Goal: Task Accomplishment & Management: Use online tool/utility

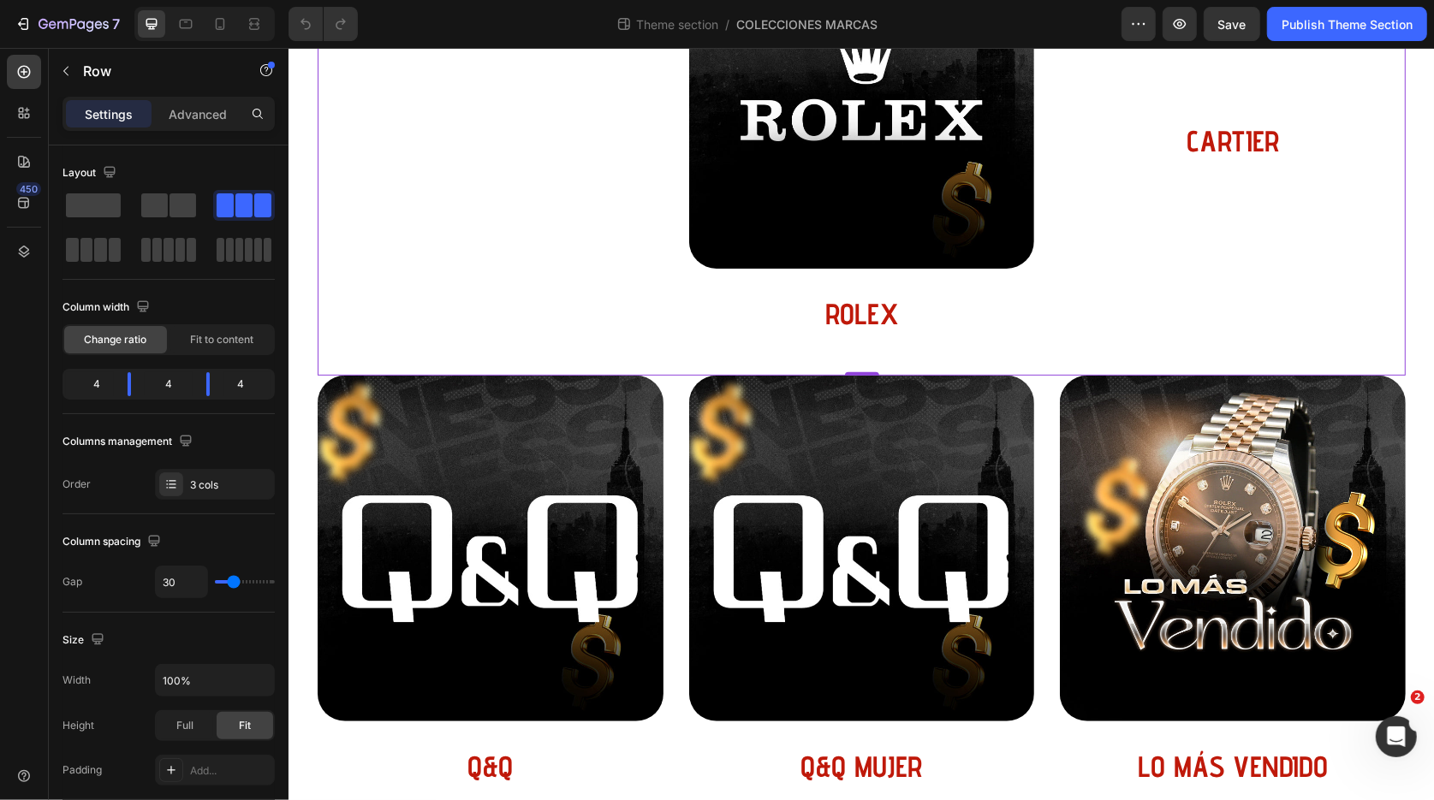
scroll to position [491, 0]
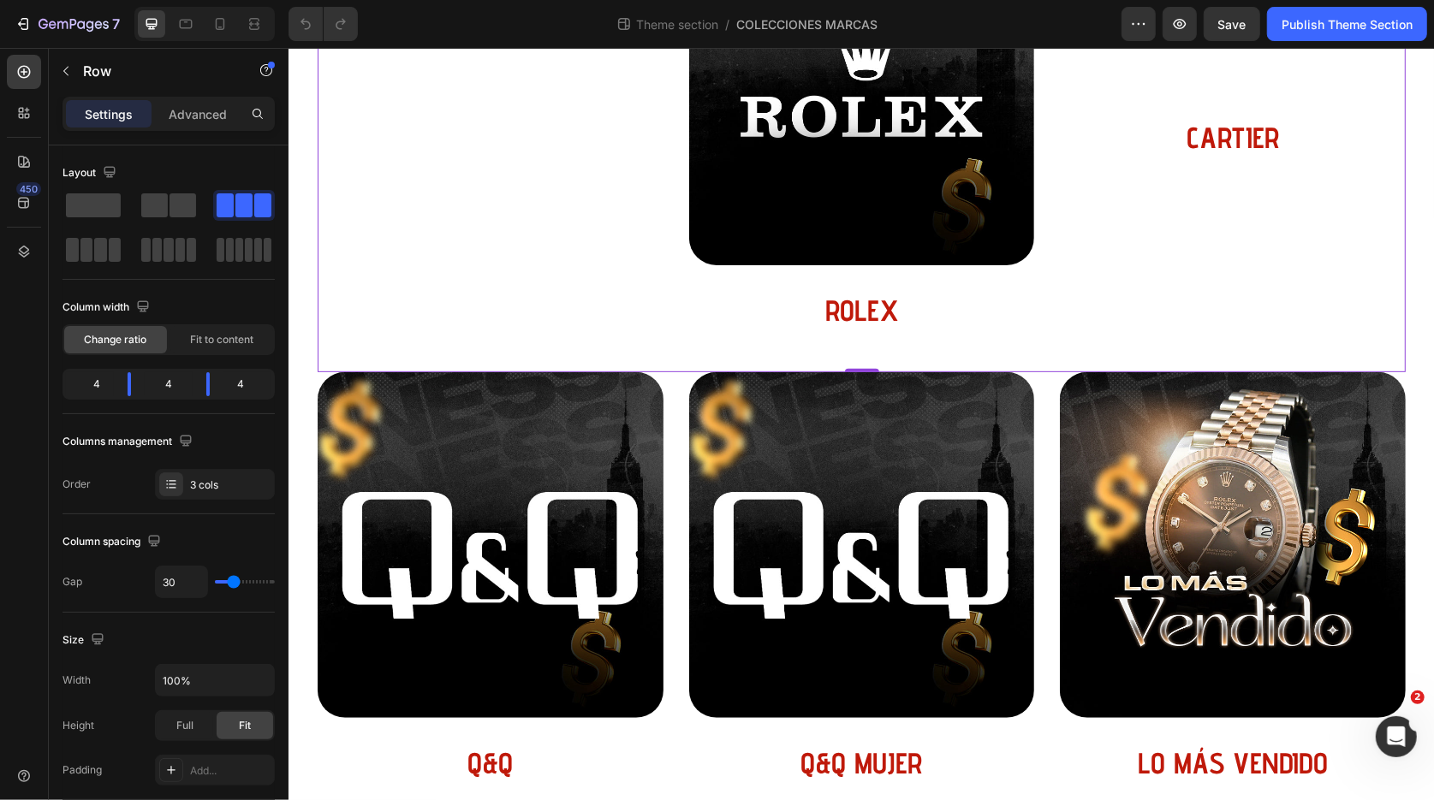
click at [1040, 371] on div "Image COMBOS GANADORES Heading Row Row Image ROLEX Heading Row Row Image CARTIE…" at bounding box center [861, 145] width 1088 height 453
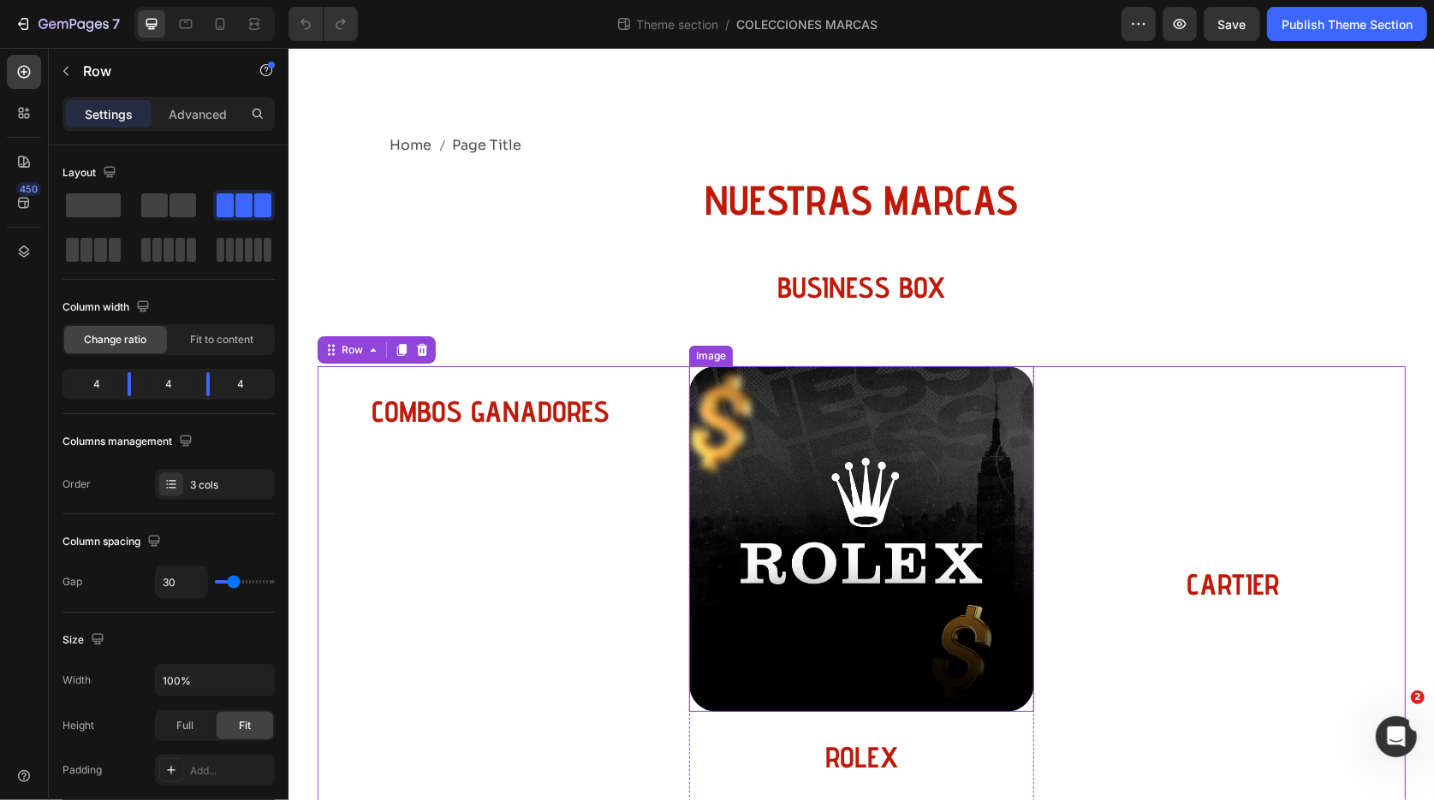
scroll to position [36, 0]
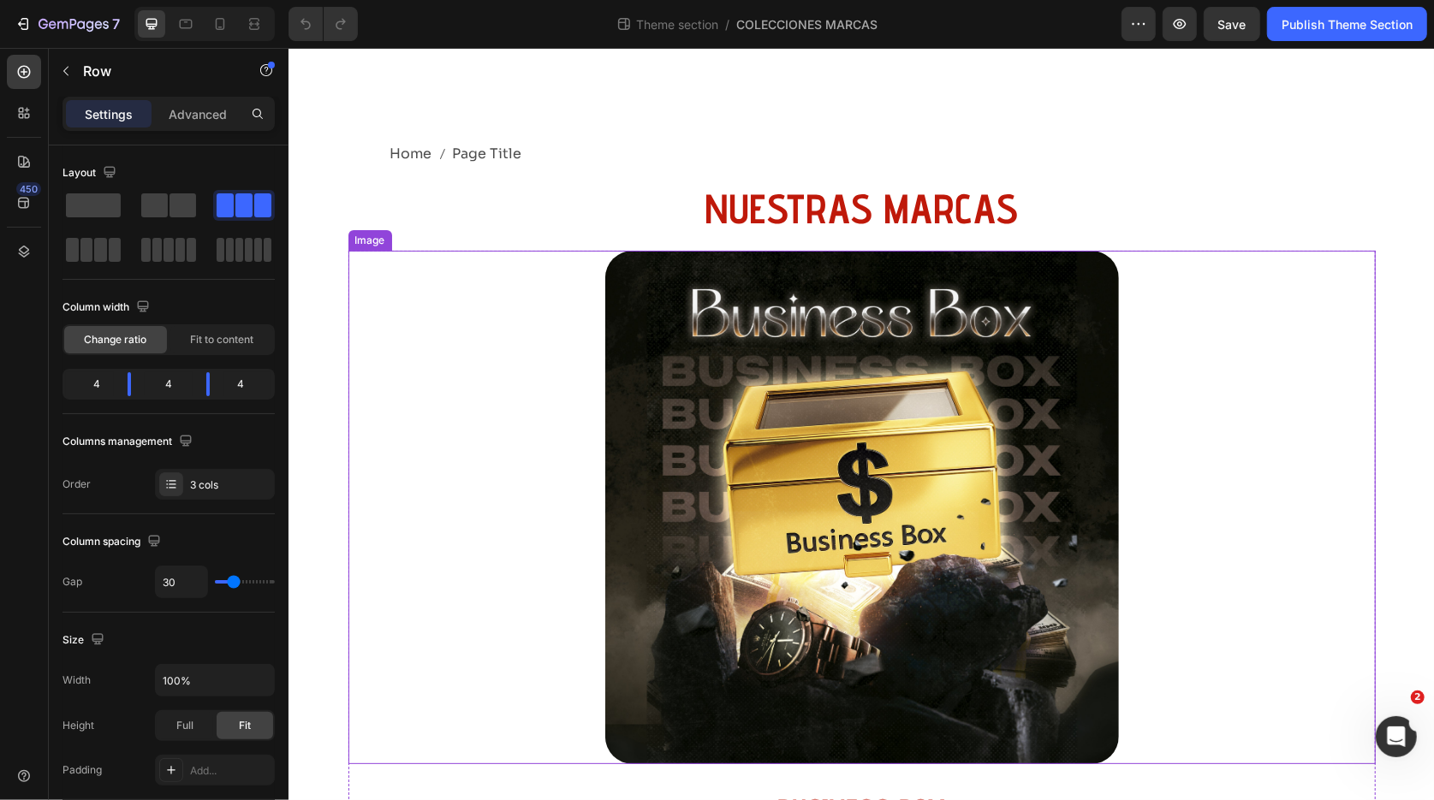
click at [803, 450] on img at bounding box center [861, 507] width 514 height 514
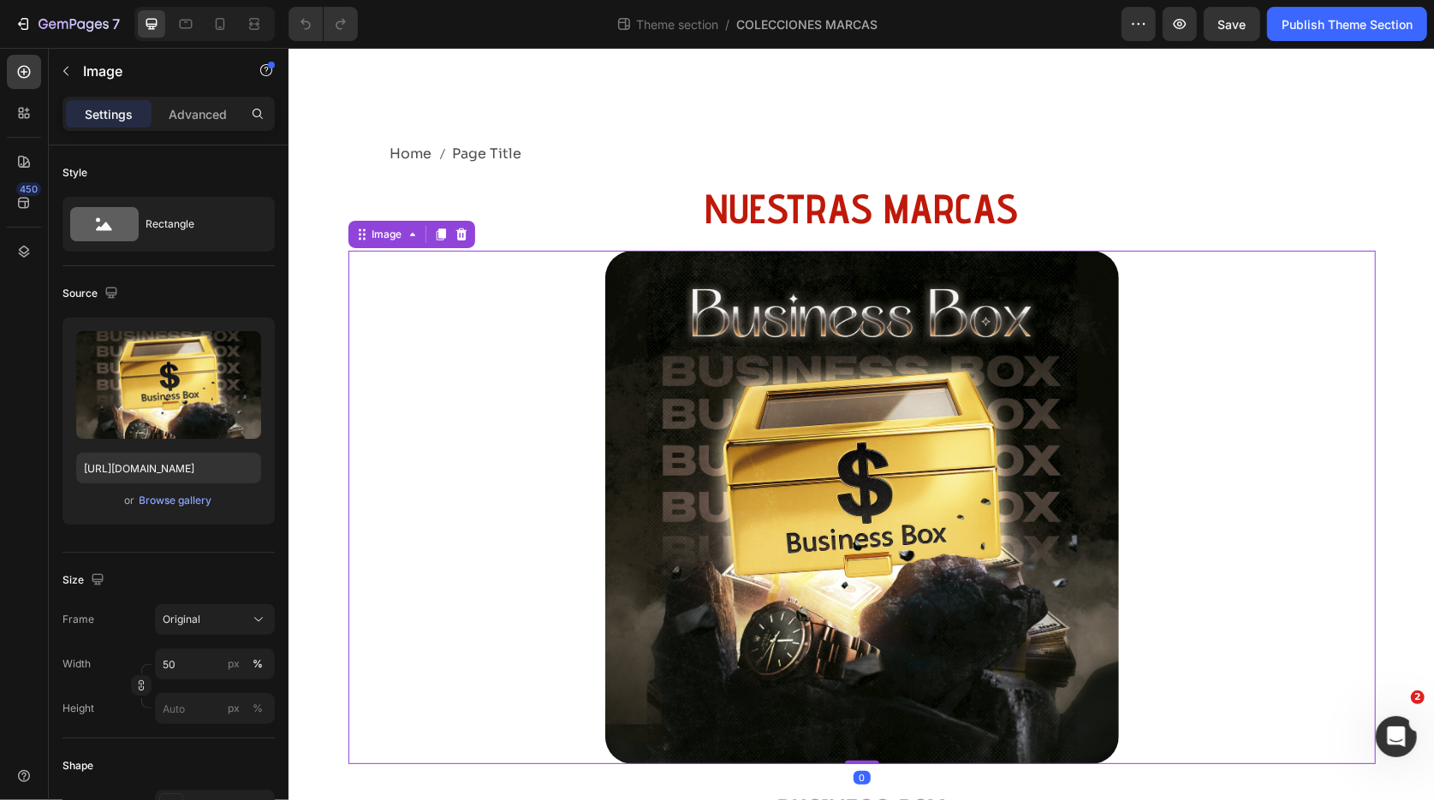
click at [559, 382] on link at bounding box center [861, 507] width 1027 height 514
click at [371, 242] on div "Image" at bounding box center [386, 233] width 71 height 21
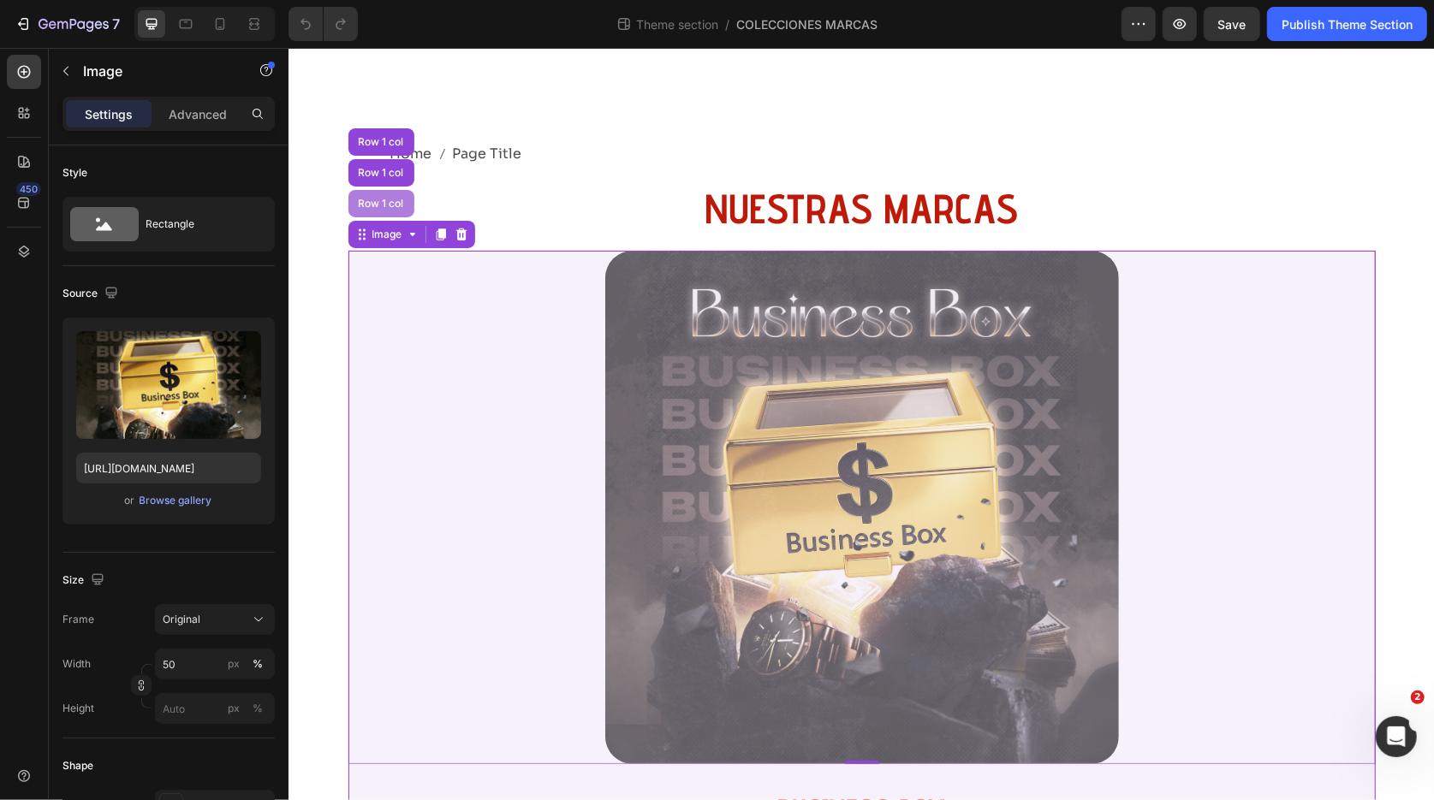
click at [377, 202] on div "Row 1 col" at bounding box center [380, 203] width 52 height 10
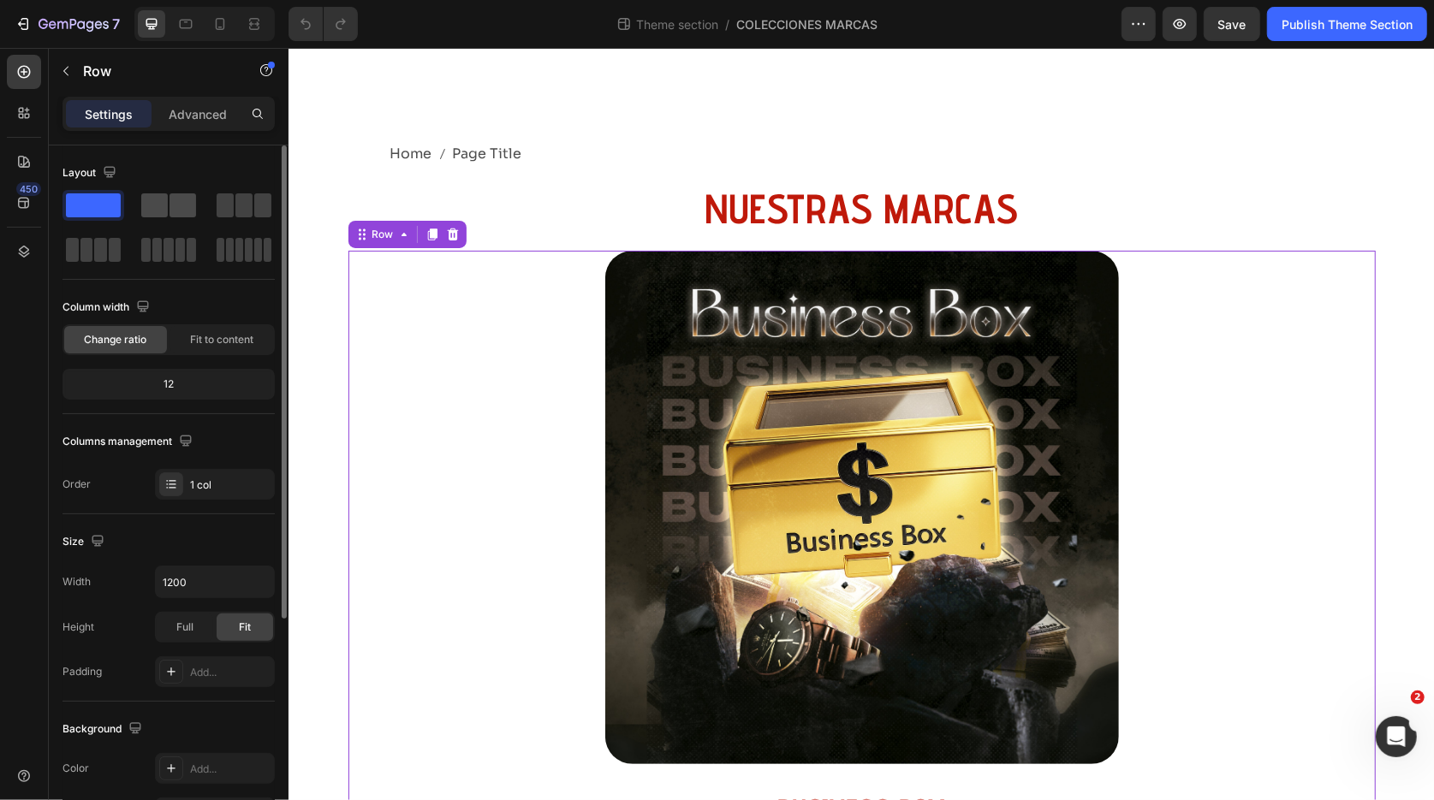
click at [173, 198] on span at bounding box center [182, 205] width 27 height 24
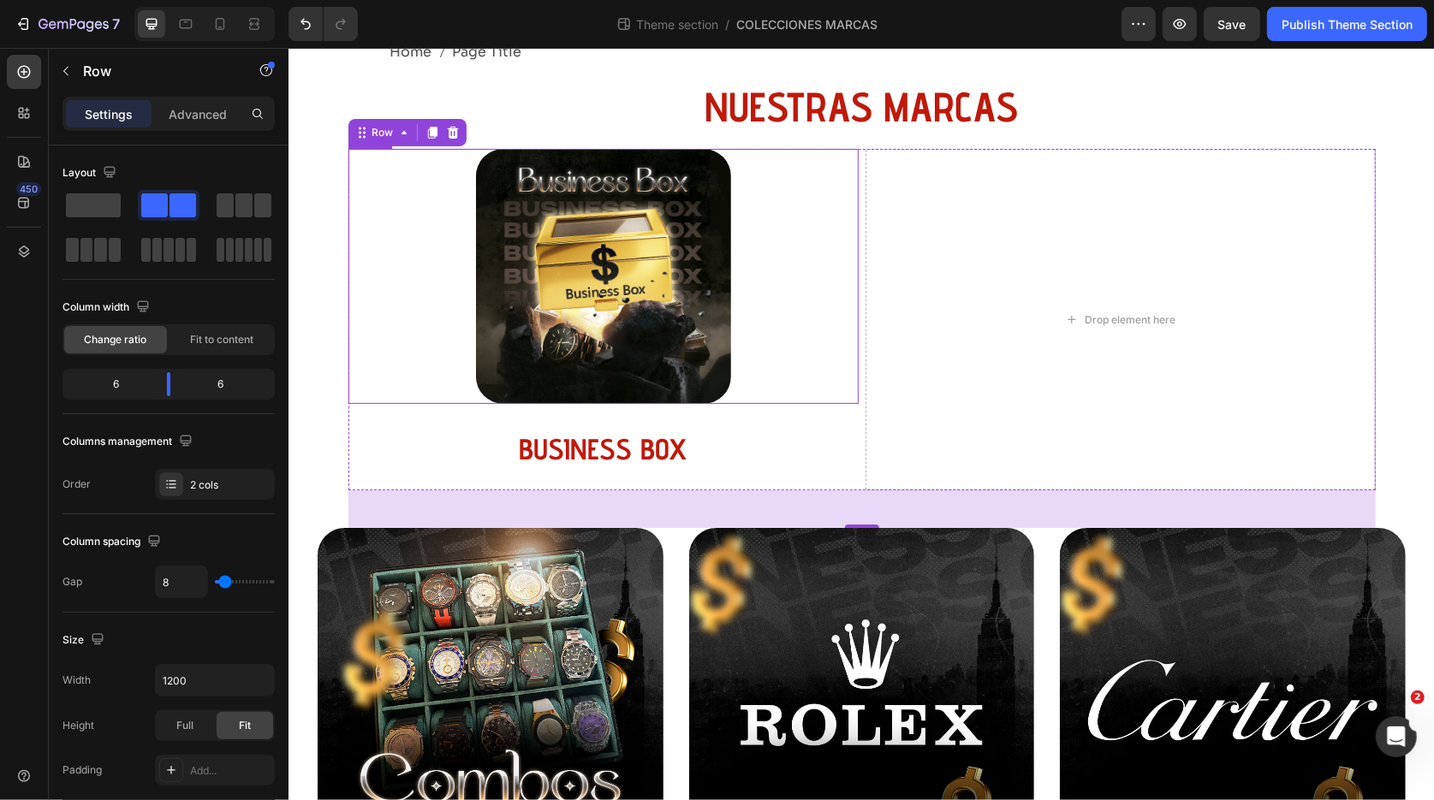
scroll to position [139, 0]
click at [662, 288] on img at bounding box center [602, 274] width 255 height 255
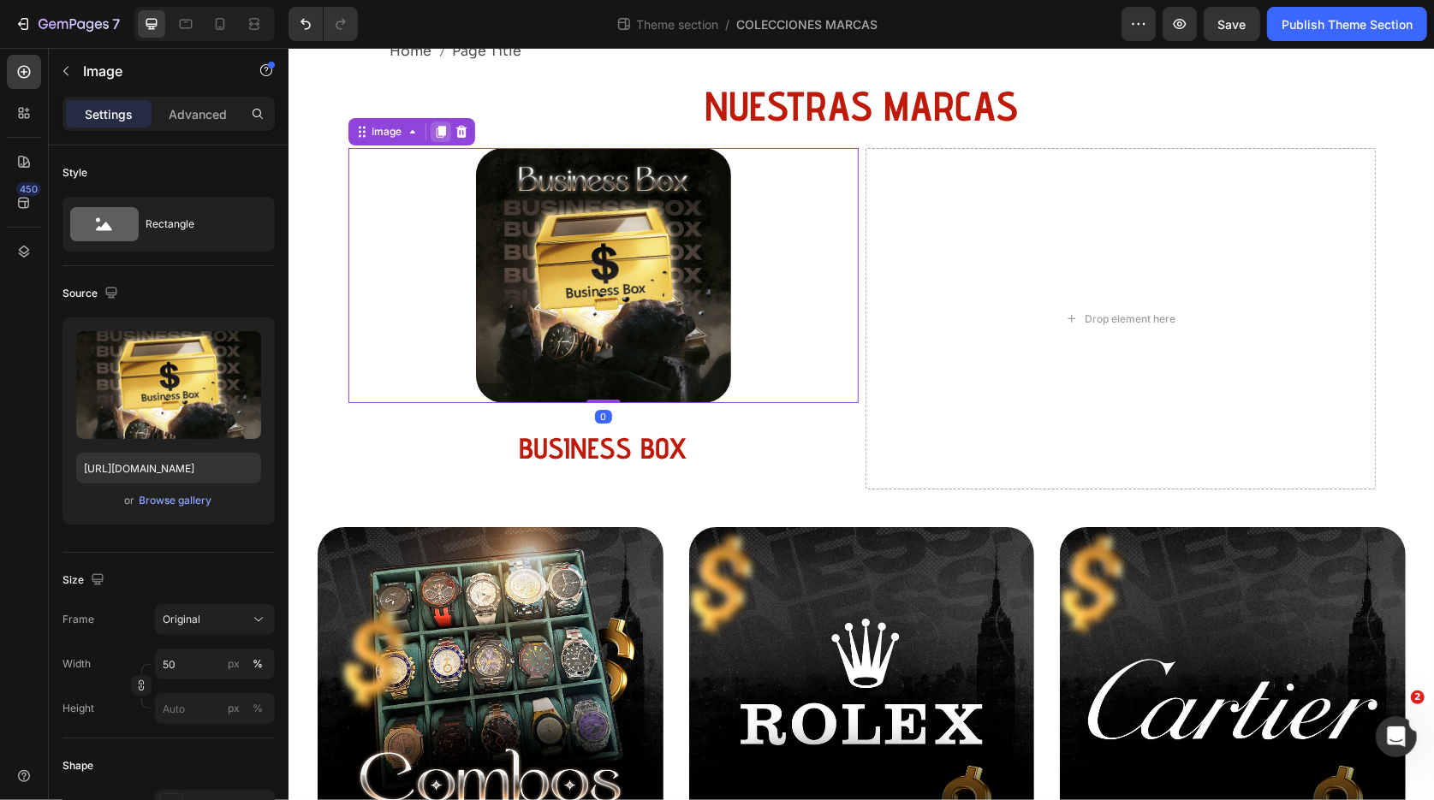
click at [435, 130] on icon at bounding box center [440, 131] width 14 height 14
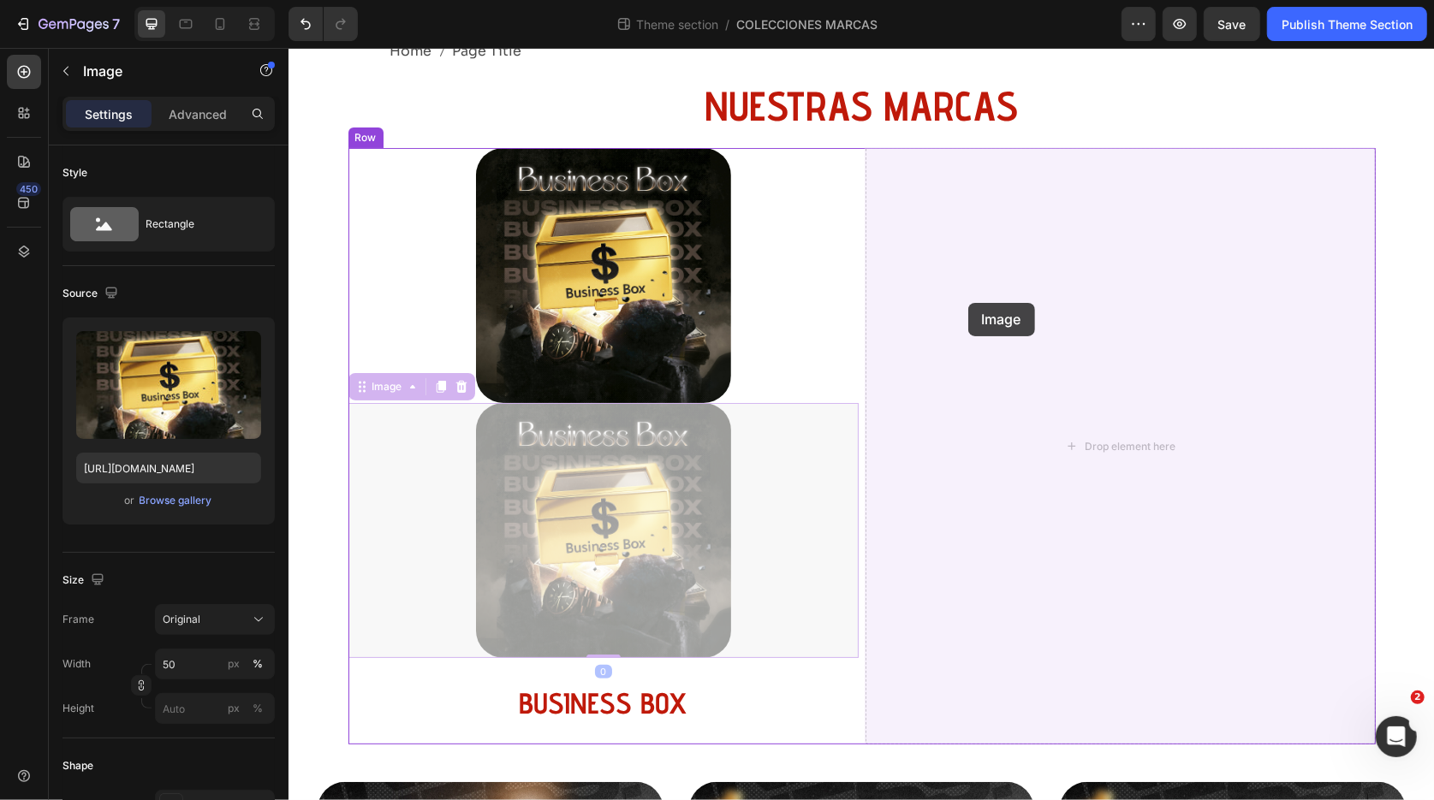
drag, startPoint x: 374, startPoint y: 382, endPoint x: 967, endPoint y: 302, distance: 598.5
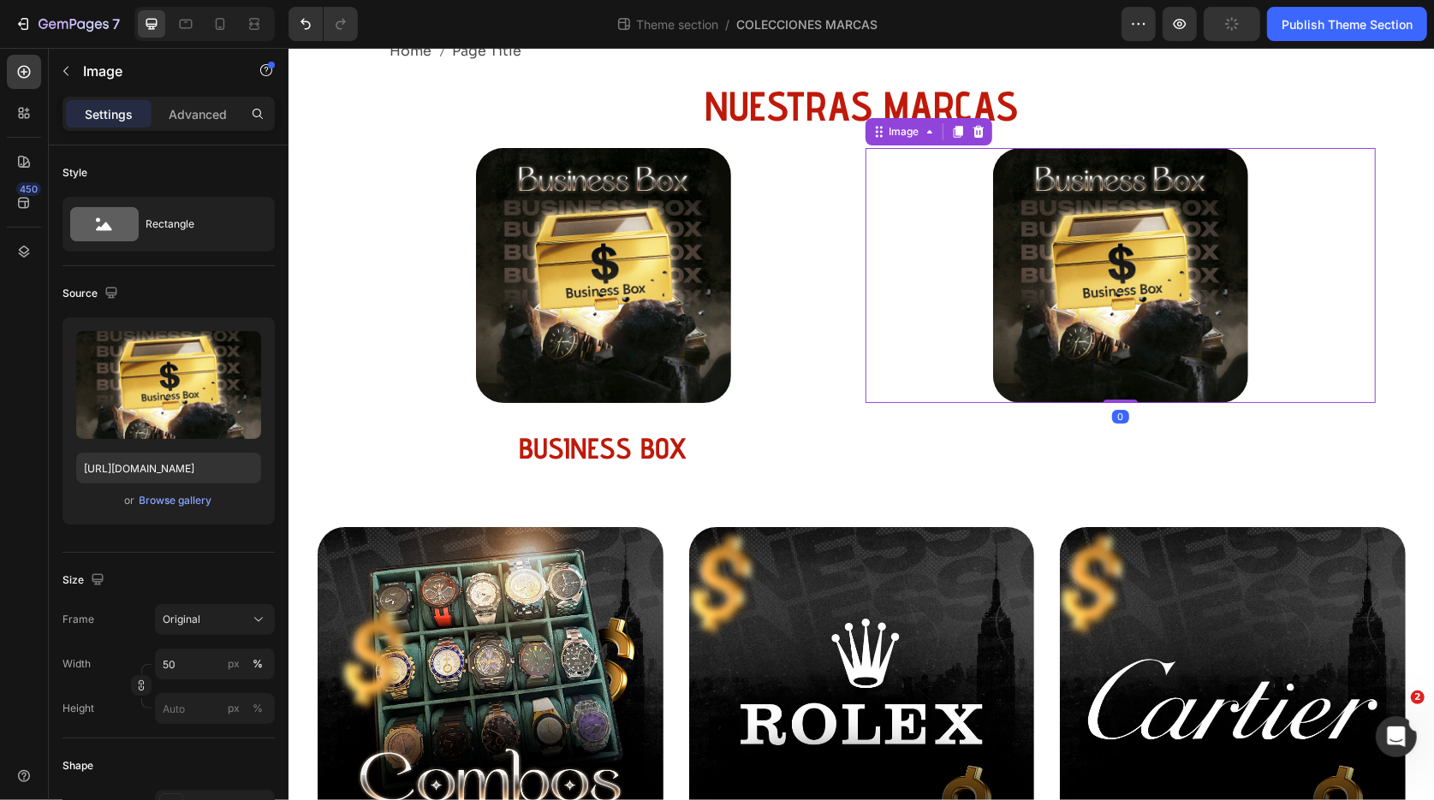
click at [1062, 289] on img at bounding box center [1119, 274] width 255 height 255
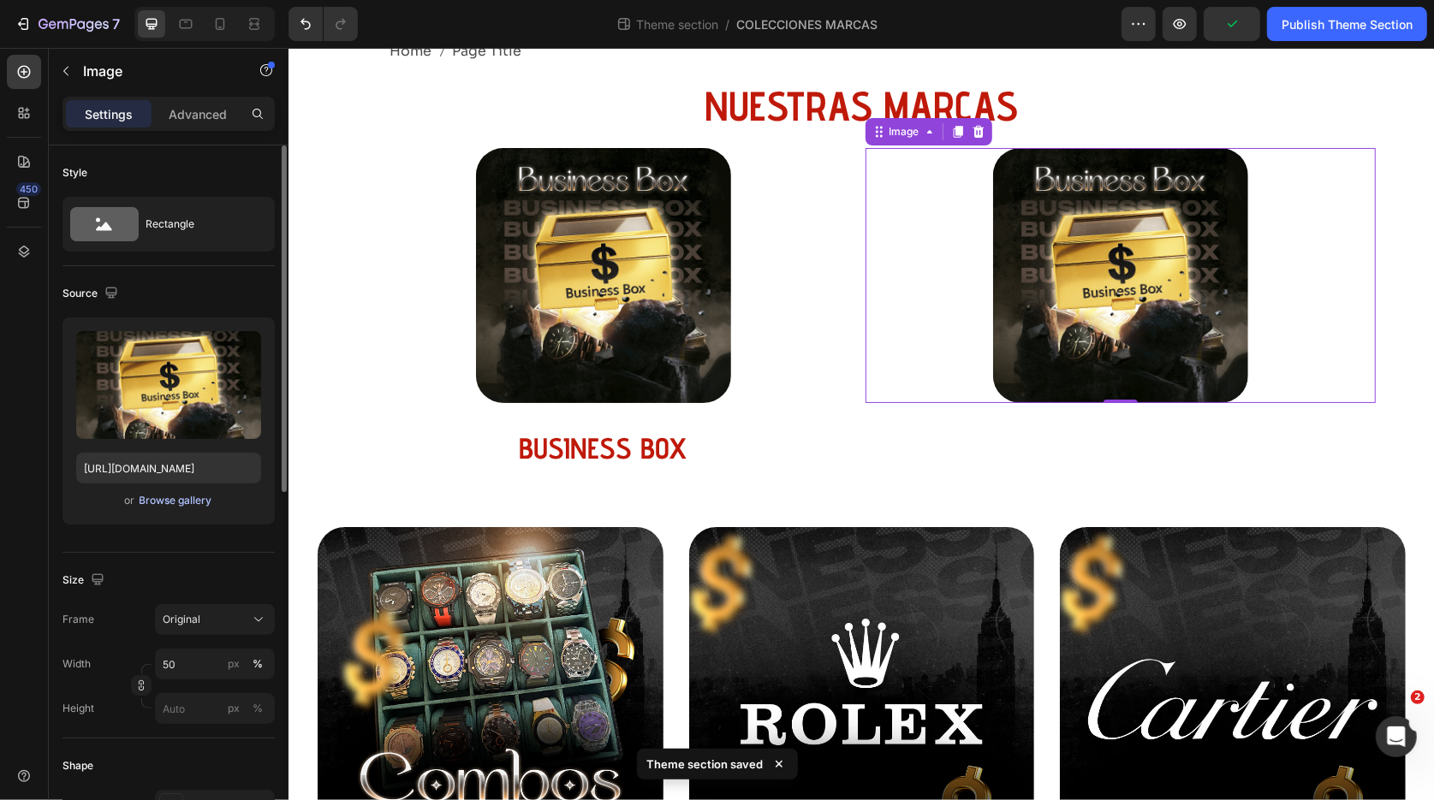
click at [158, 502] on div "Browse gallery" at bounding box center [176, 500] width 73 height 15
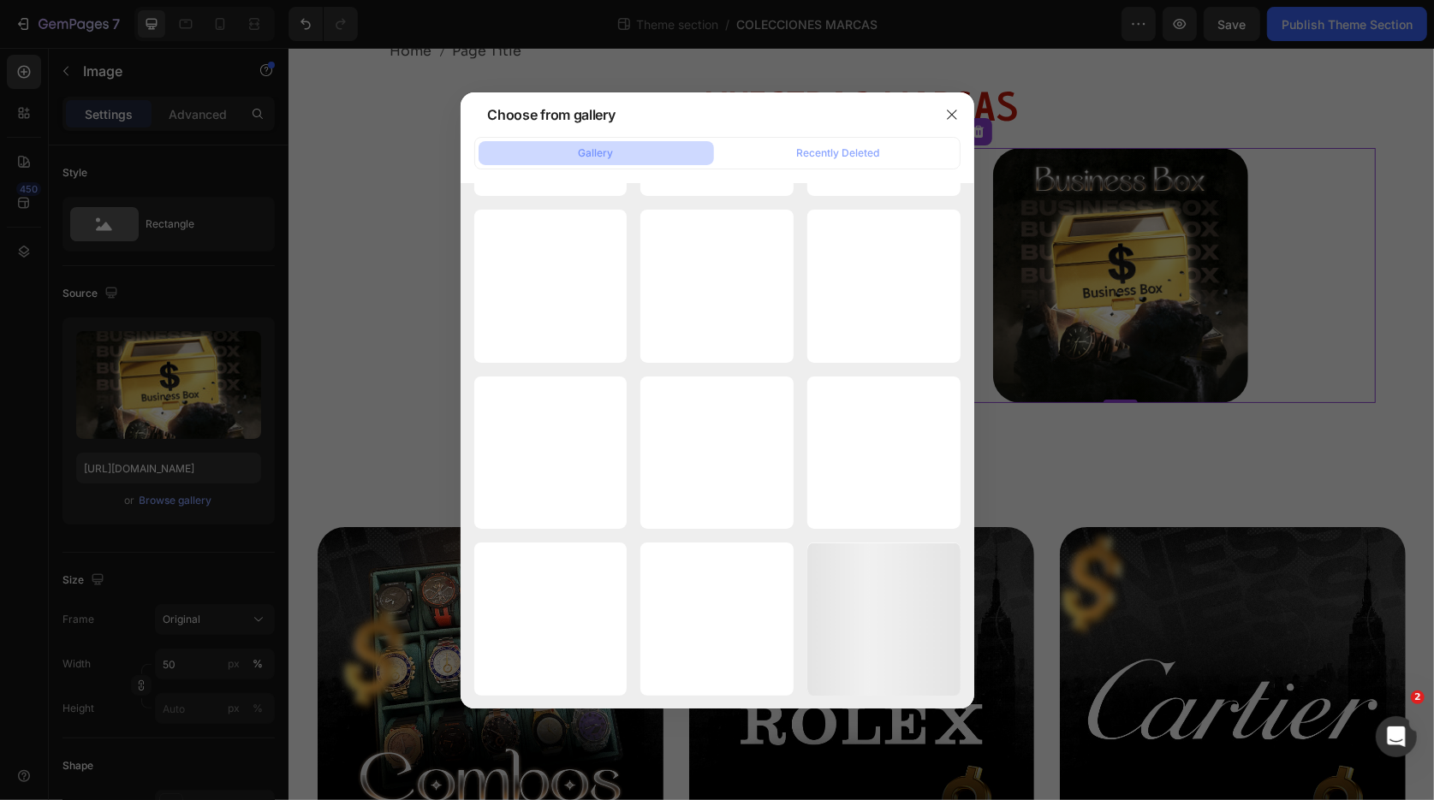
scroll to position [27211, 0]
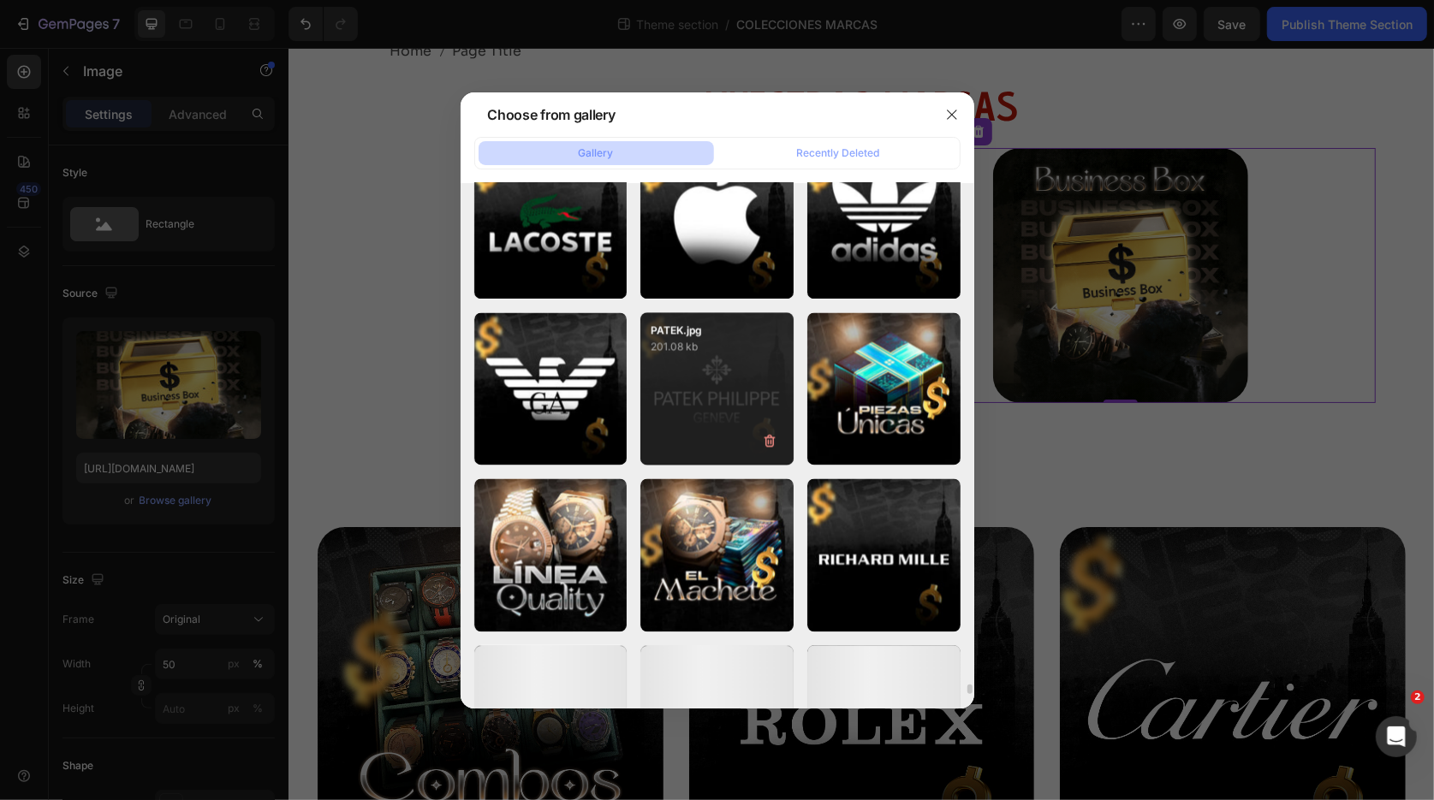
click at [718, 369] on div "PATEK.jpg 201.08 kb" at bounding box center [716, 388] width 153 height 153
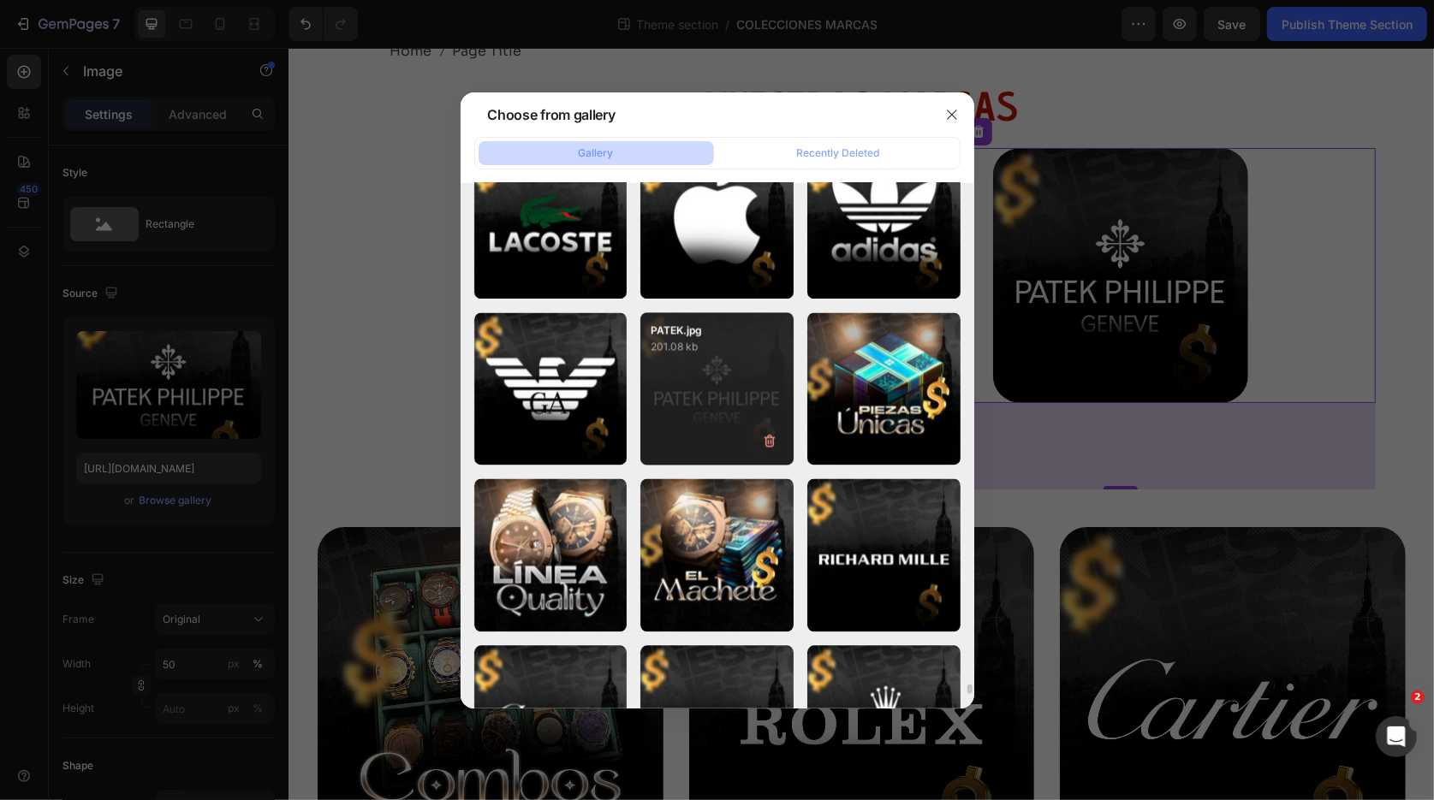
type input "[URL][DOMAIN_NAME]"
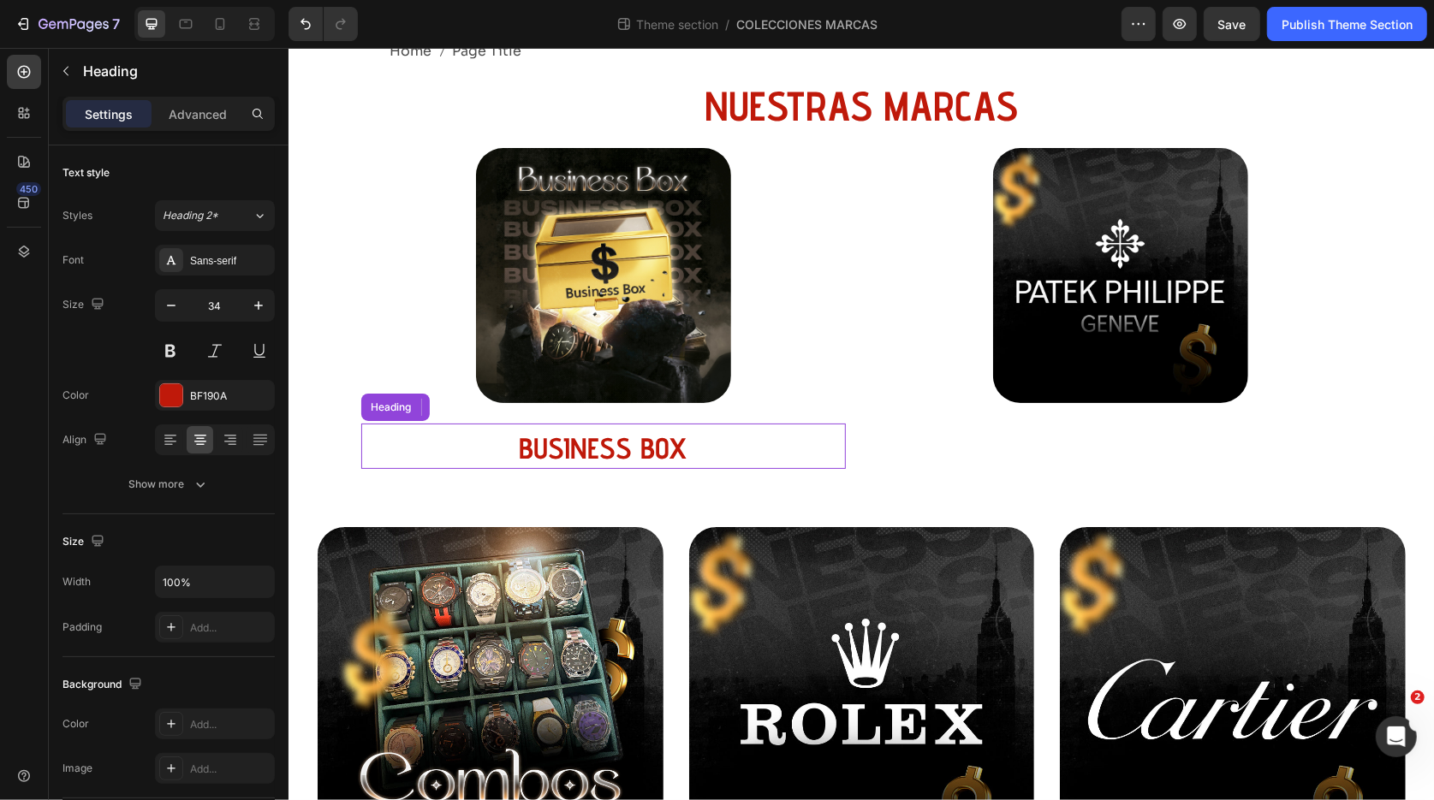
click at [628, 453] on h3 "BUSINESS BOX" at bounding box center [602, 447] width 484 height 41
click at [551, 410] on div "BUSINESS BOX Heading 0 Row" at bounding box center [603, 445] width 510 height 86
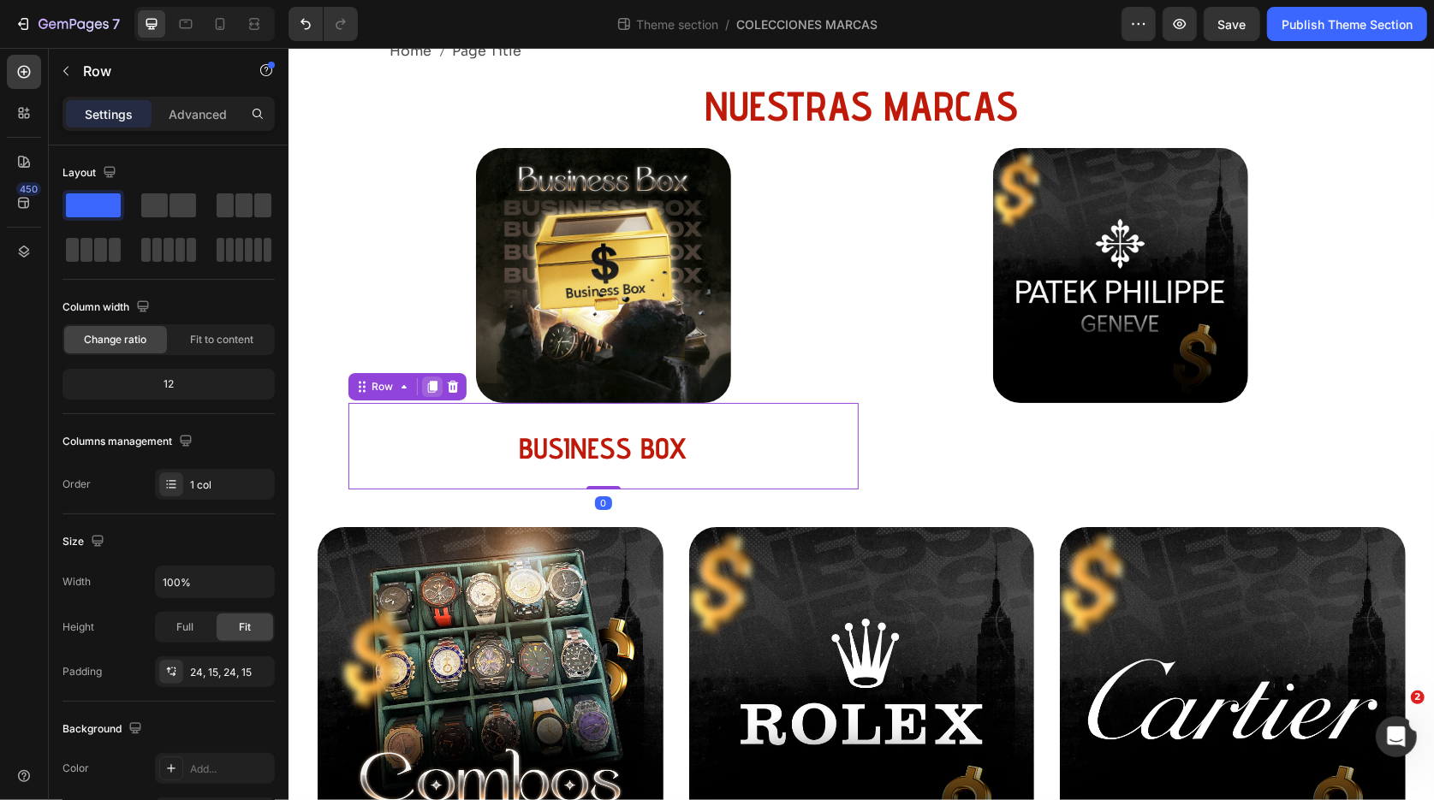
click at [434, 388] on icon at bounding box center [430, 386] width 9 height 12
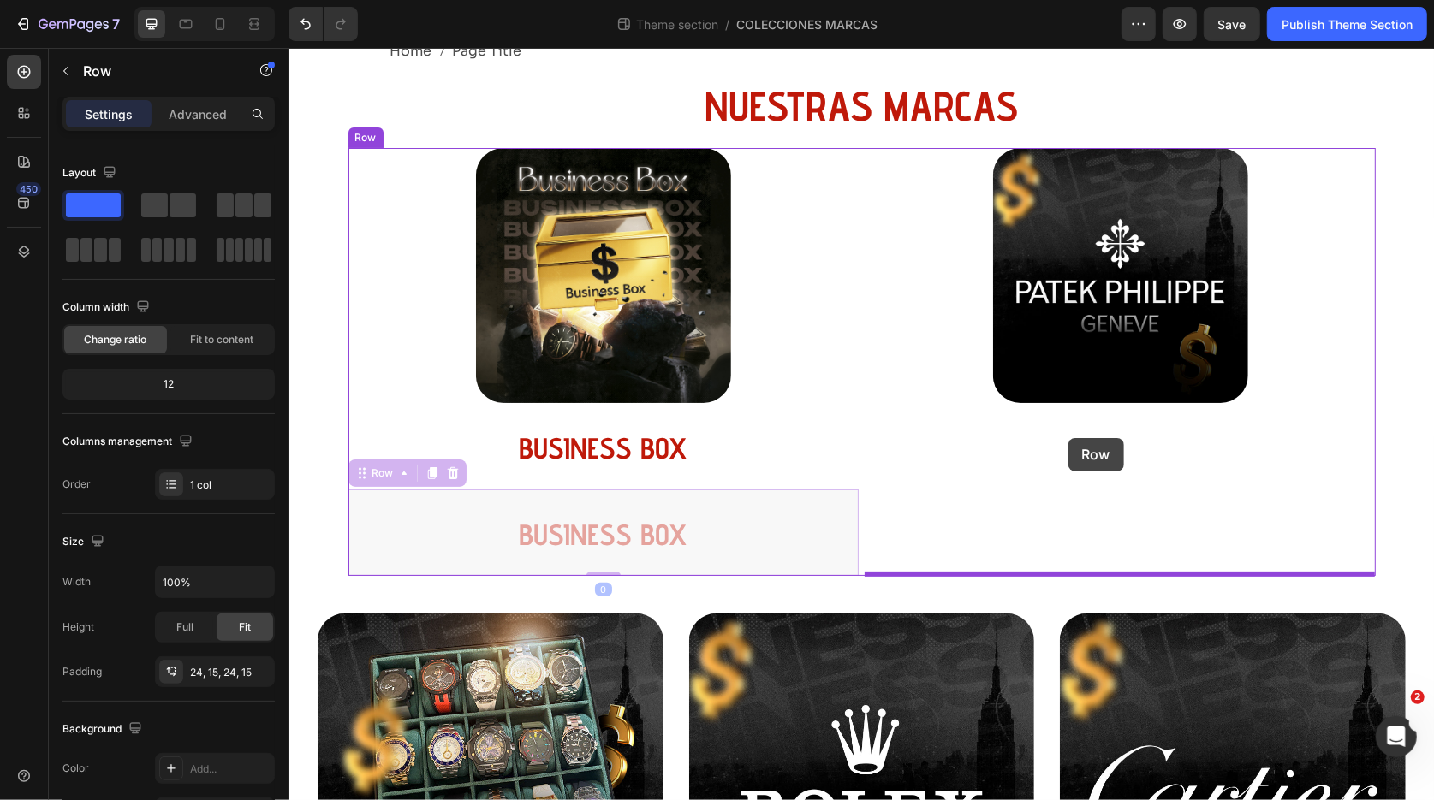
drag, startPoint x: 364, startPoint y: 472, endPoint x: 1066, endPoint y: 434, distance: 703.8
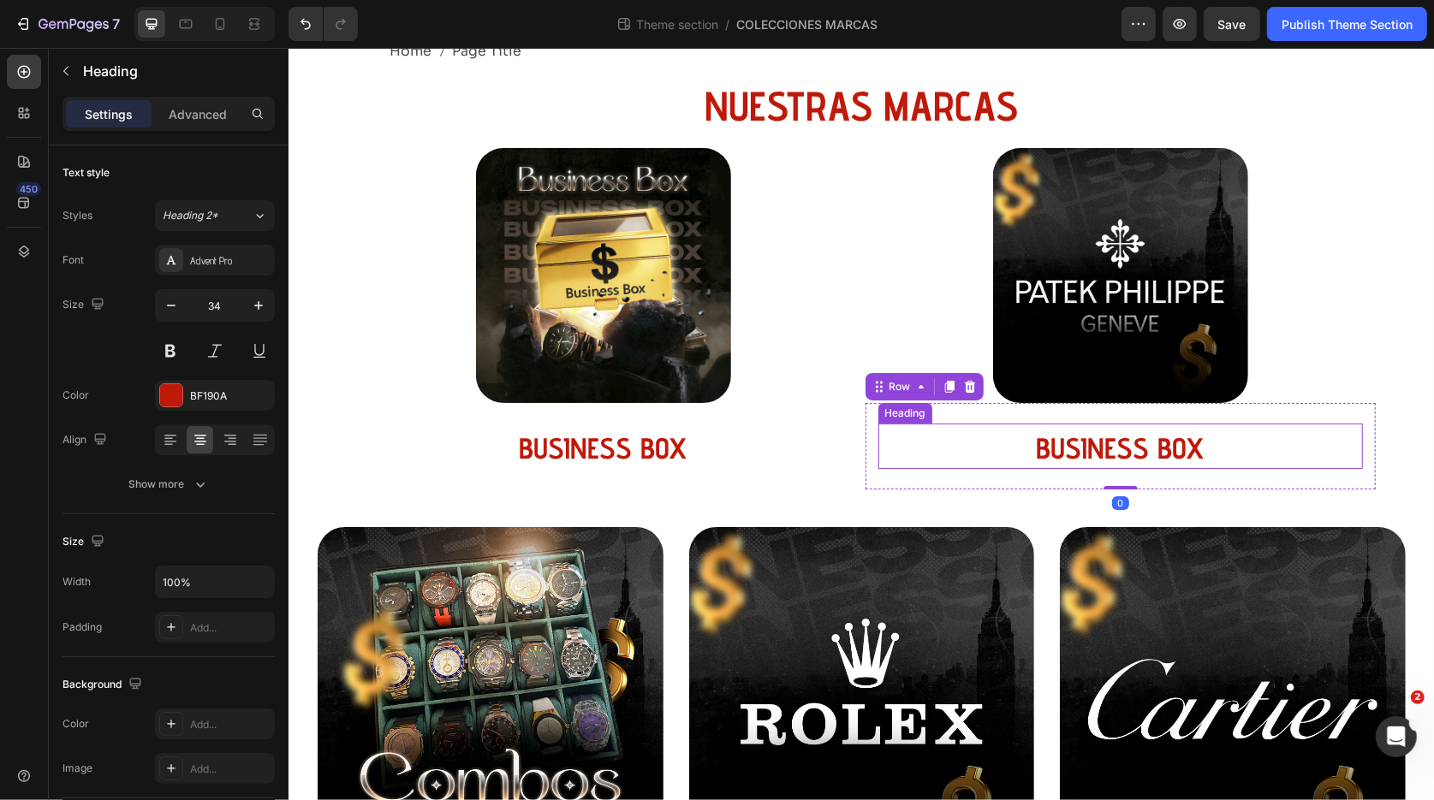
click at [1098, 447] on h3 "BUSINESS BOX" at bounding box center [1119, 447] width 484 height 41
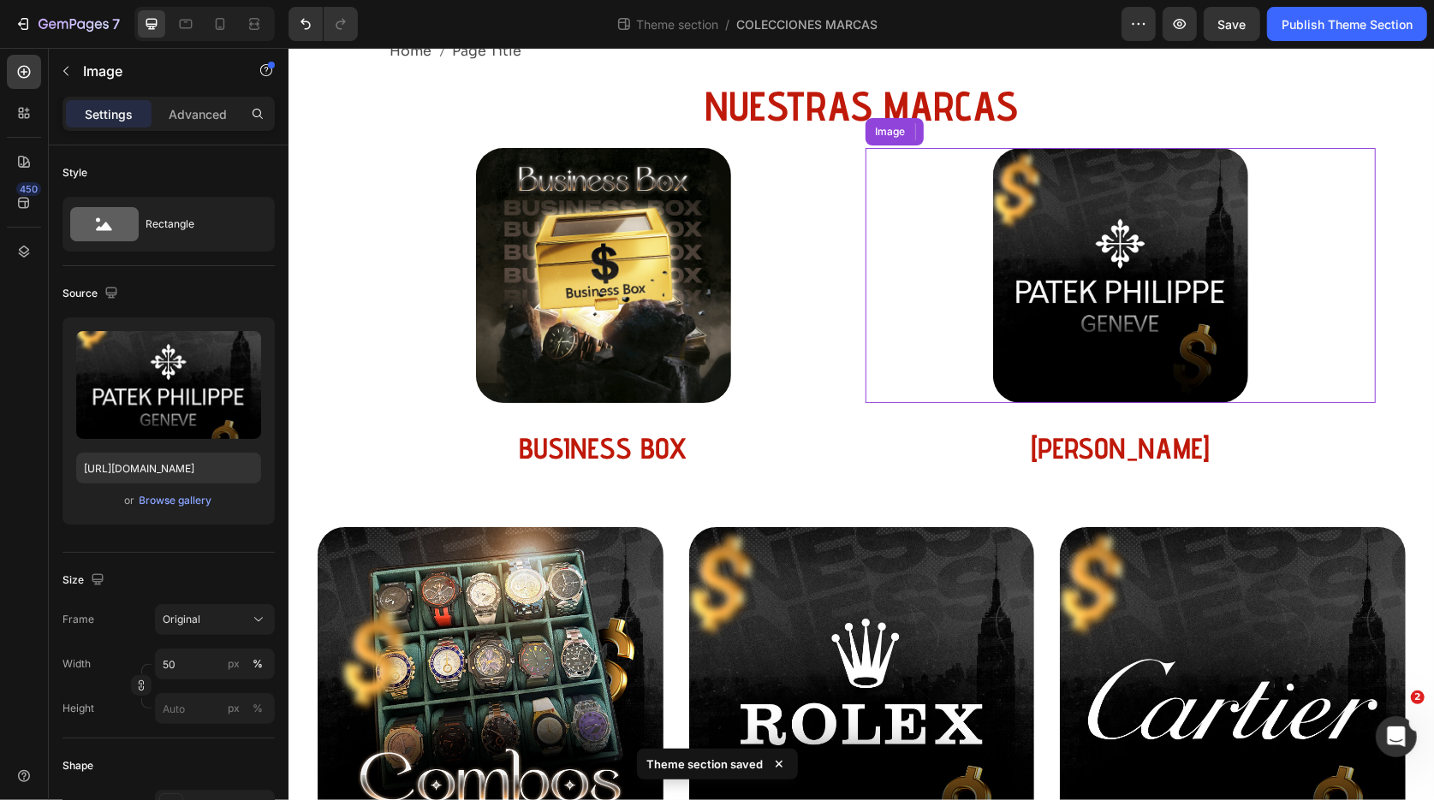
click at [1316, 348] on link at bounding box center [1119, 274] width 510 height 255
click at [1122, 330] on img at bounding box center [1119, 274] width 255 height 255
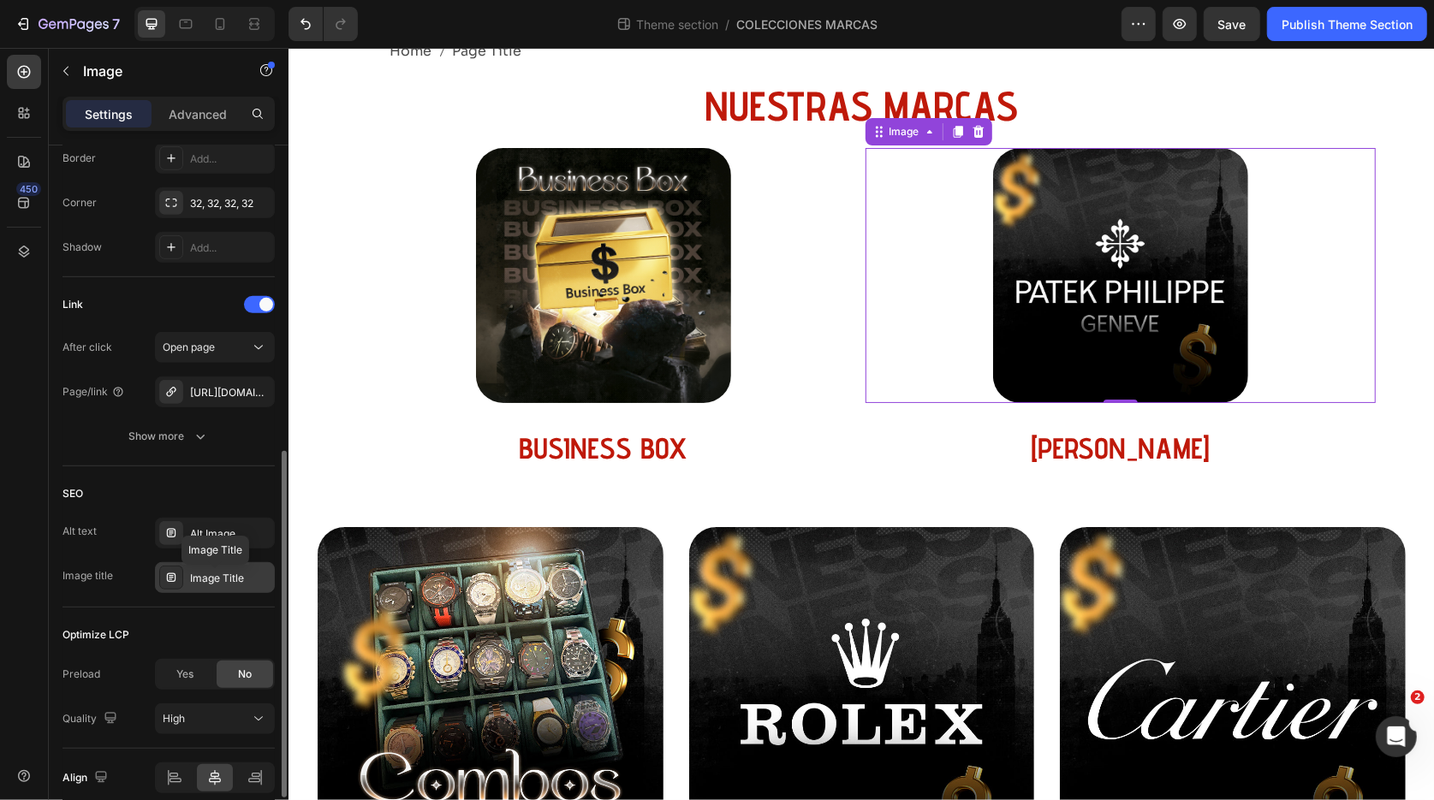
scroll to position [638, 0]
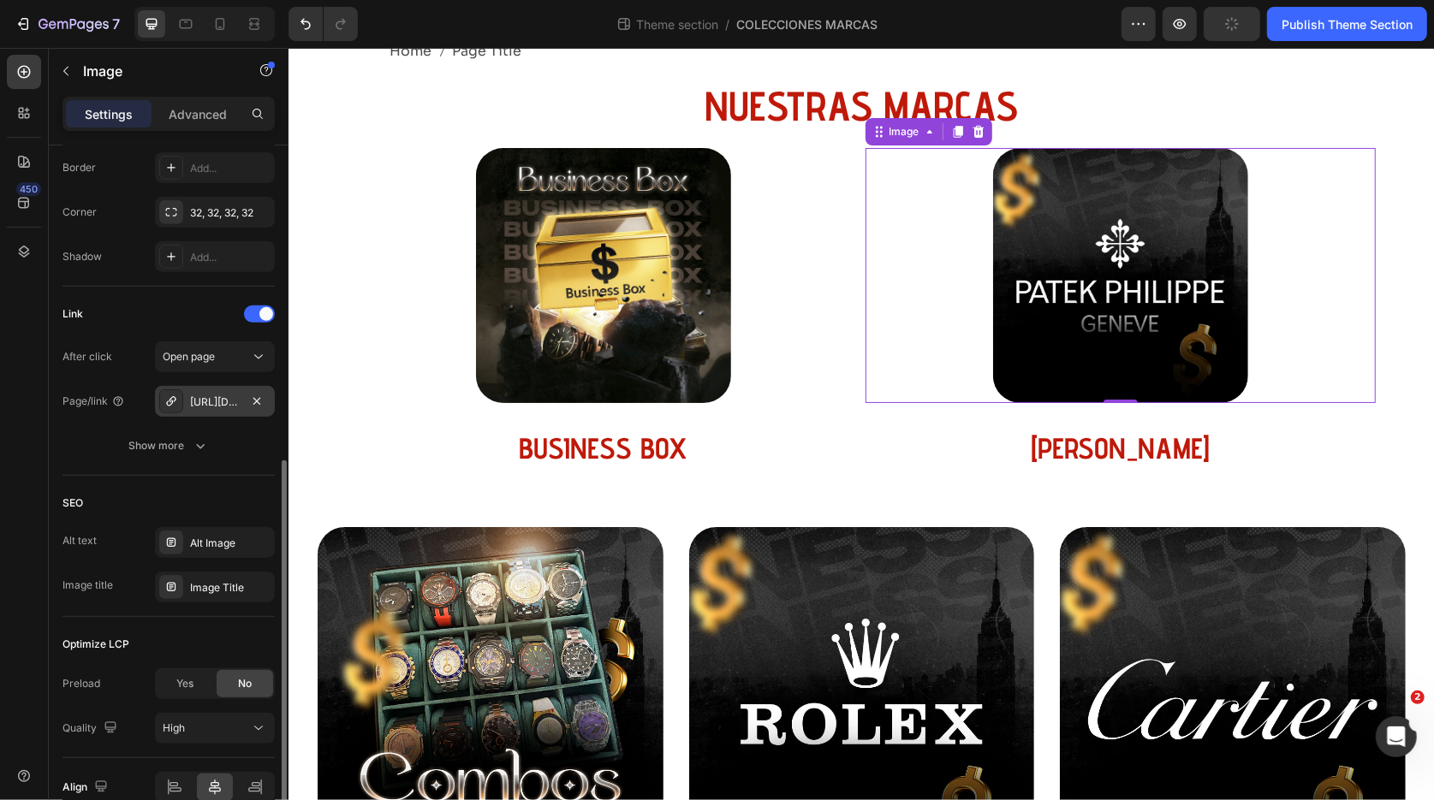
click at [219, 404] on div "[URL][DOMAIN_NAME]" at bounding box center [215, 402] width 50 height 15
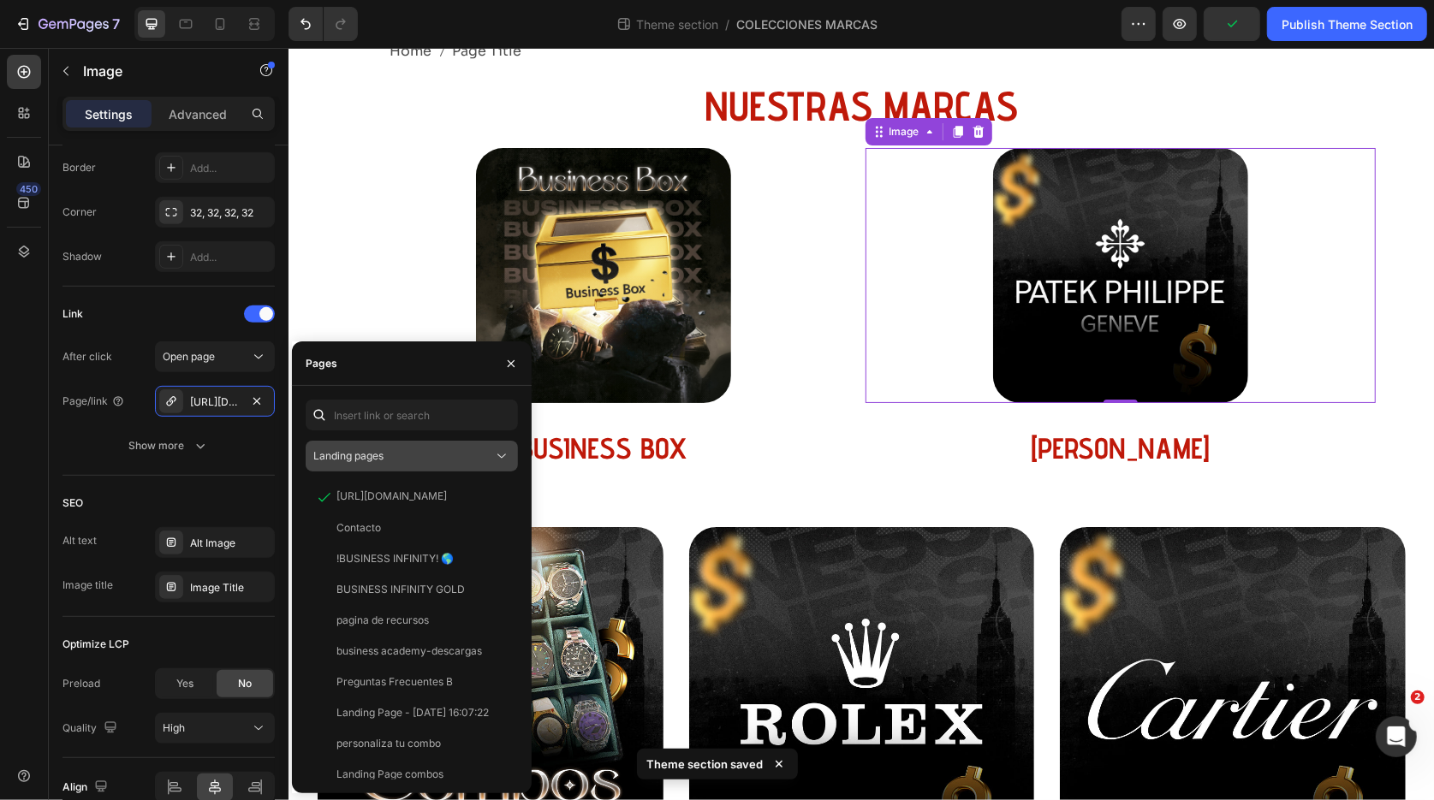
click at [373, 454] on span "Landing pages" at bounding box center [348, 455] width 70 height 13
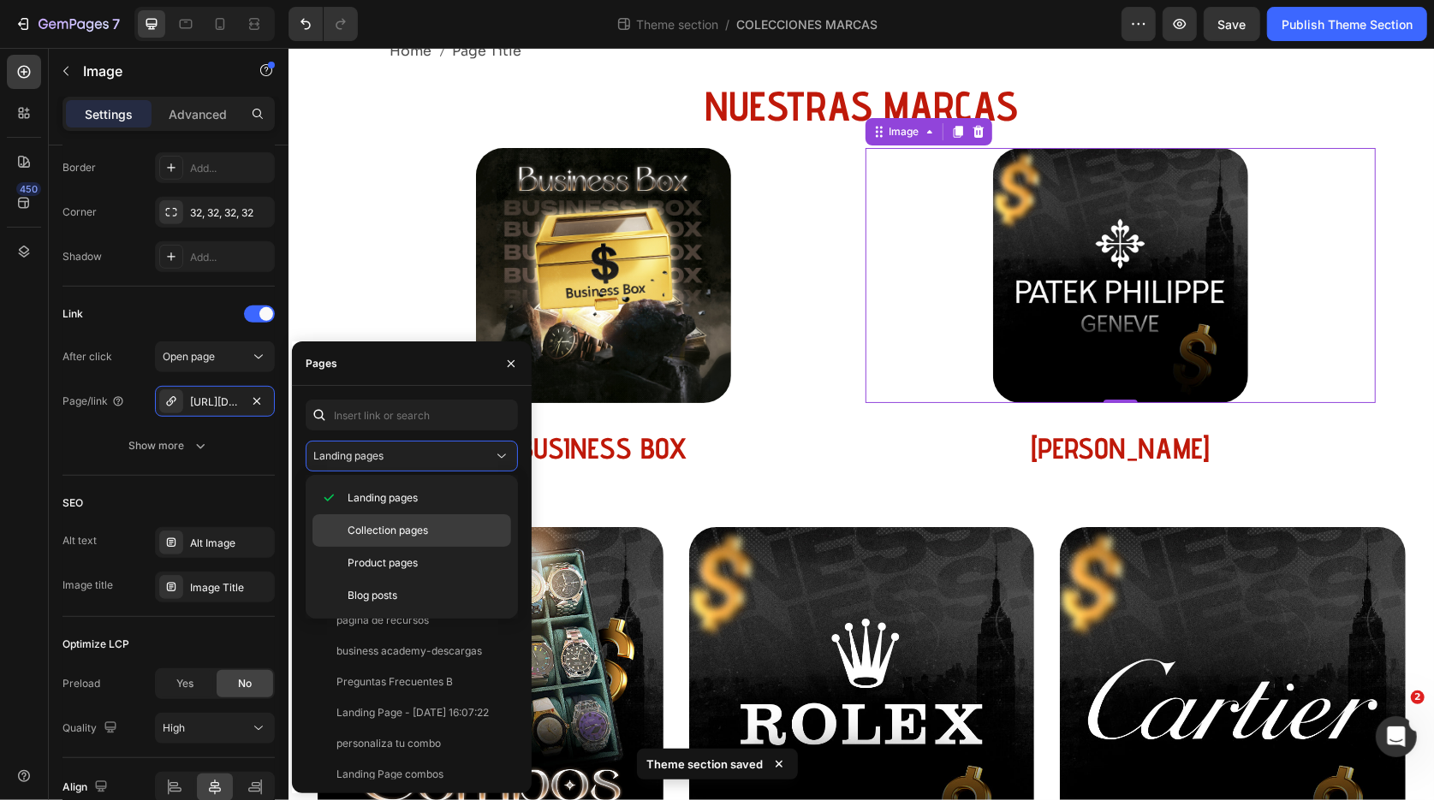
click at [400, 547] on div "Collection pages" at bounding box center [411, 563] width 199 height 33
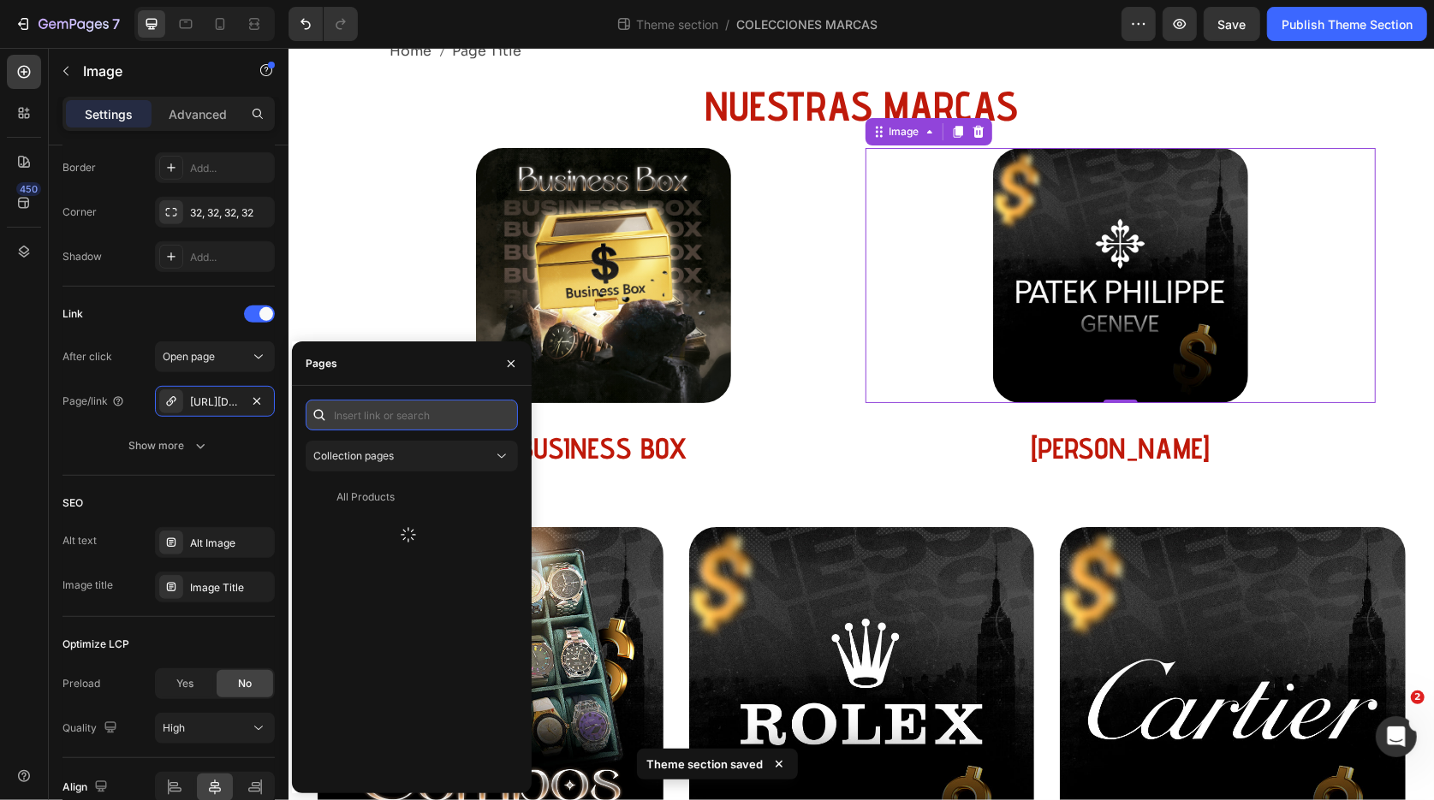
click at [363, 415] on input "text" at bounding box center [412, 415] width 212 height 31
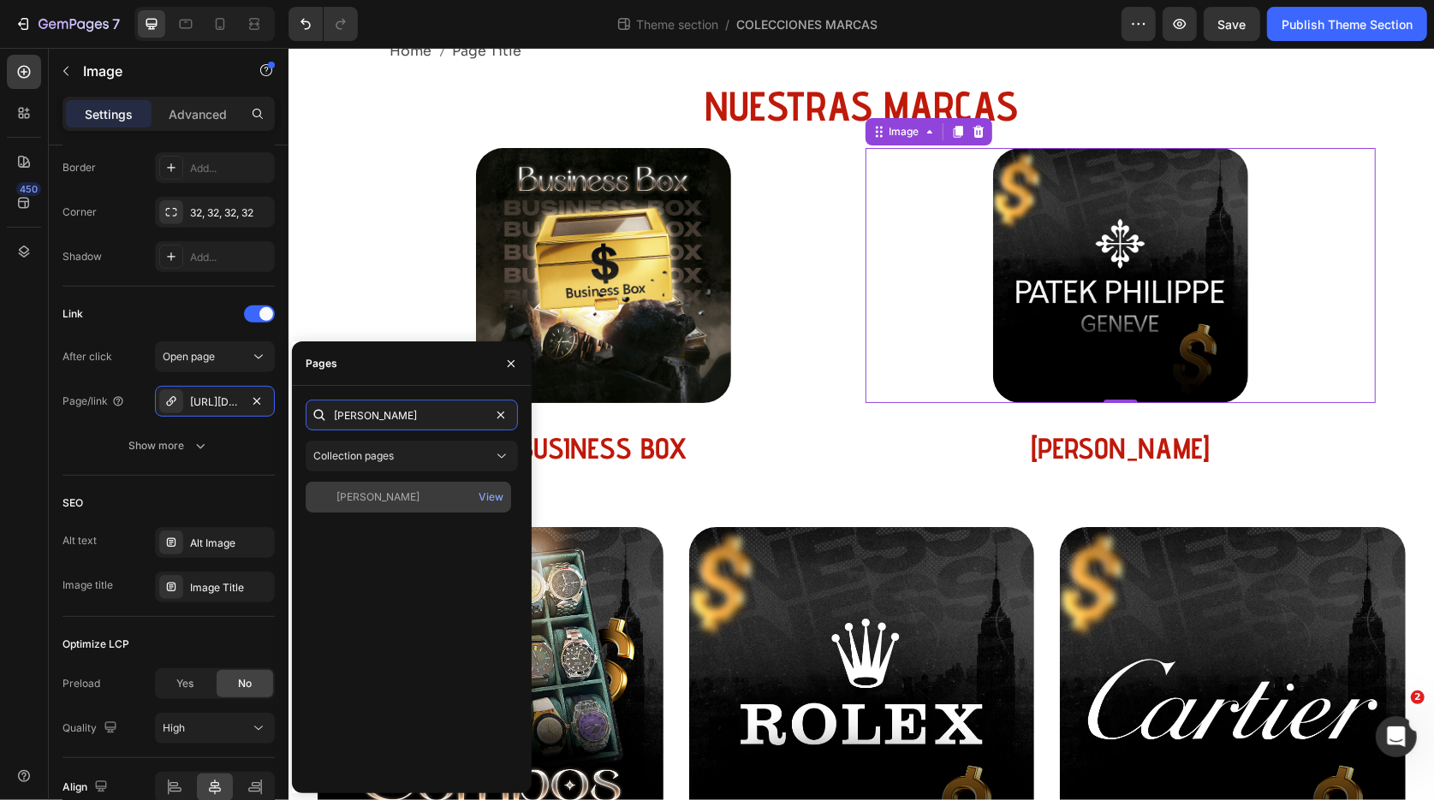
type input "[PERSON_NAME]"
click at [385, 499] on div "[PERSON_NAME]" at bounding box center [377, 497] width 83 height 15
click at [510, 360] on icon "button" at bounding box center [511, 364] width 14 height 14
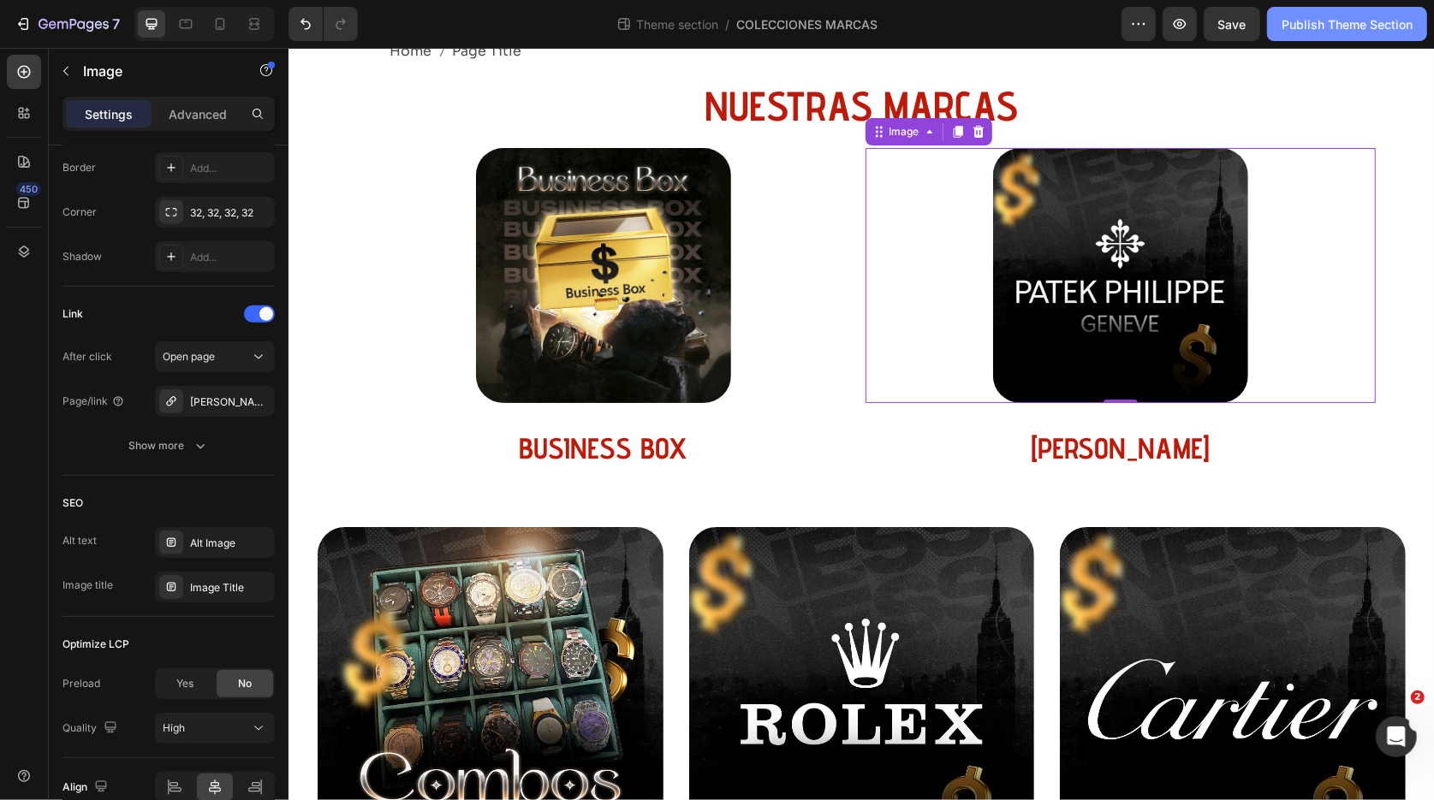
click at [1310, 21] on div "Publish Theme Section" at bounding box center [1346, 24] width 131 height 18
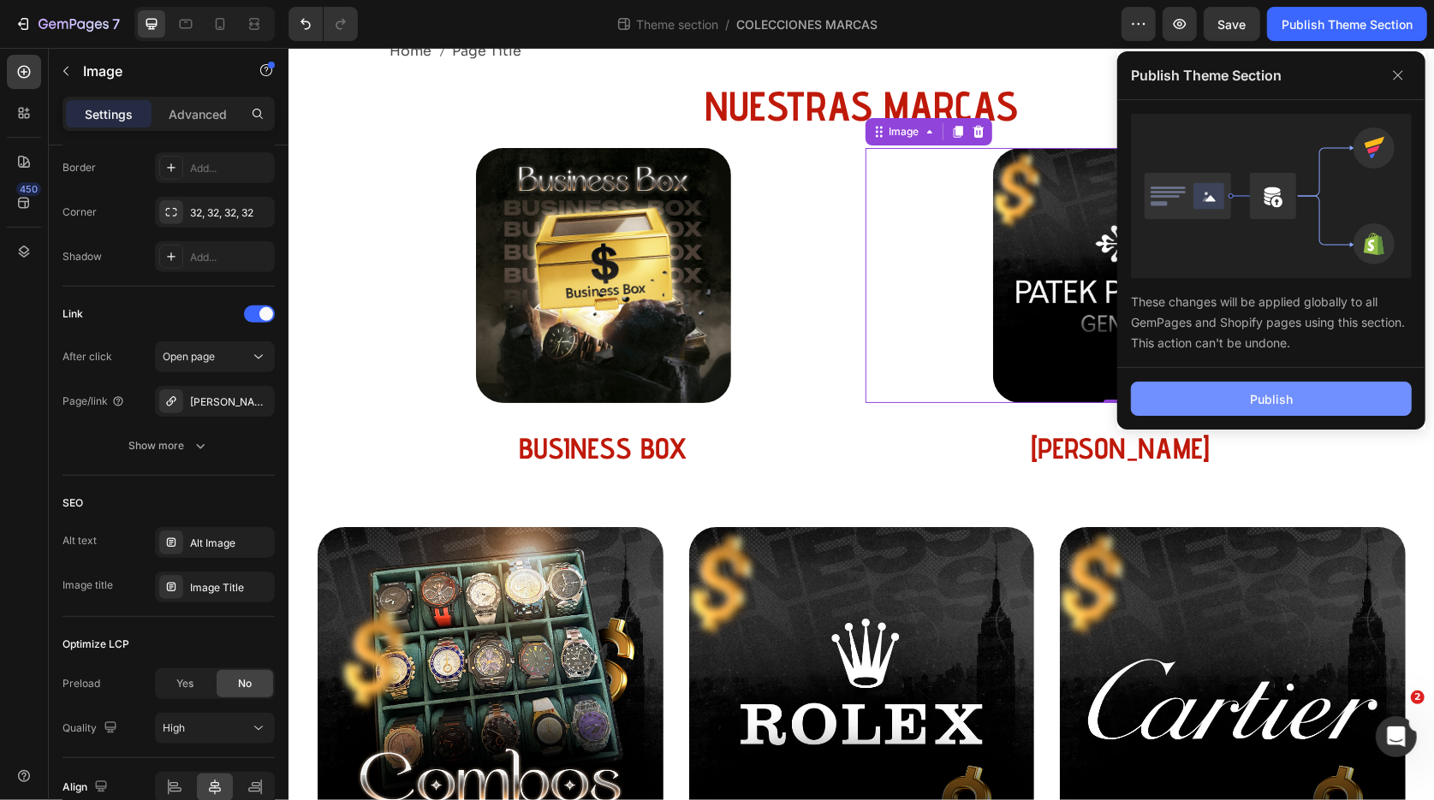
click at [1259, 395] on div "Publish" at bounding box center [1271, 399] width 43 height 18
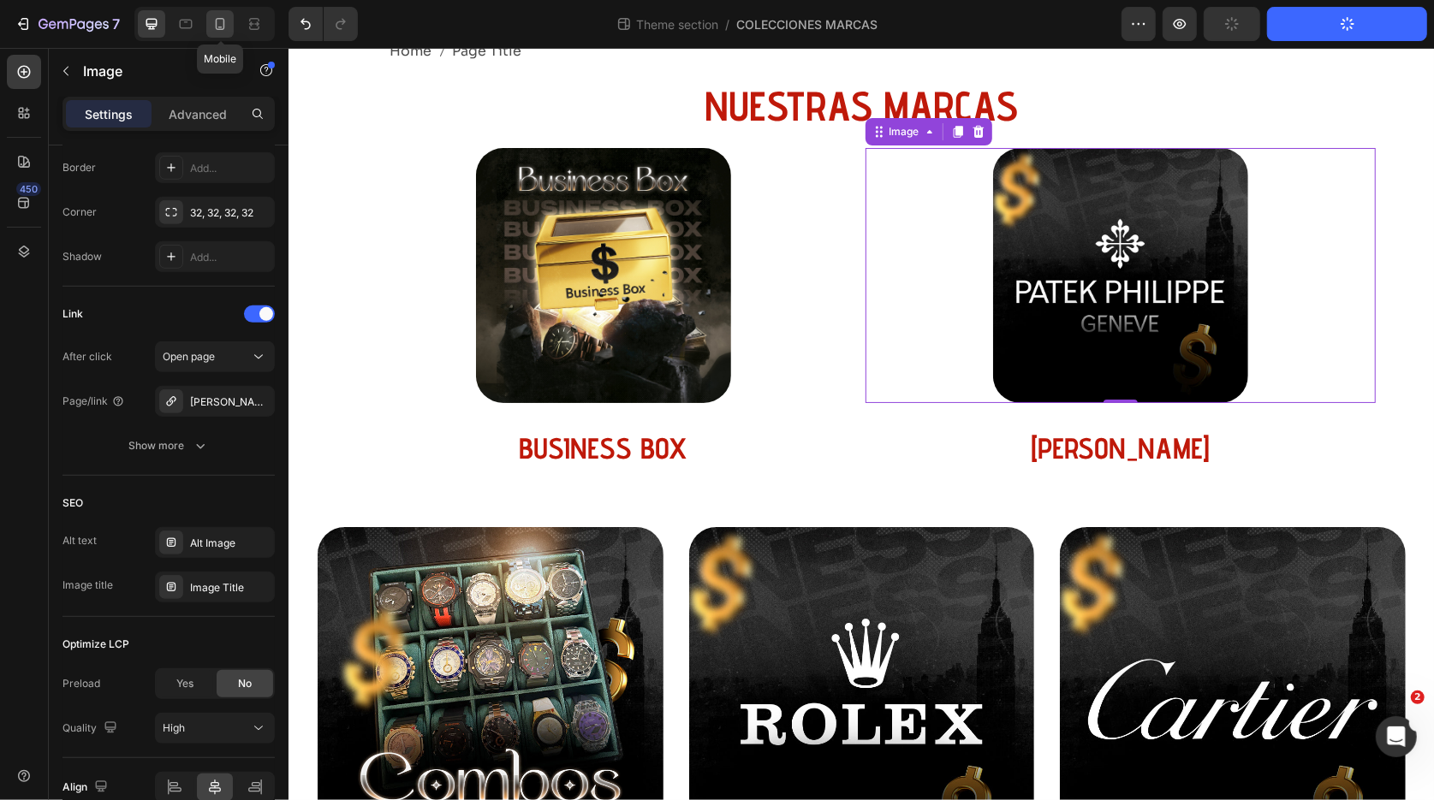
click at [217, 27] on icon at bounding box center [219, 23] width 17 height 17
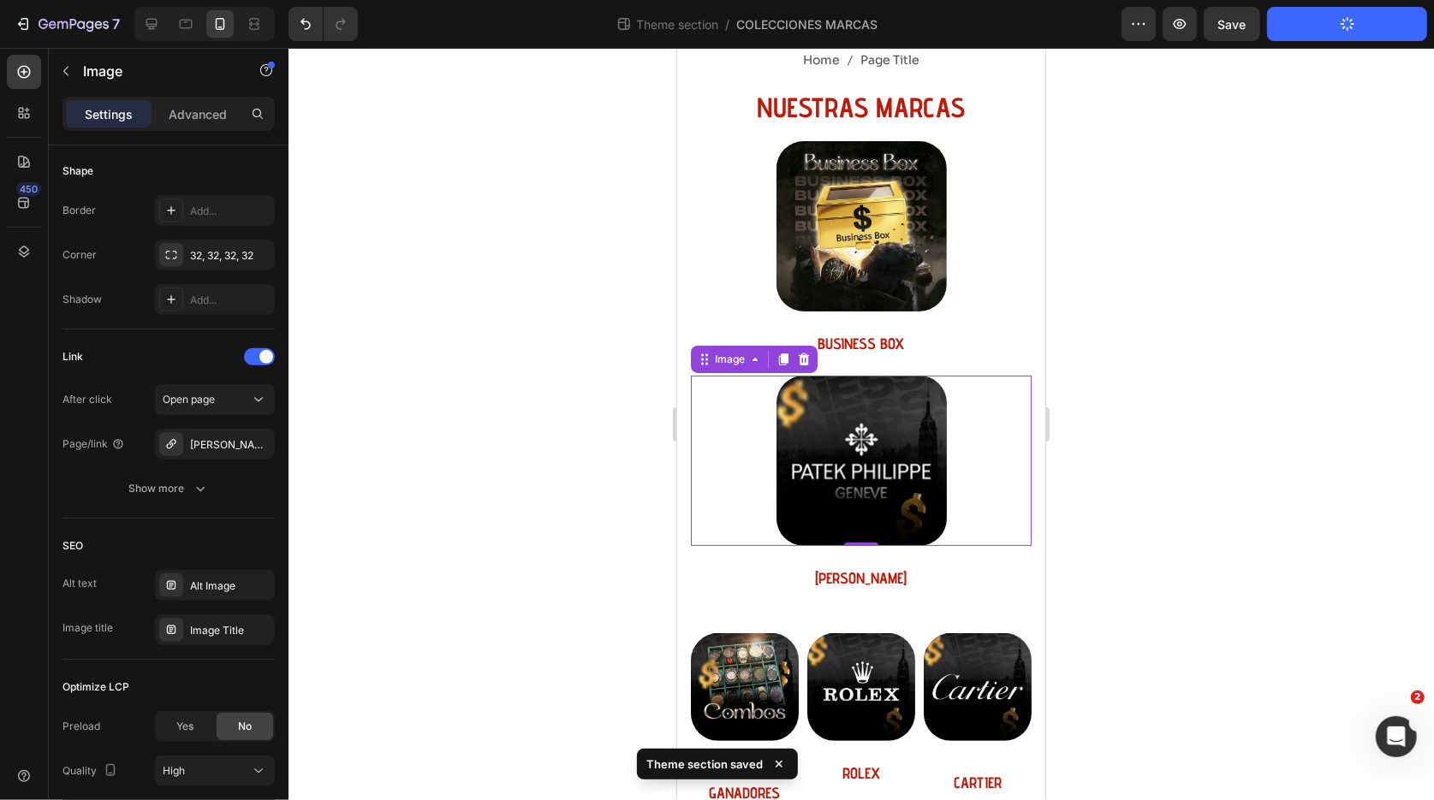
scroll to position [55, 0]
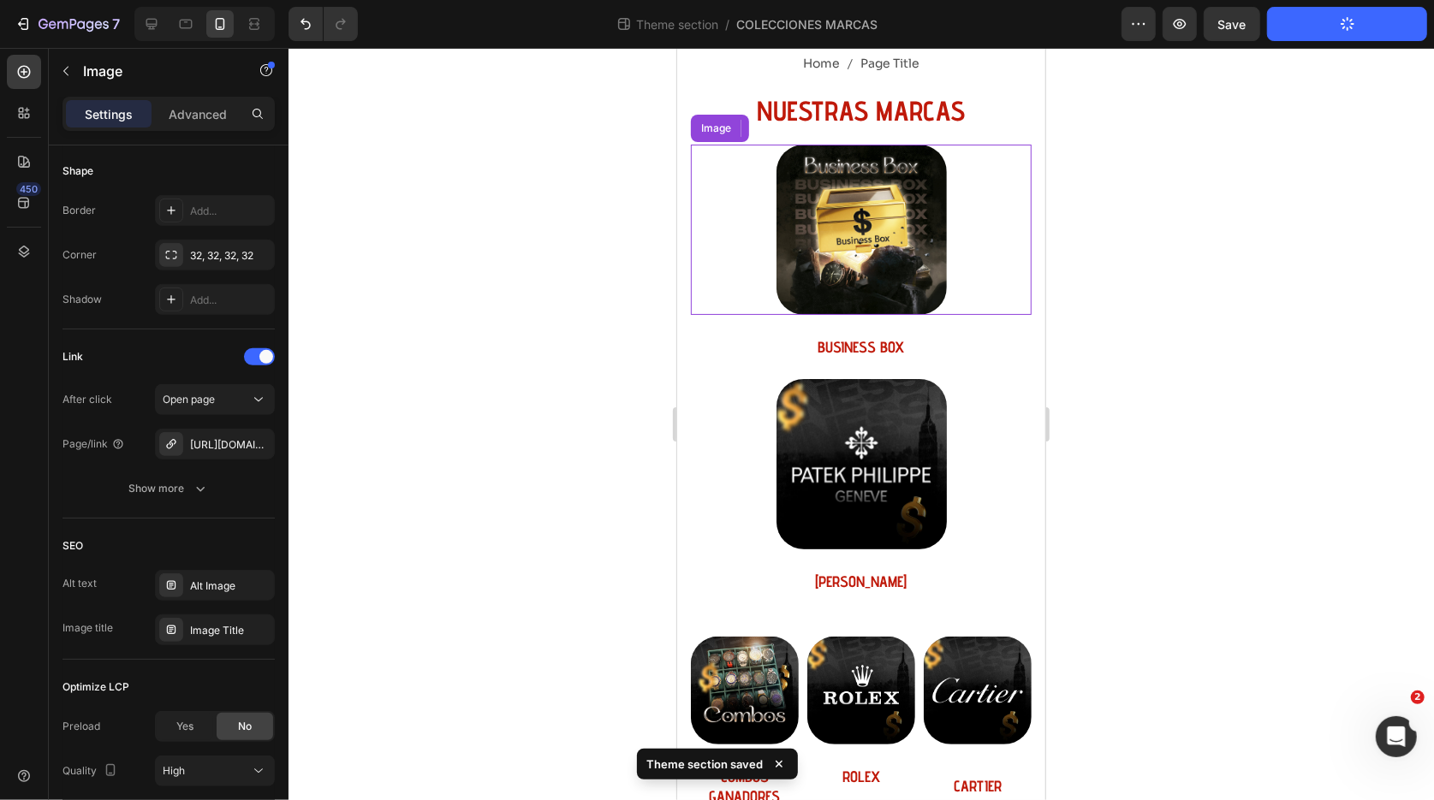
click at [720, 263] on link at bounding box center [860, 229] width 341 height 170
click at [731, 122] on div "Image" at bounding box center [728, 127] width 37 height 15
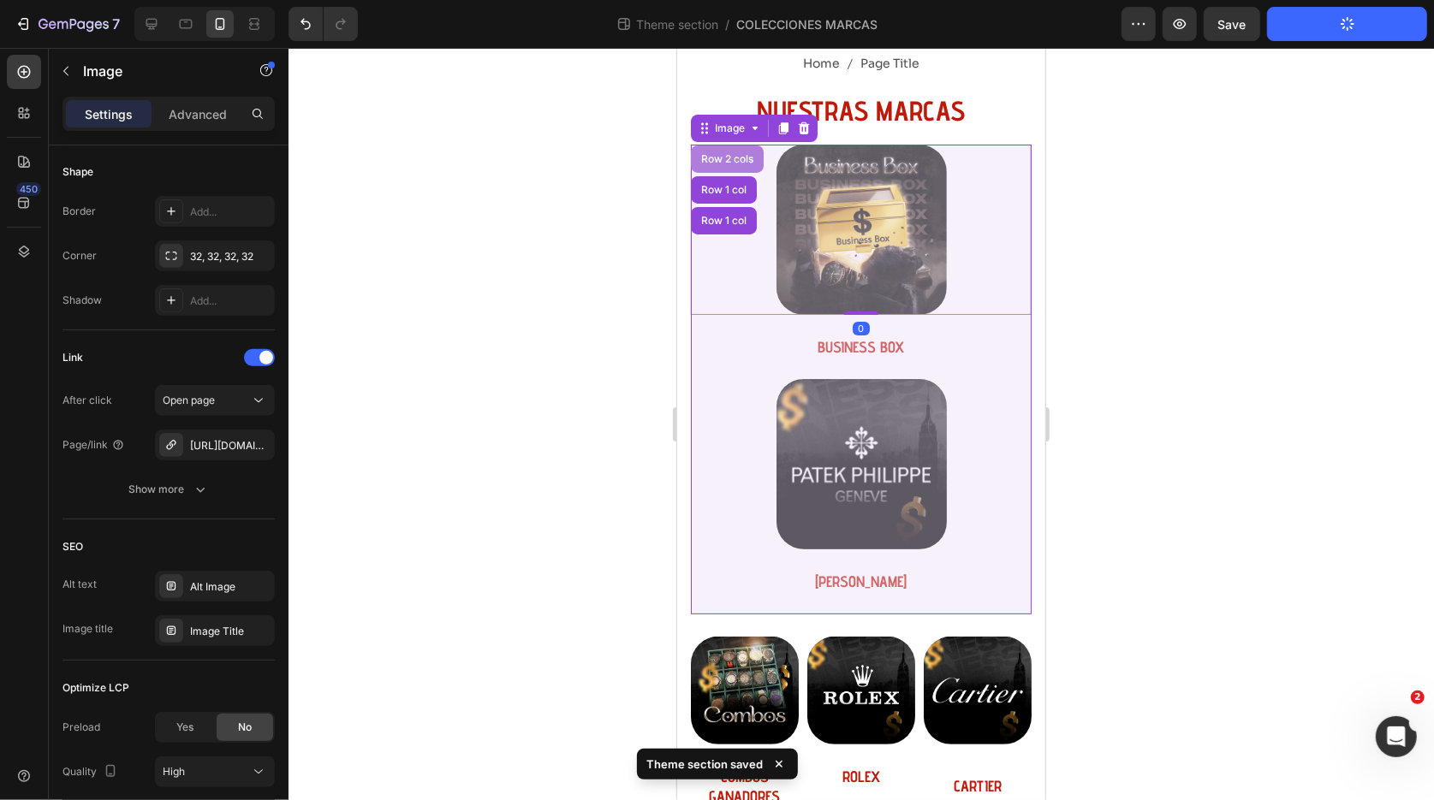
click at [722, 157] on div "Row 2 cols" at bounding box center [726, 158] width 59 height 10
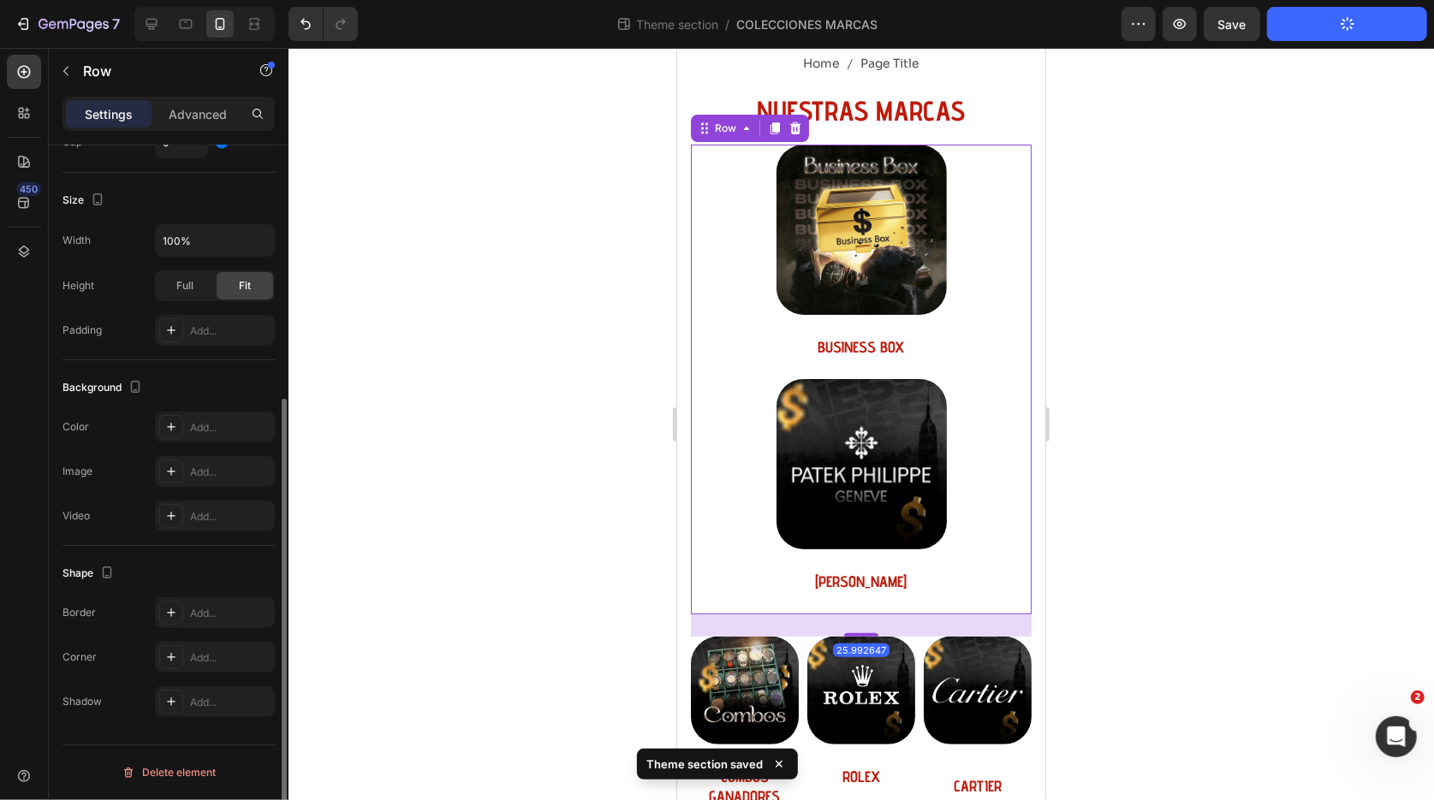
scroll to position [0, 0]
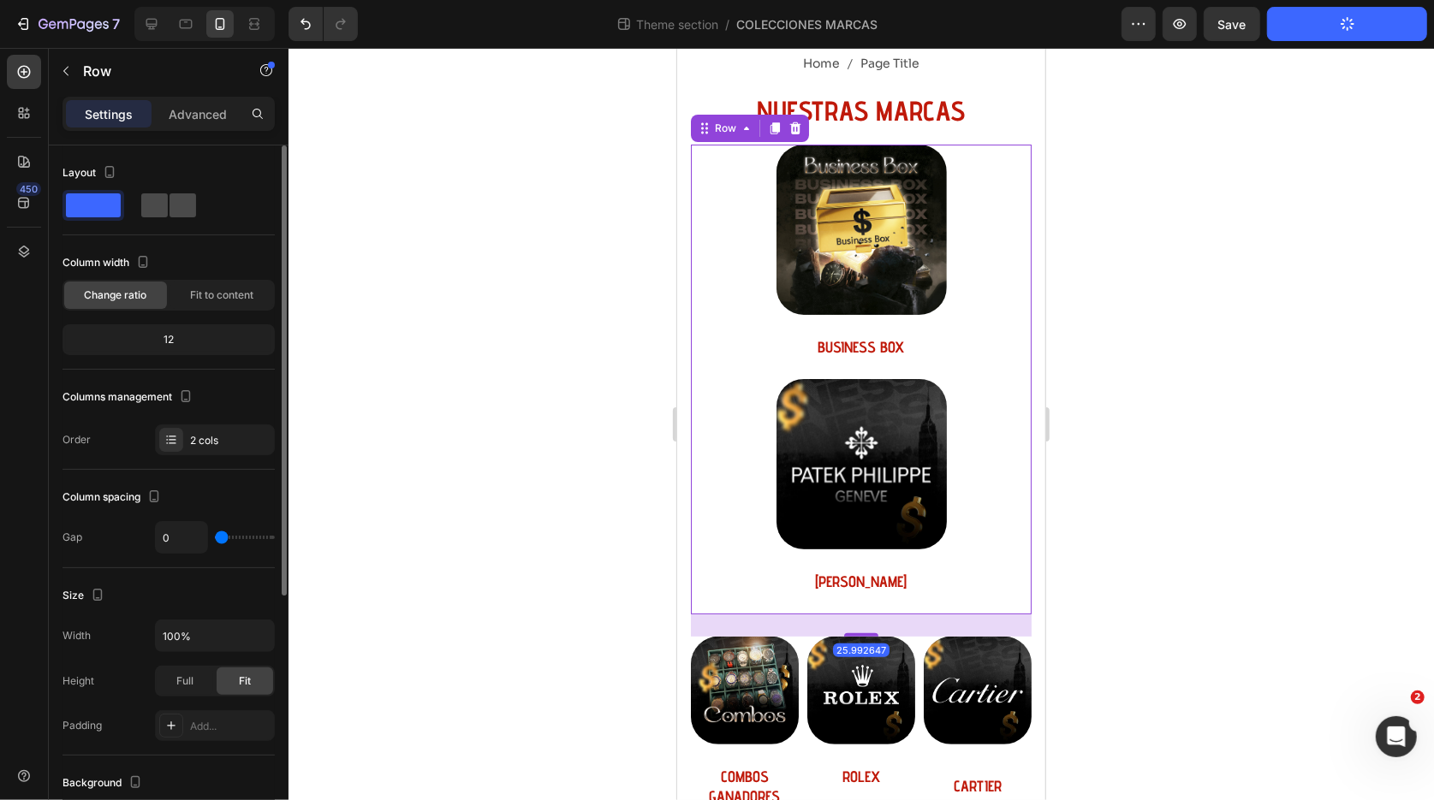
click at [169, 208] on span at bounding box center [182, 205] width 27 height 24
type input "8"
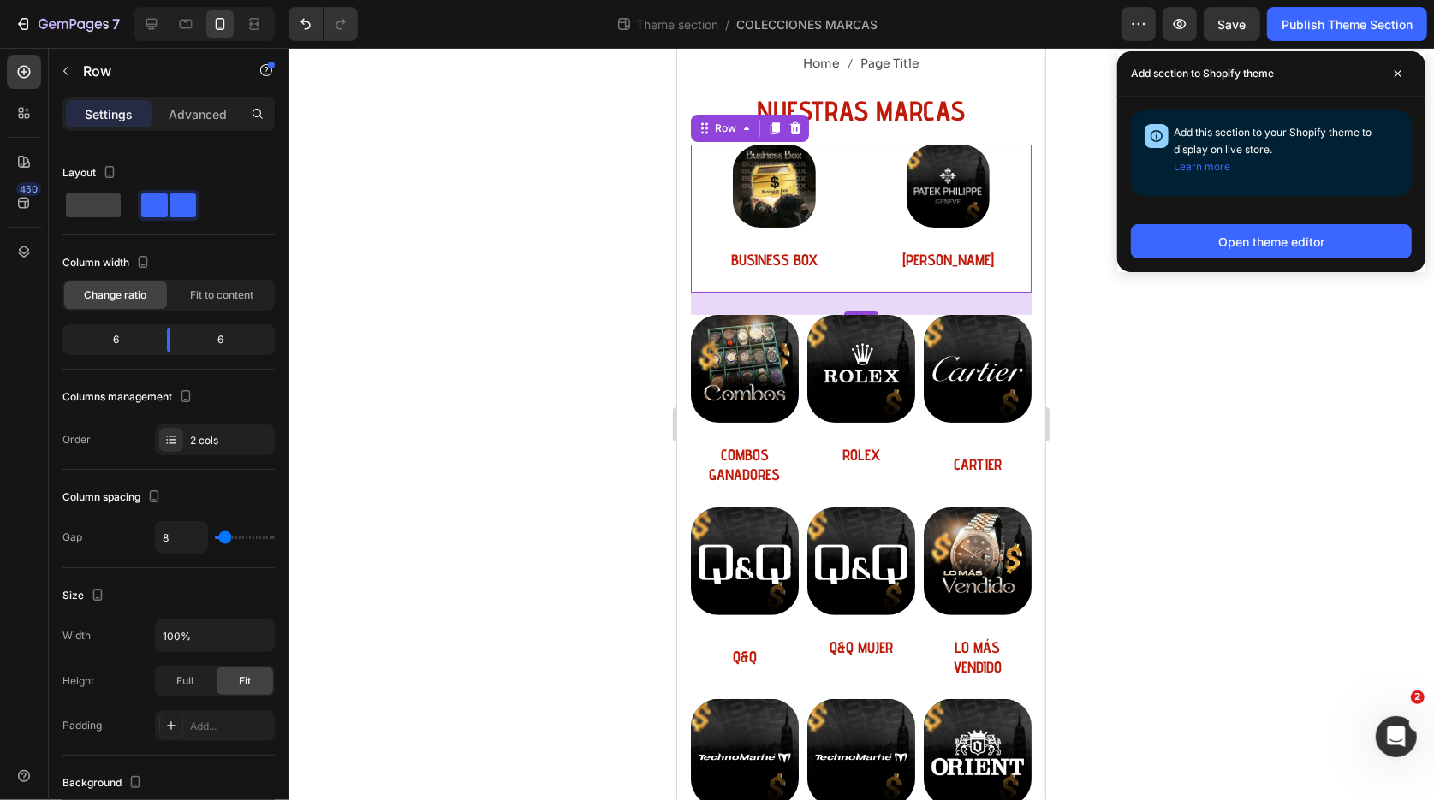
click at [860, 182] on div "Image BUSINESS BOX Heading Row Image [PERSON_NAME] Heading Row Row 25.992647" at bounding box center [860, 218] width 341 height 148
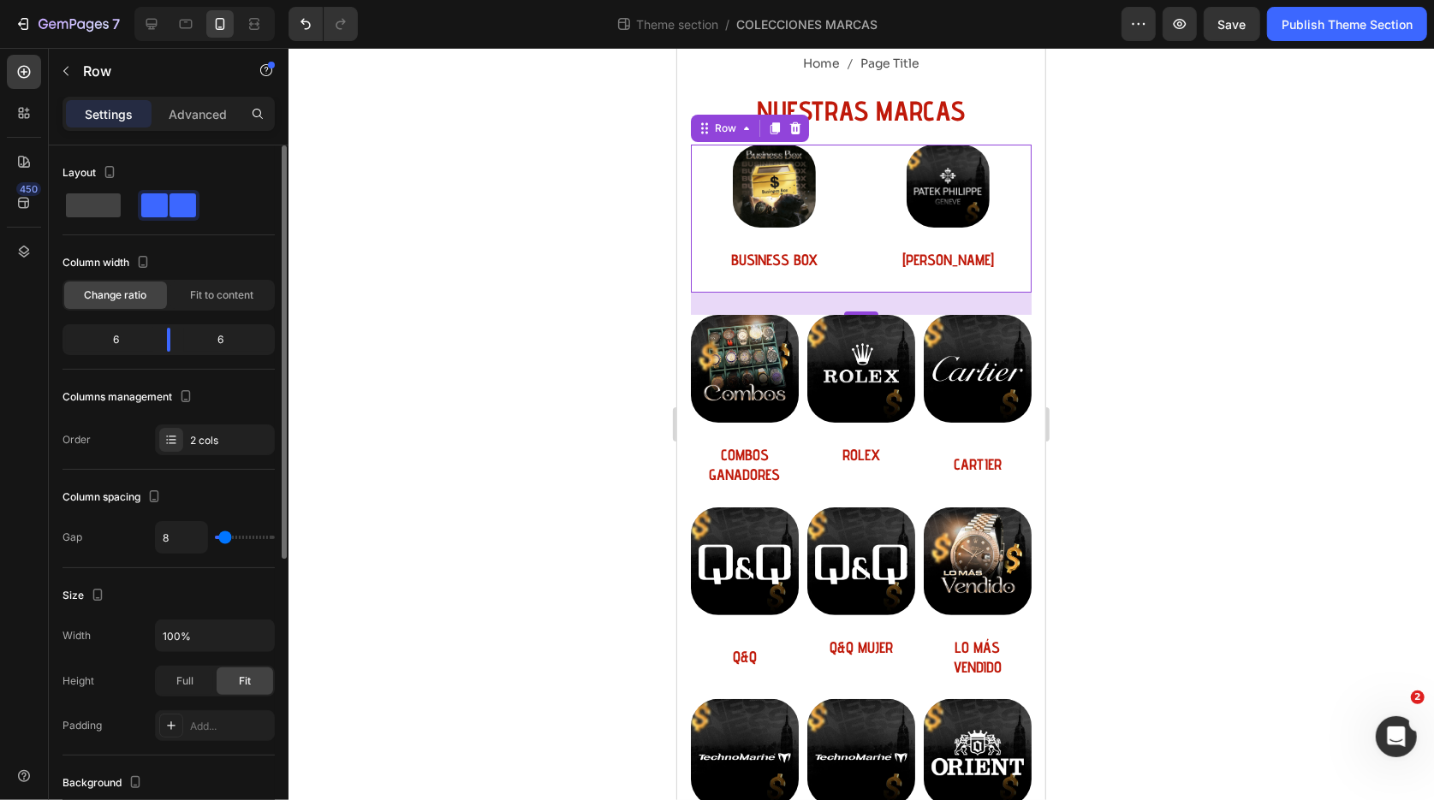
type input "3"
type input "0"
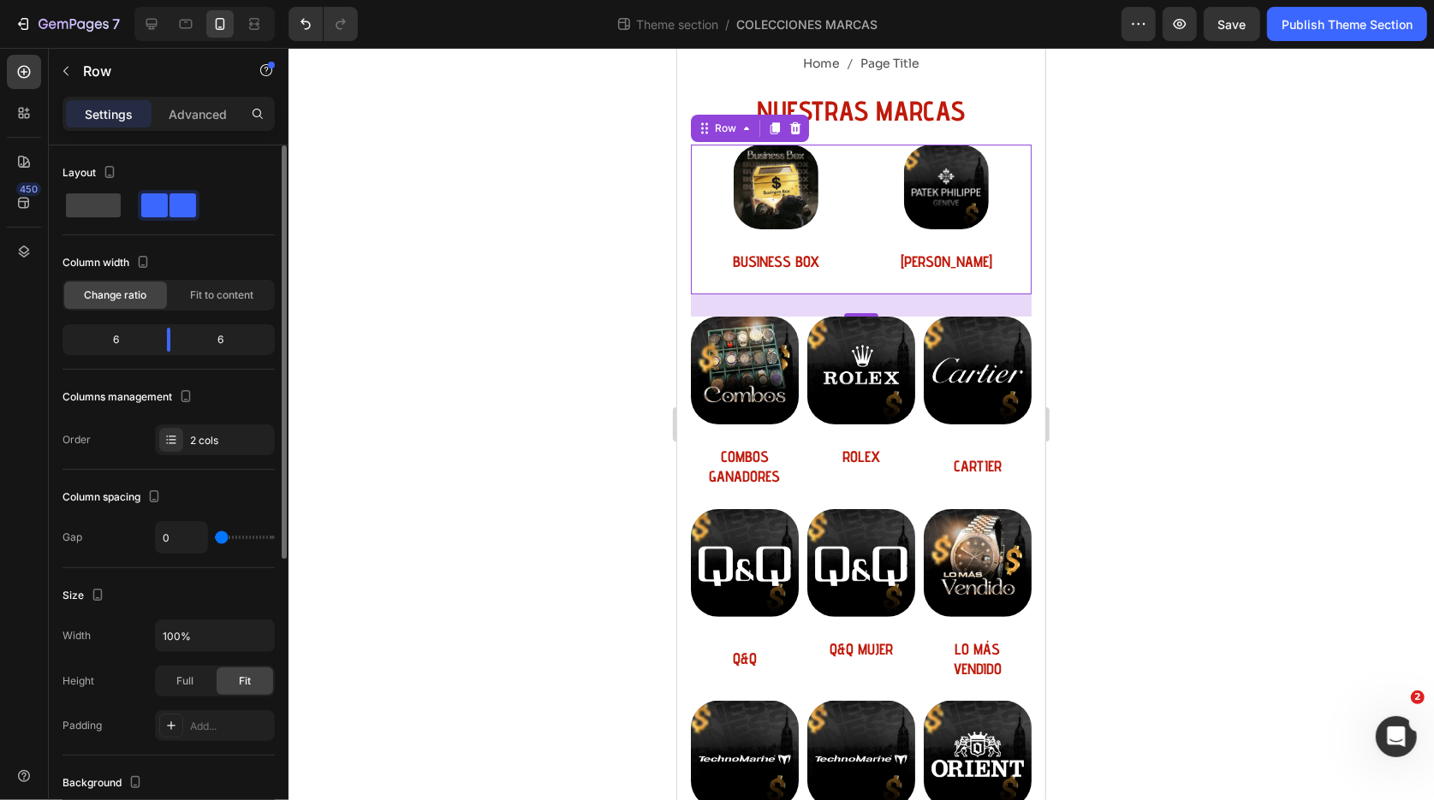
drag, startPoint x: 219, startPoint y: 538, endPoint x: 197, endPoint y: 538, distance: 22.3
type input "0"
click at [197, 538] on div "0" at bounding box center [215, 537] width 120 height 33
click at [229, 293] on span "Fit to content" at bounding box center [221, 295] width 63 height 15
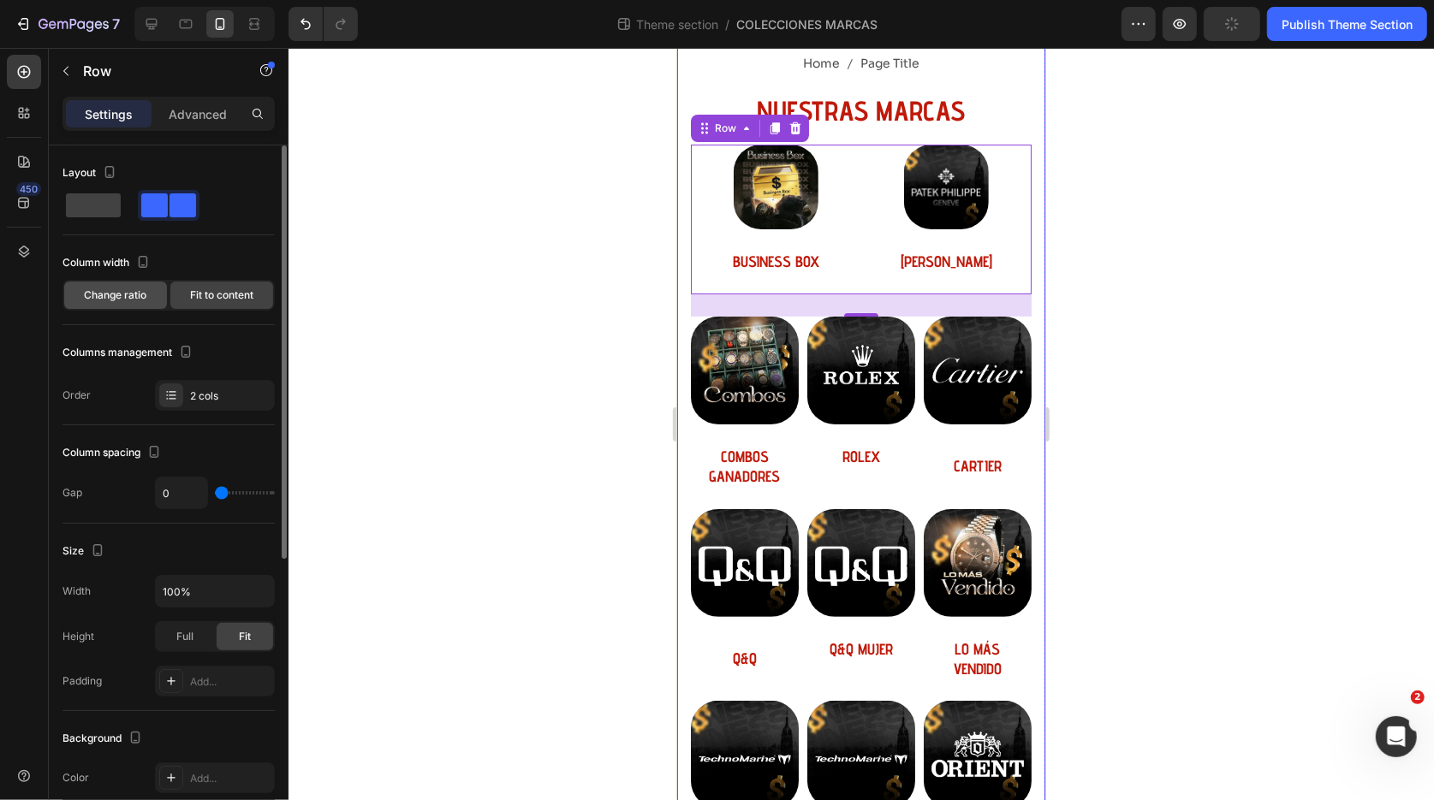
click at [124, 298] on span "Change ratio" at bounding box center [116, 295] width 62 height 15
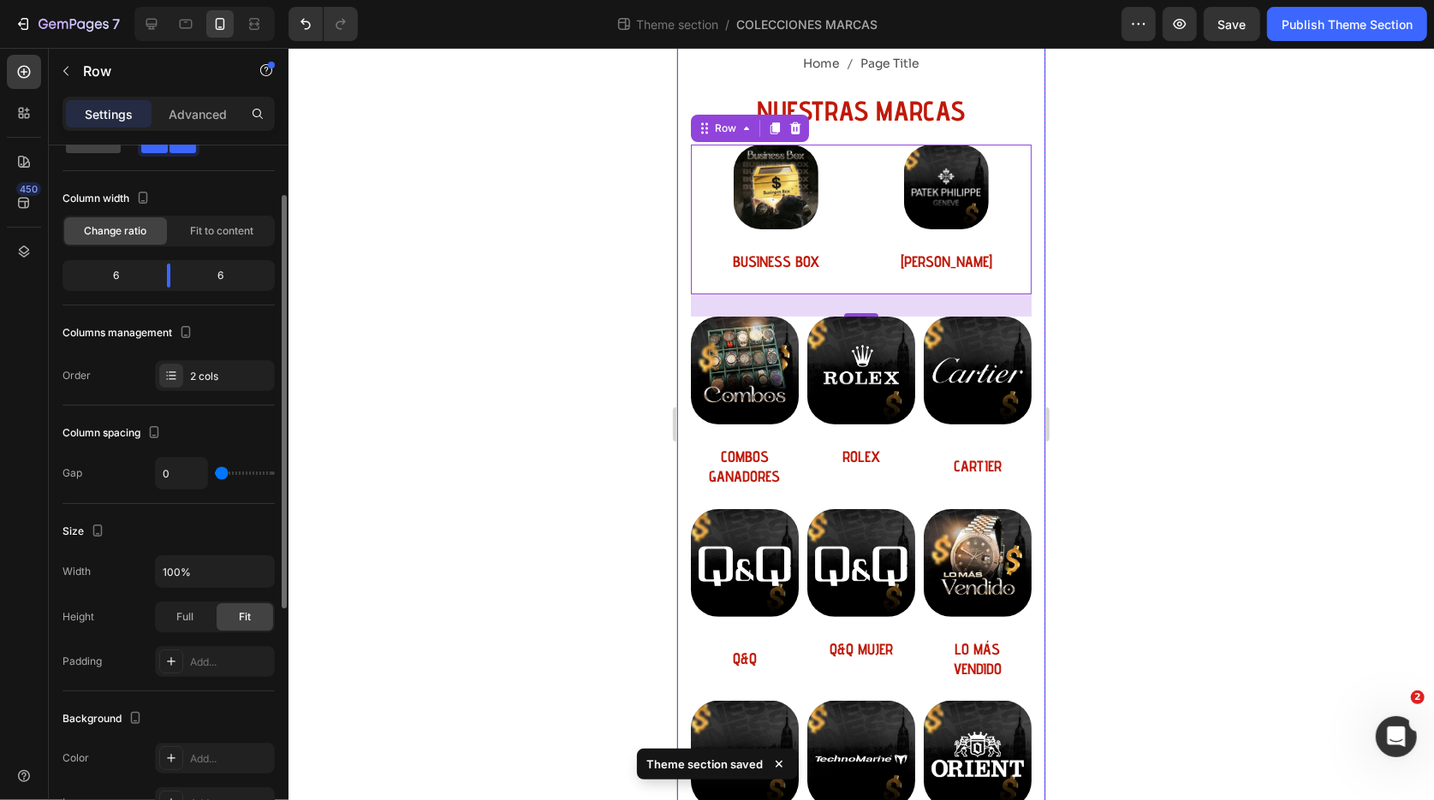
scroll to position [72, 0]
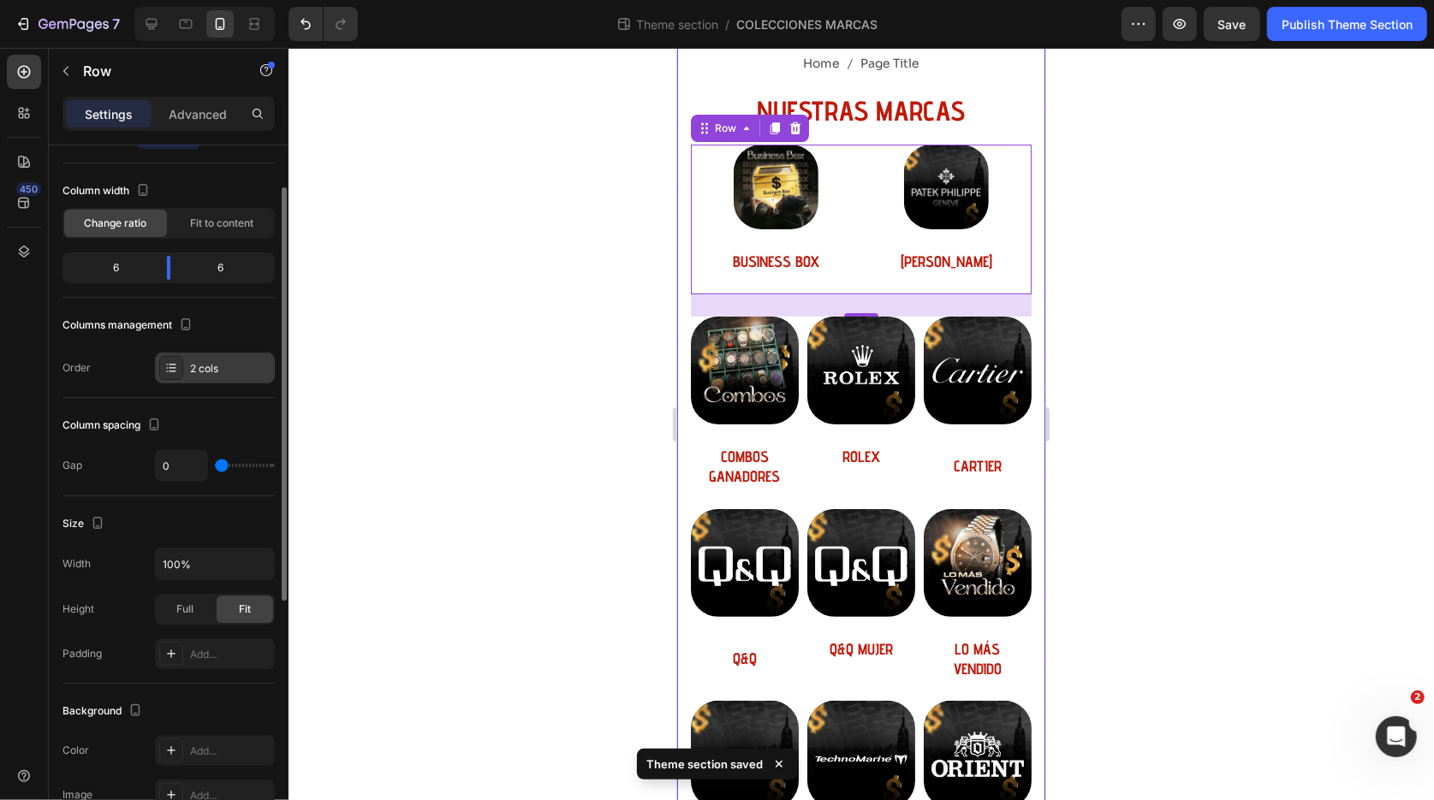
click at [217, 369] on div "2 cols" at bounding box center [230, 368] width 80 height 15
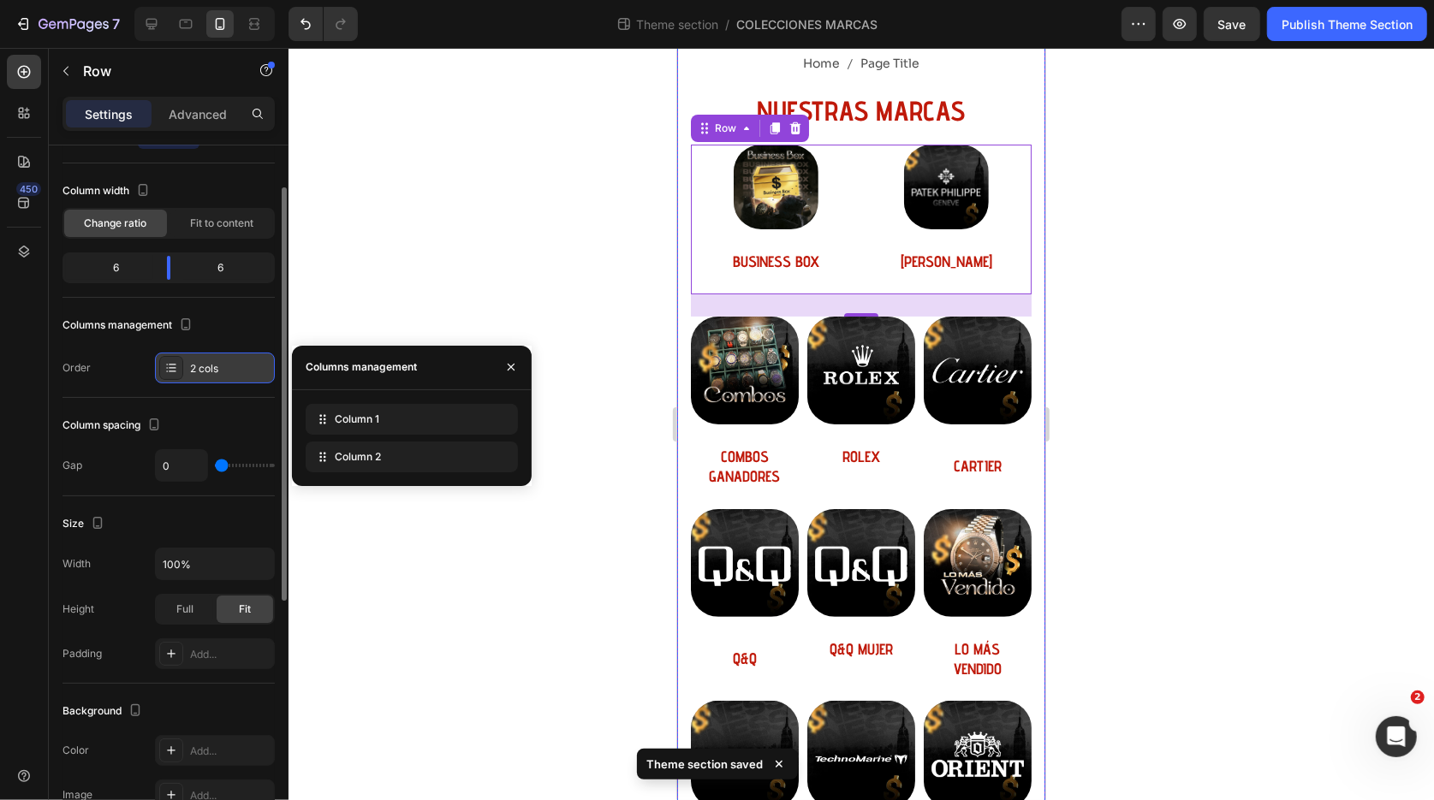
click at [217, 369] on div "2 cols" at bounding box center [230, 368] width 80 height 15
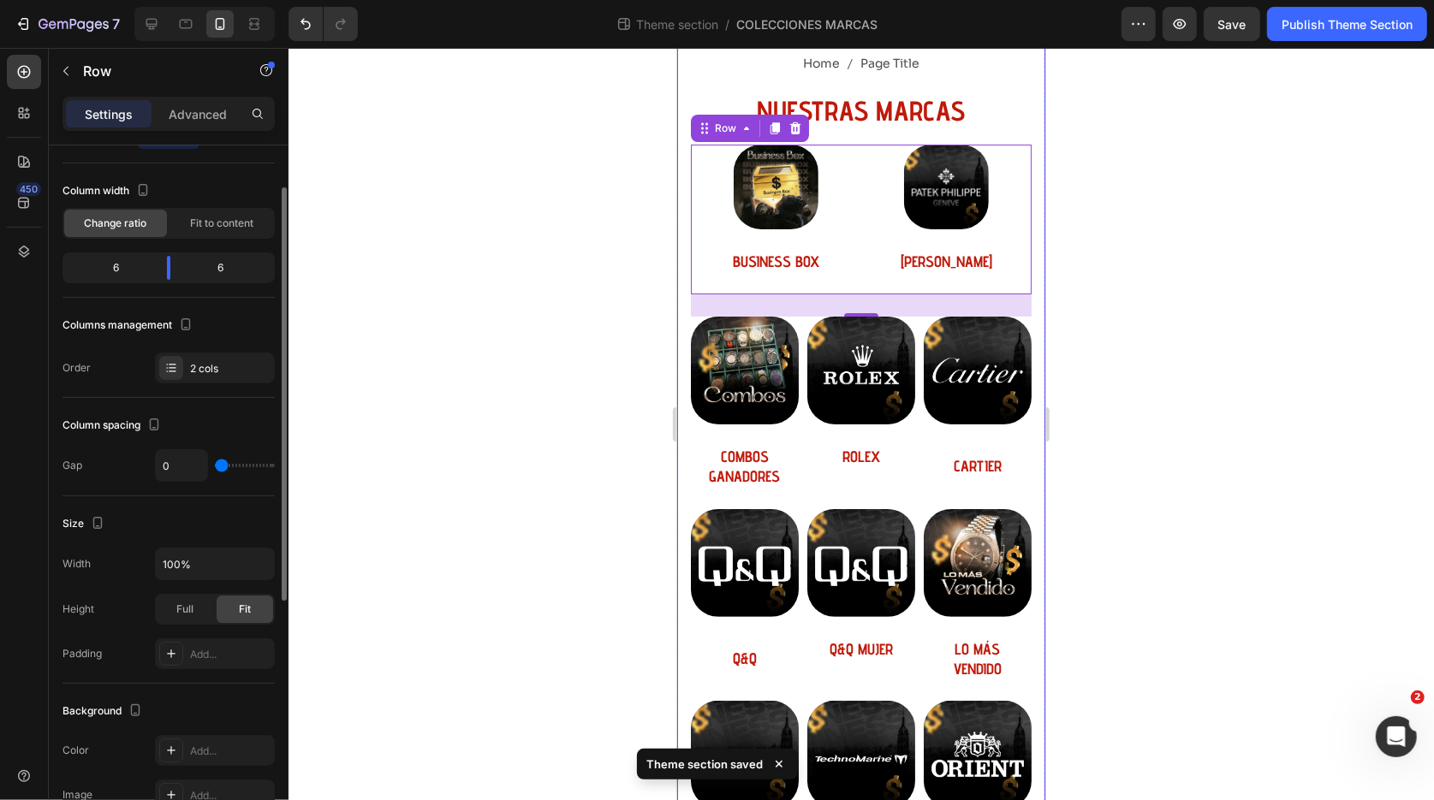
click at [110, 372] on div "Order 2 cols" at bounding box center [168, 368] width 212 height 31
click at [186, 612] on span "Full" at bounding box center [184, 609] width 17 height 15
click at [236, 614] on div "Fit" at bounding box center [245, 609] width 56 height 27
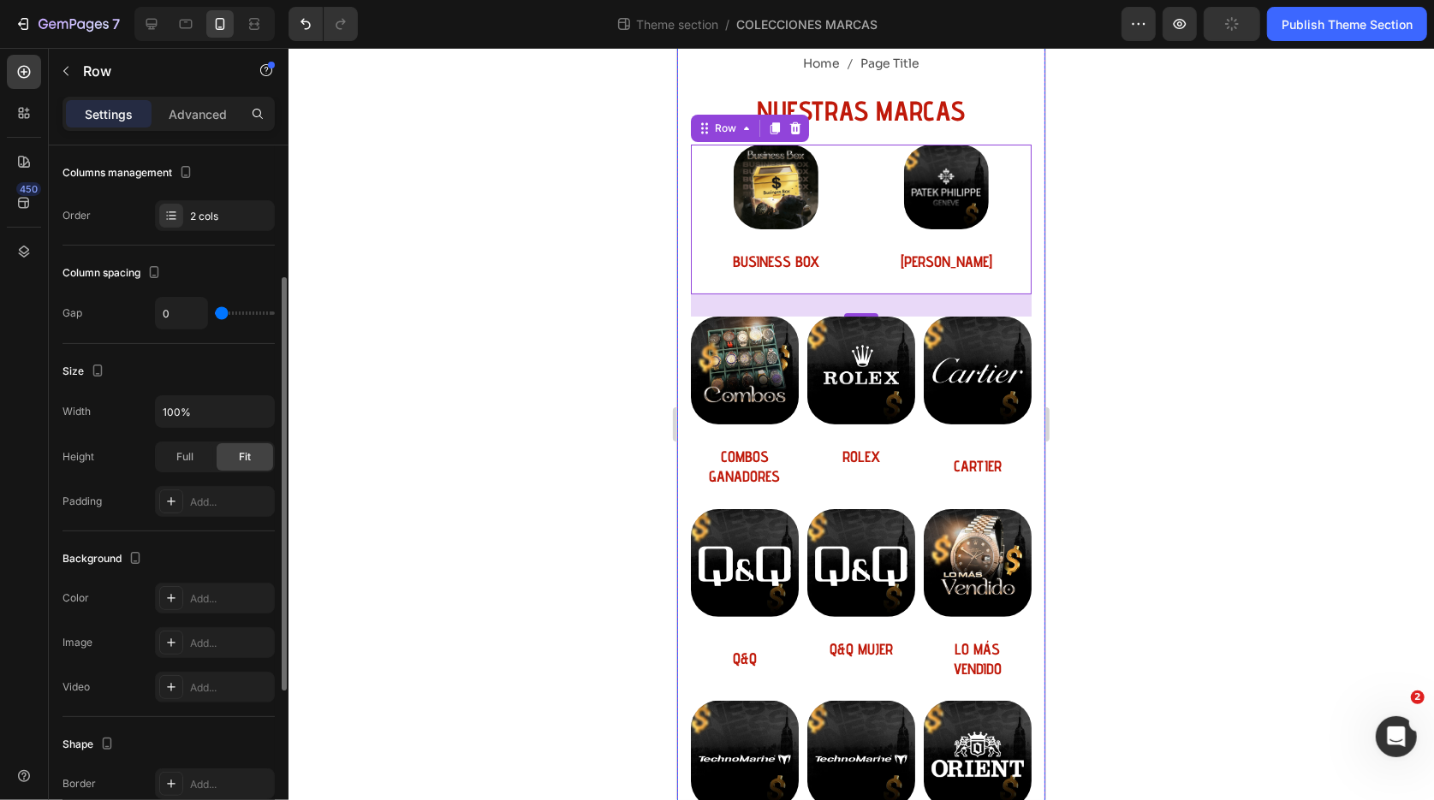
scroll to position [210, 0]
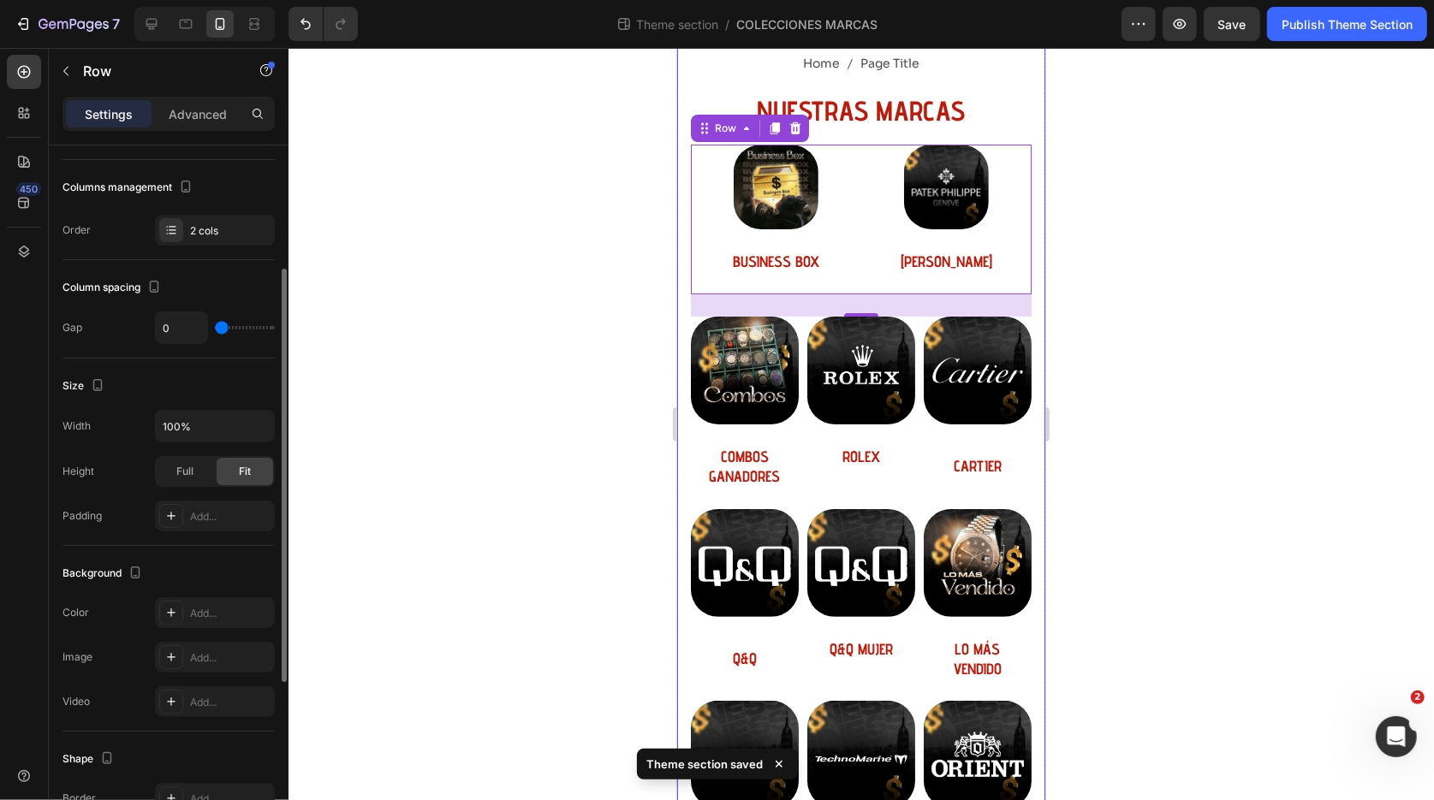
type input "3"
type input "8"
type input "15"
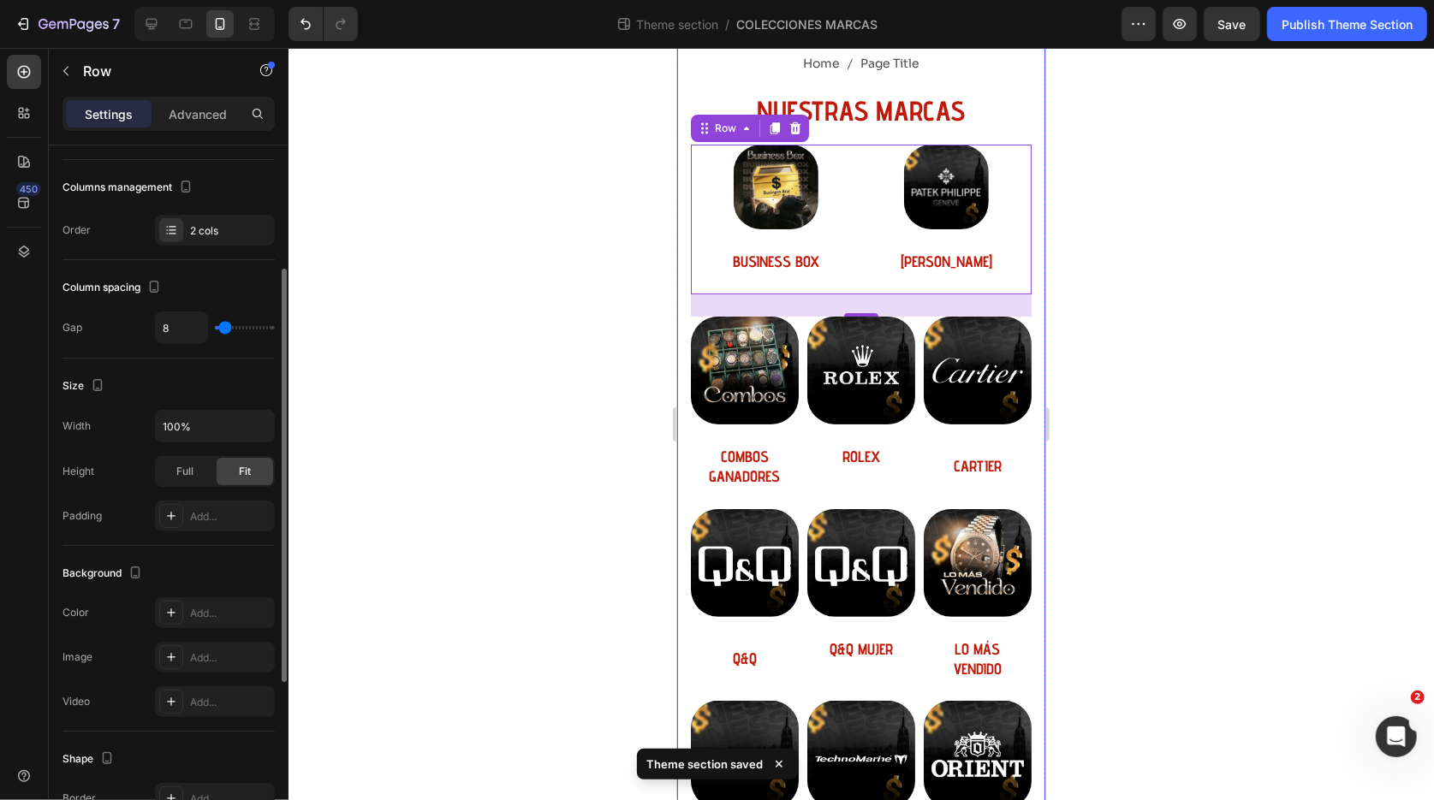
type input "15"
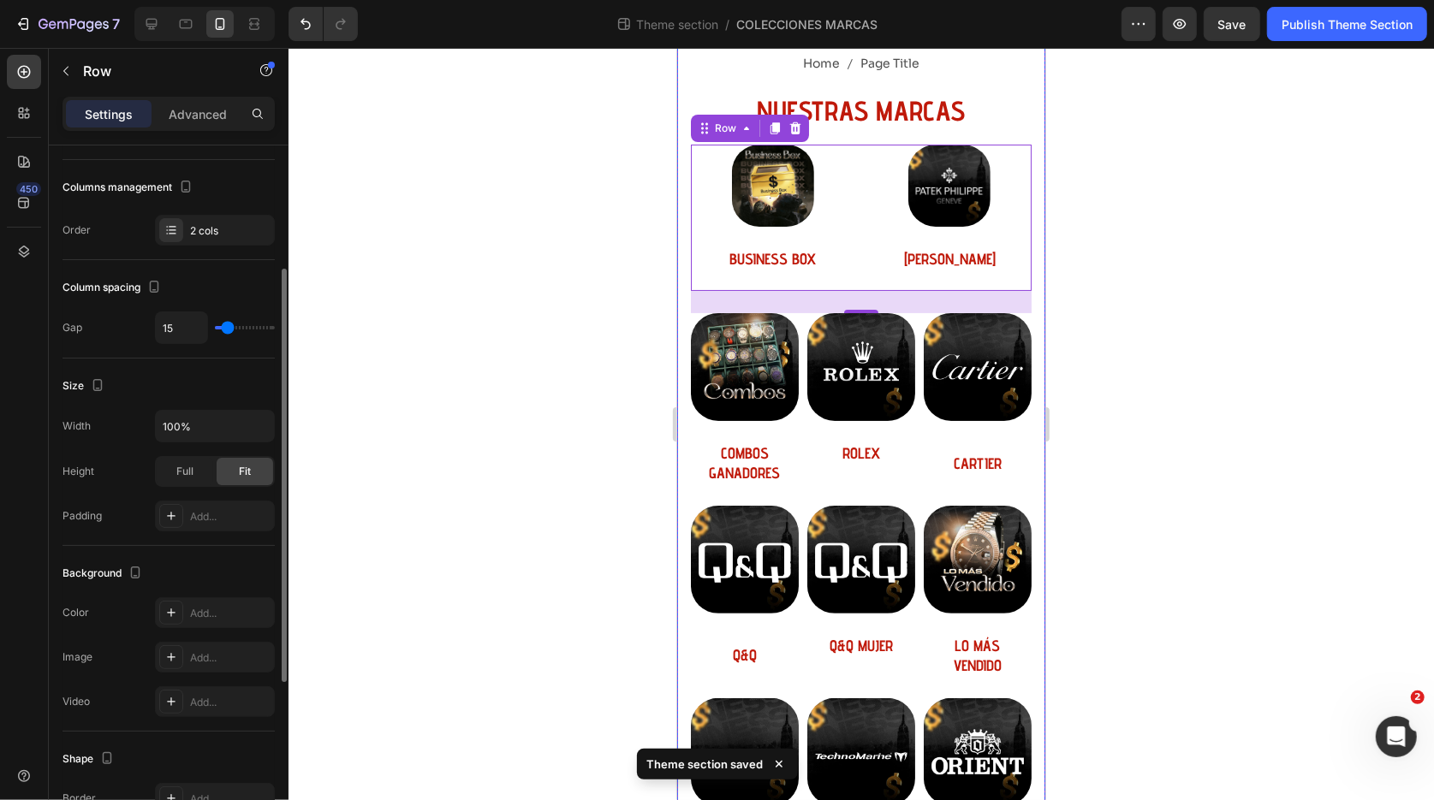
type input "25"
type input "42"
type input "52"
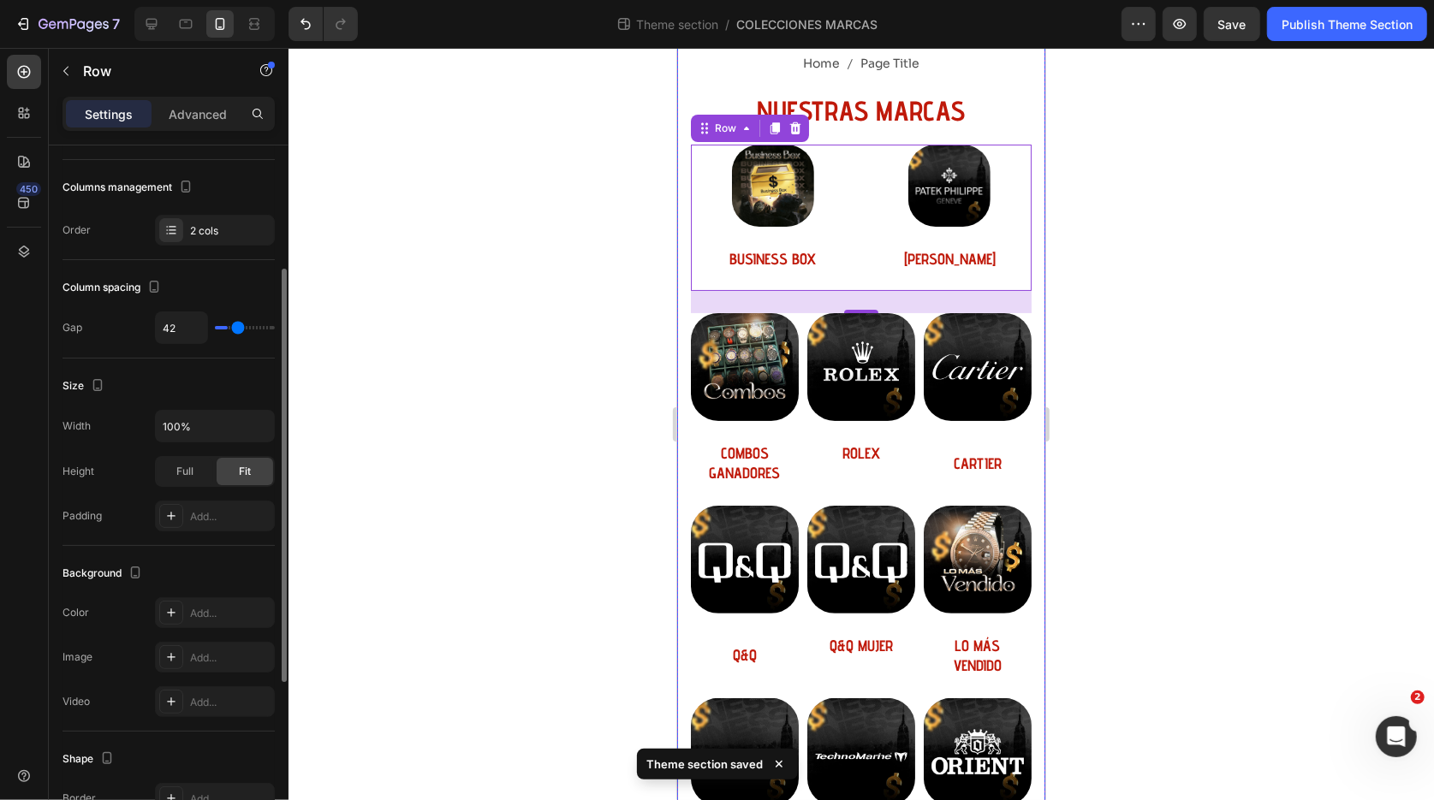
type input "52"
type input "61"
type input "74"
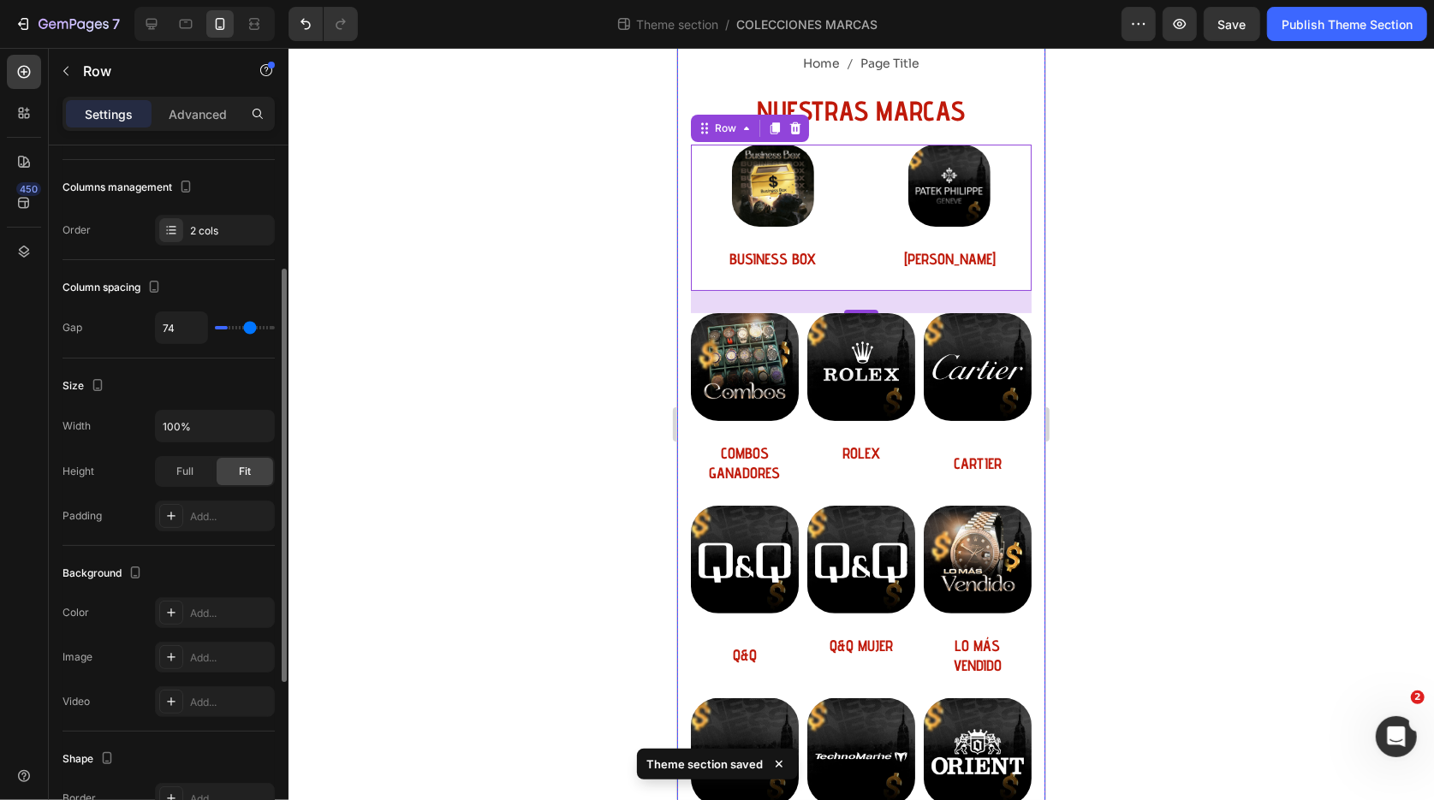
type input "79"
type input "84"
type input "88"
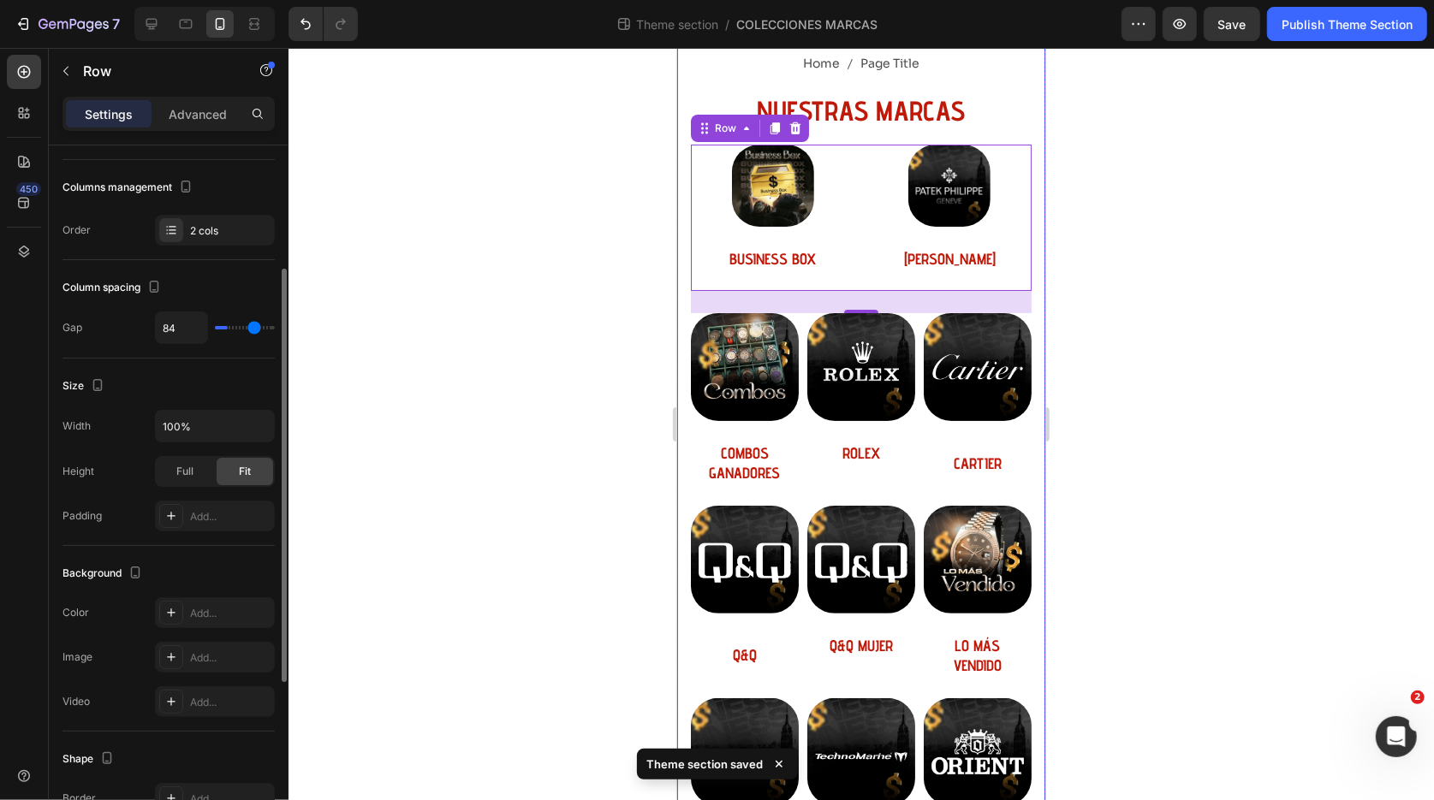
type input "88"
type input "96"
type input "108"
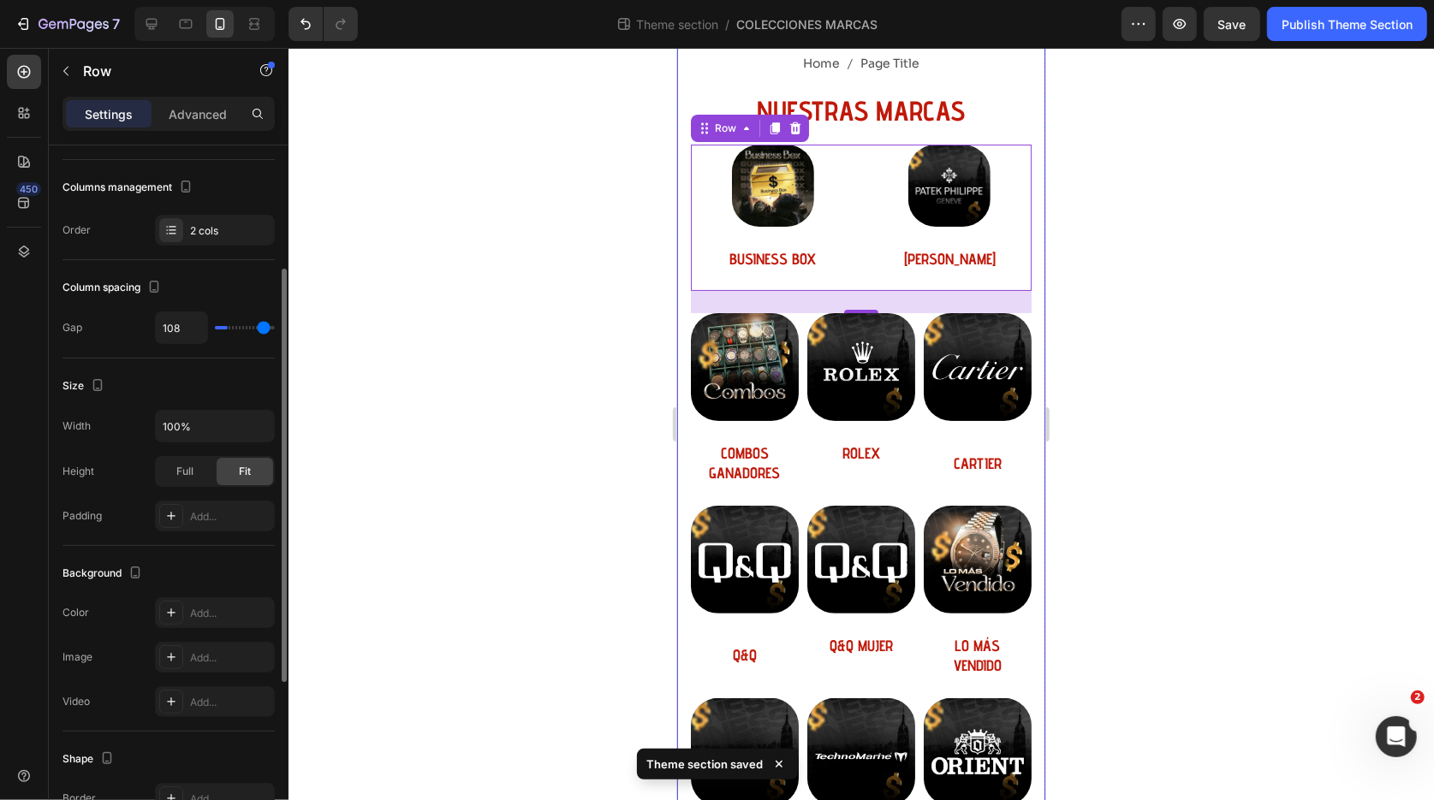
type input "115"
type input "120"
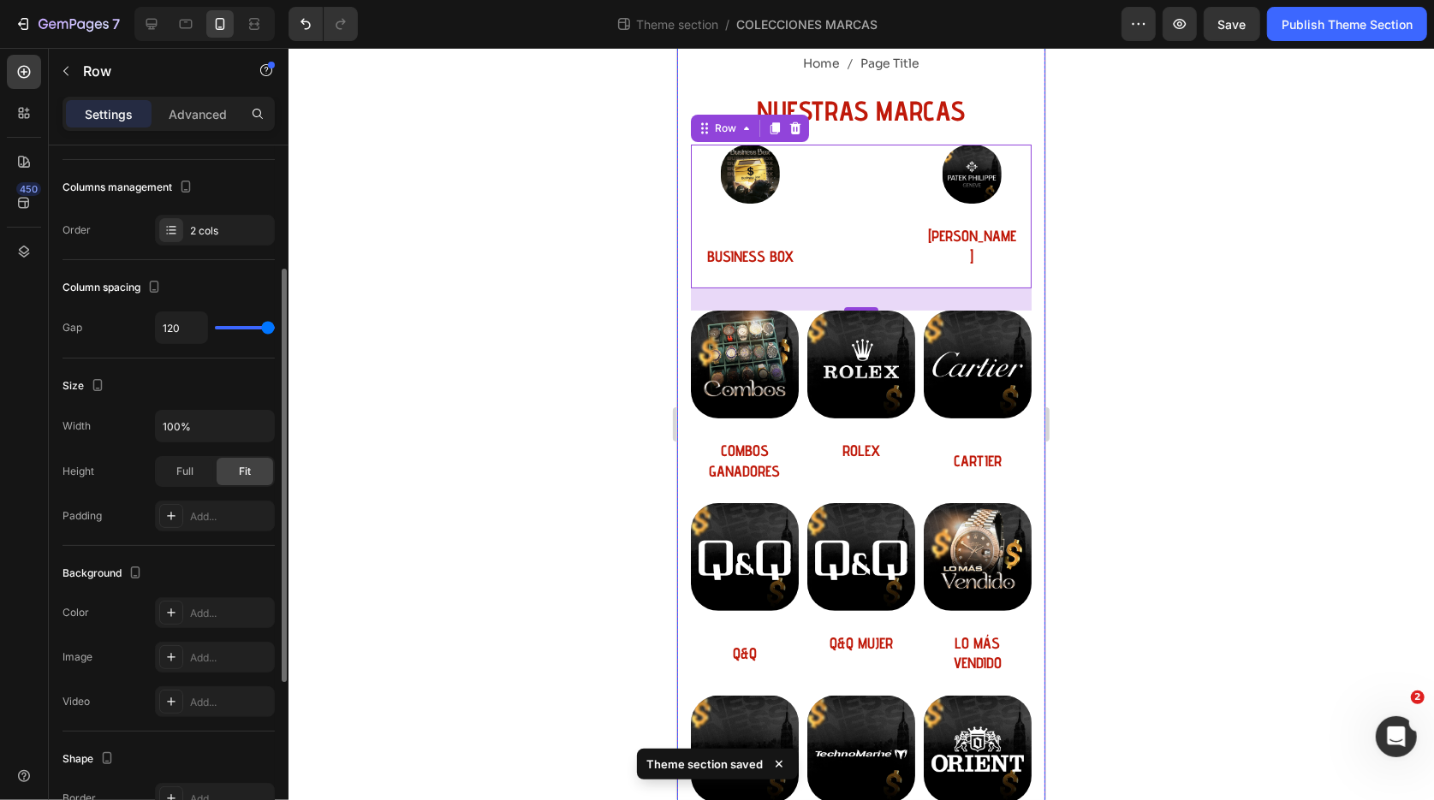
type input "111"
type input "96"
type input "79"
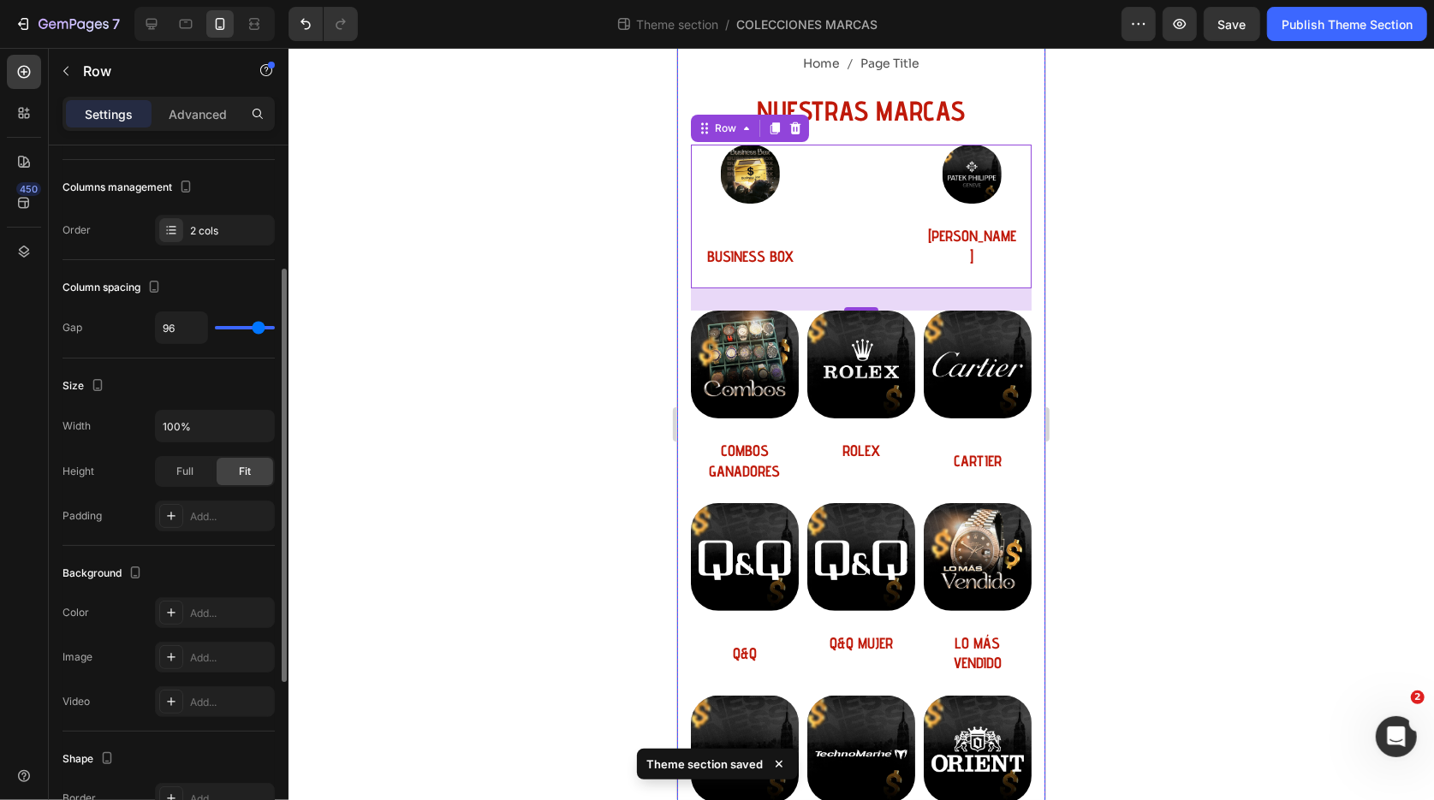
type input "79"
type input "42"
type input "22"
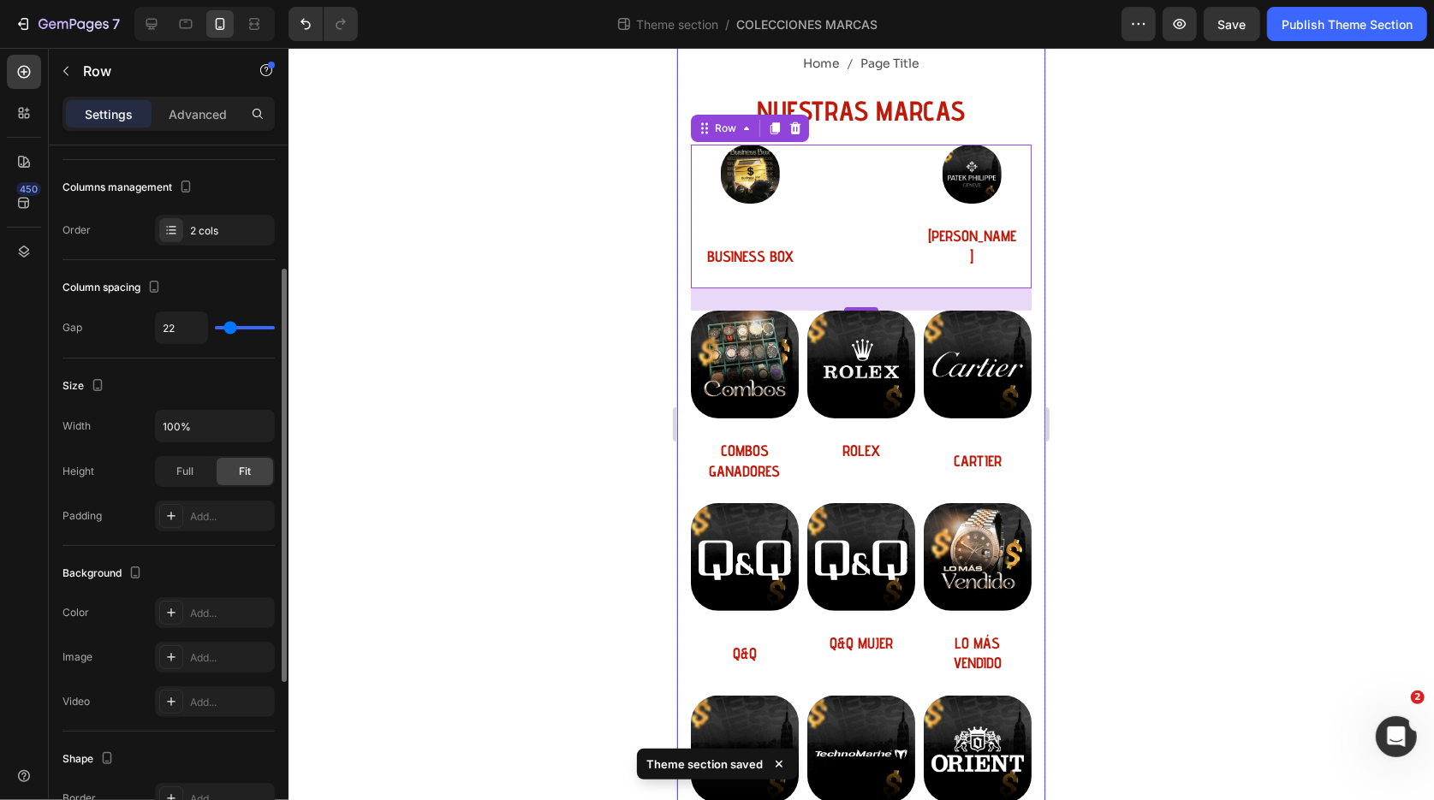
type input "0"
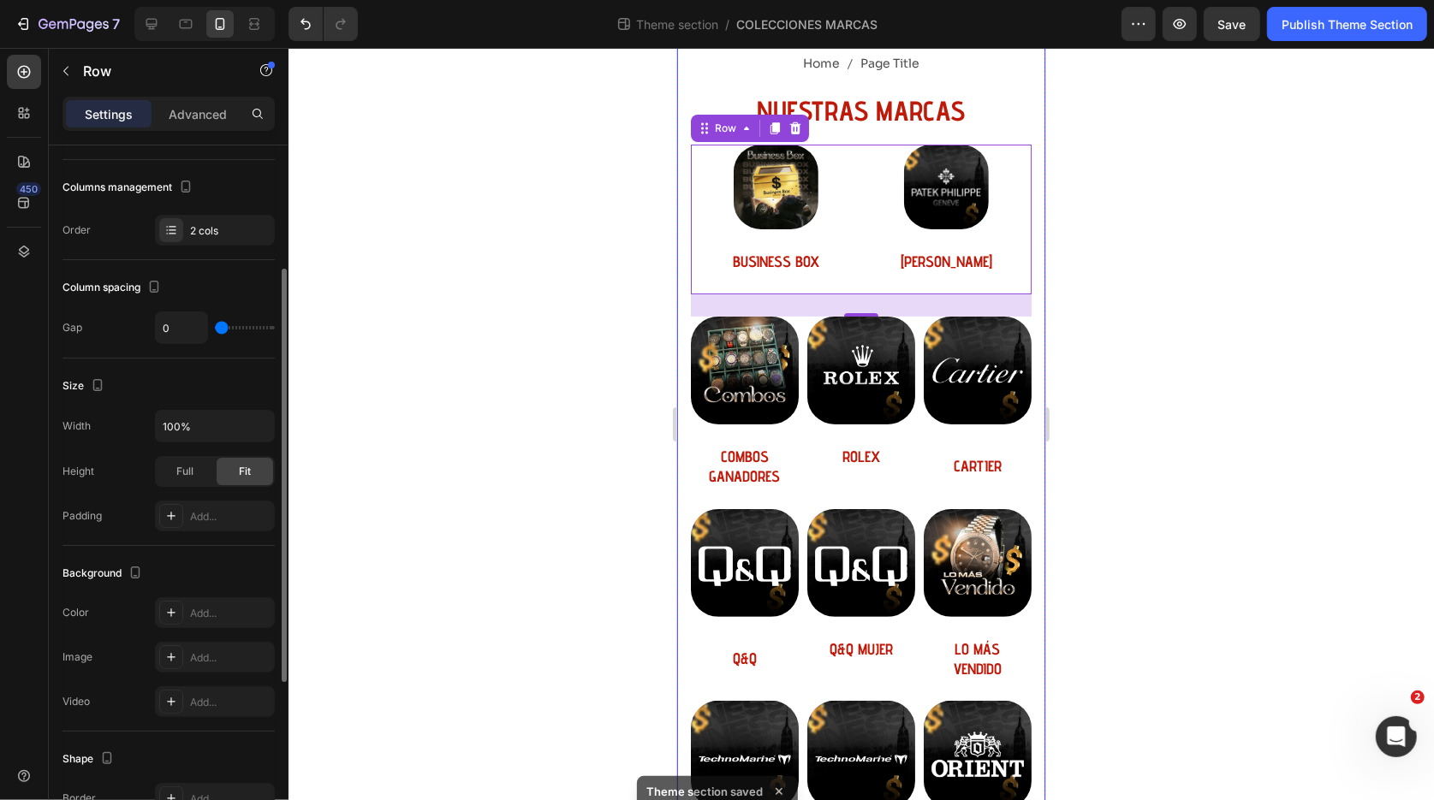
drag, startPoint x: 218, startPoint y: 329, endPoint x: 127, endPoint y: 324, distance: 91.7
click at [127, 324] on div "Gap 0" at bounding box center [168, 328] width 212 height 33
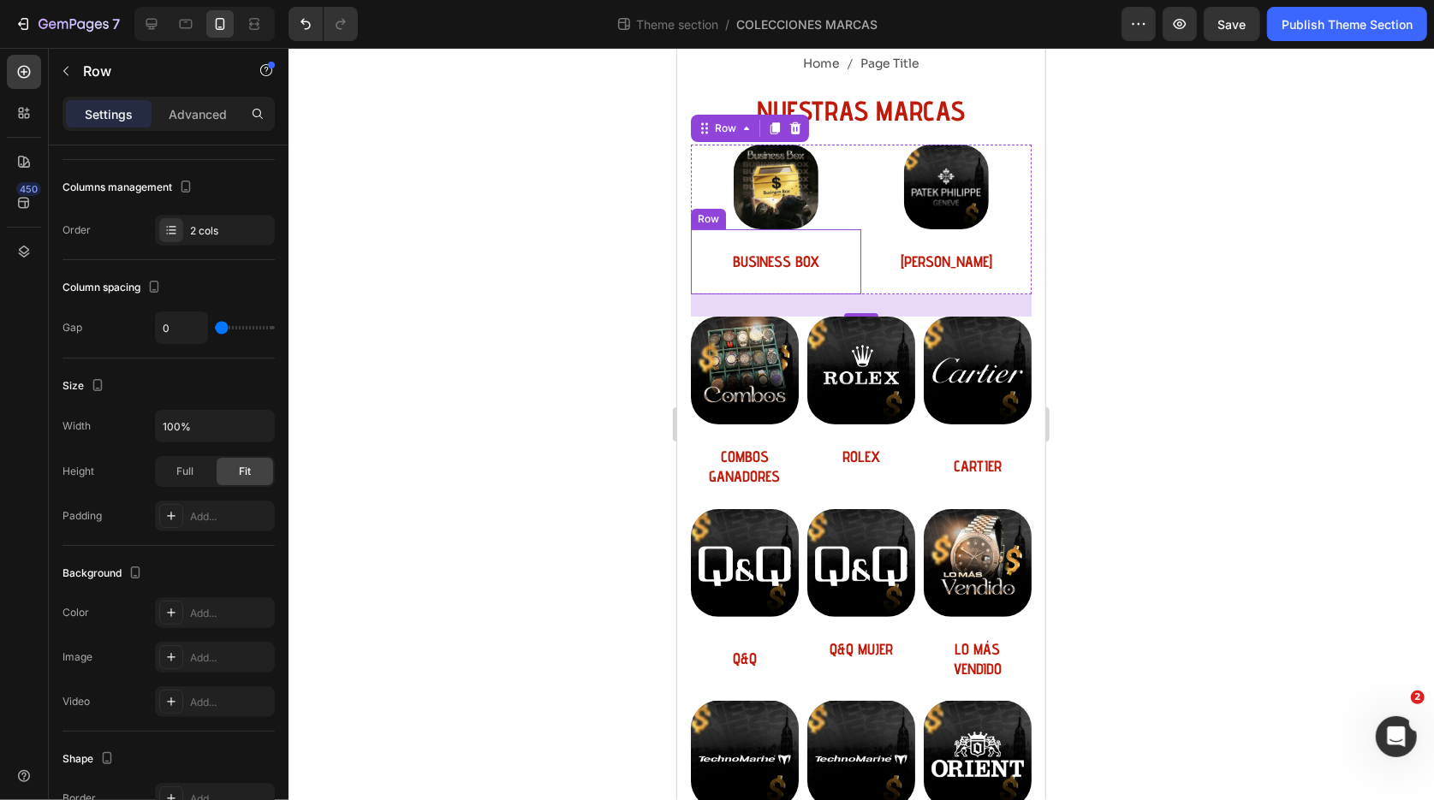
click at [769, 231] on div "BUSINESS BOX Heading Row" at bounding box center [775, 261] width 170 height 64
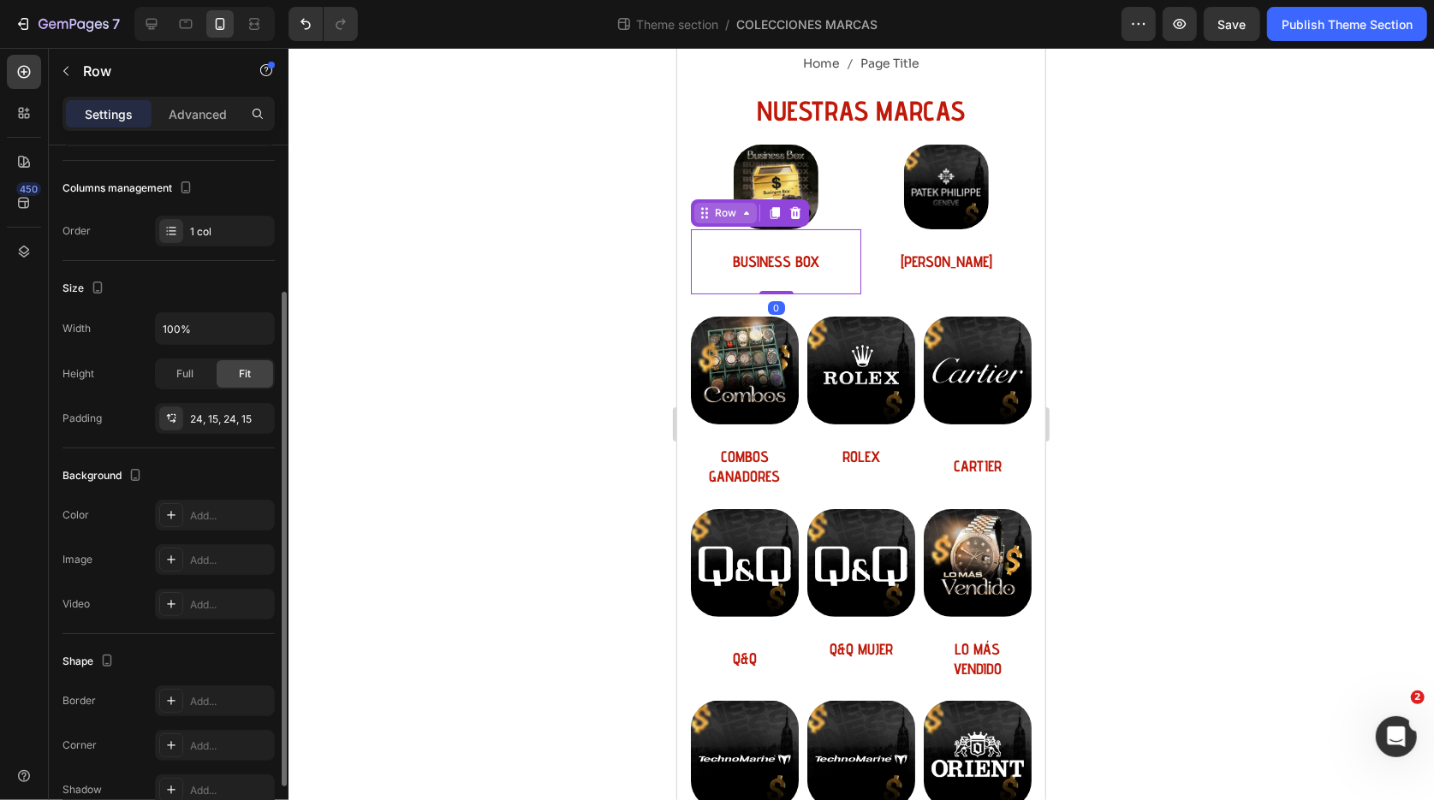
click at [734, 211] on div "Row" at bounding box center [724, 212] width 28 height 15
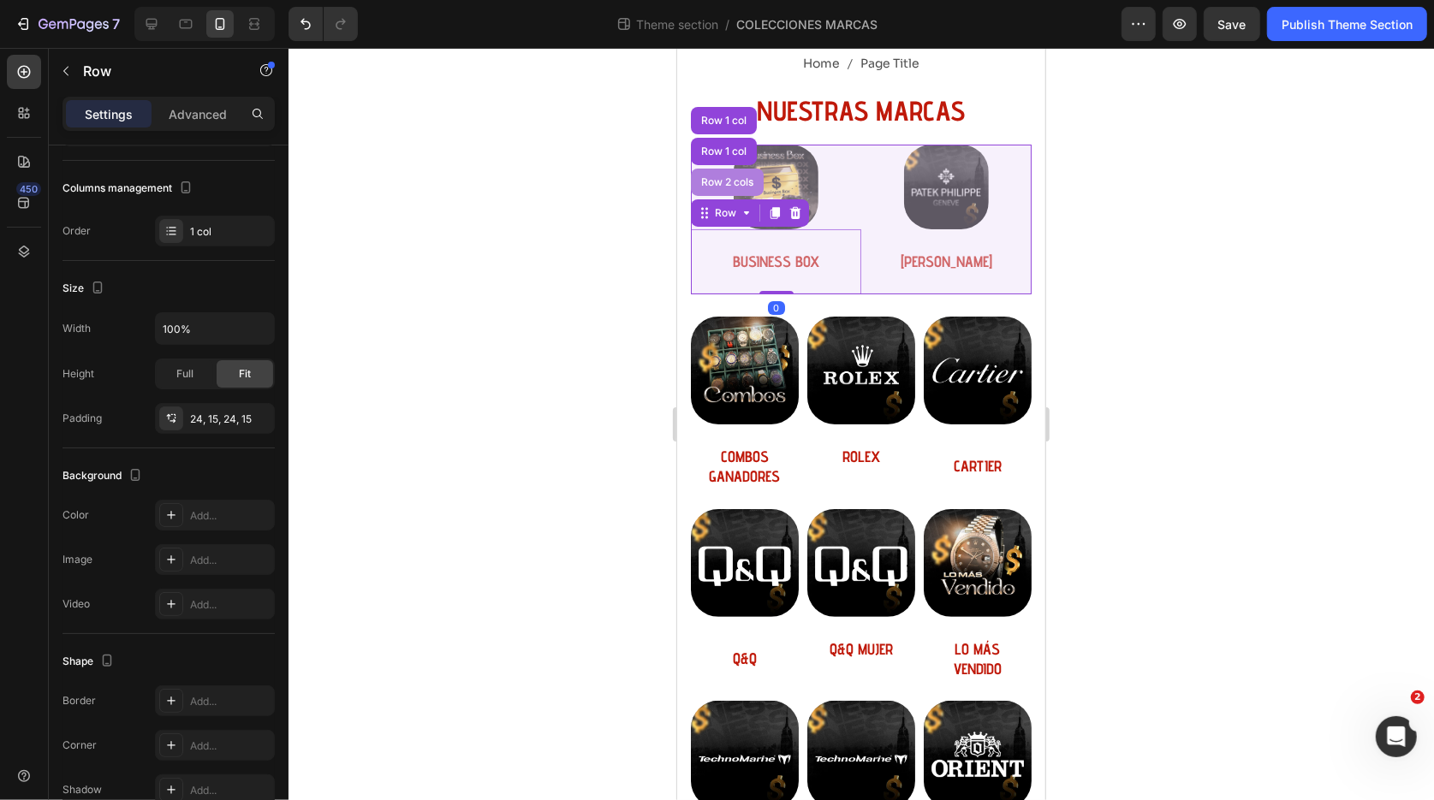
click at [724, 179] on div "Row 2 cols" at bounding box center [726, 181] width 59 height 10
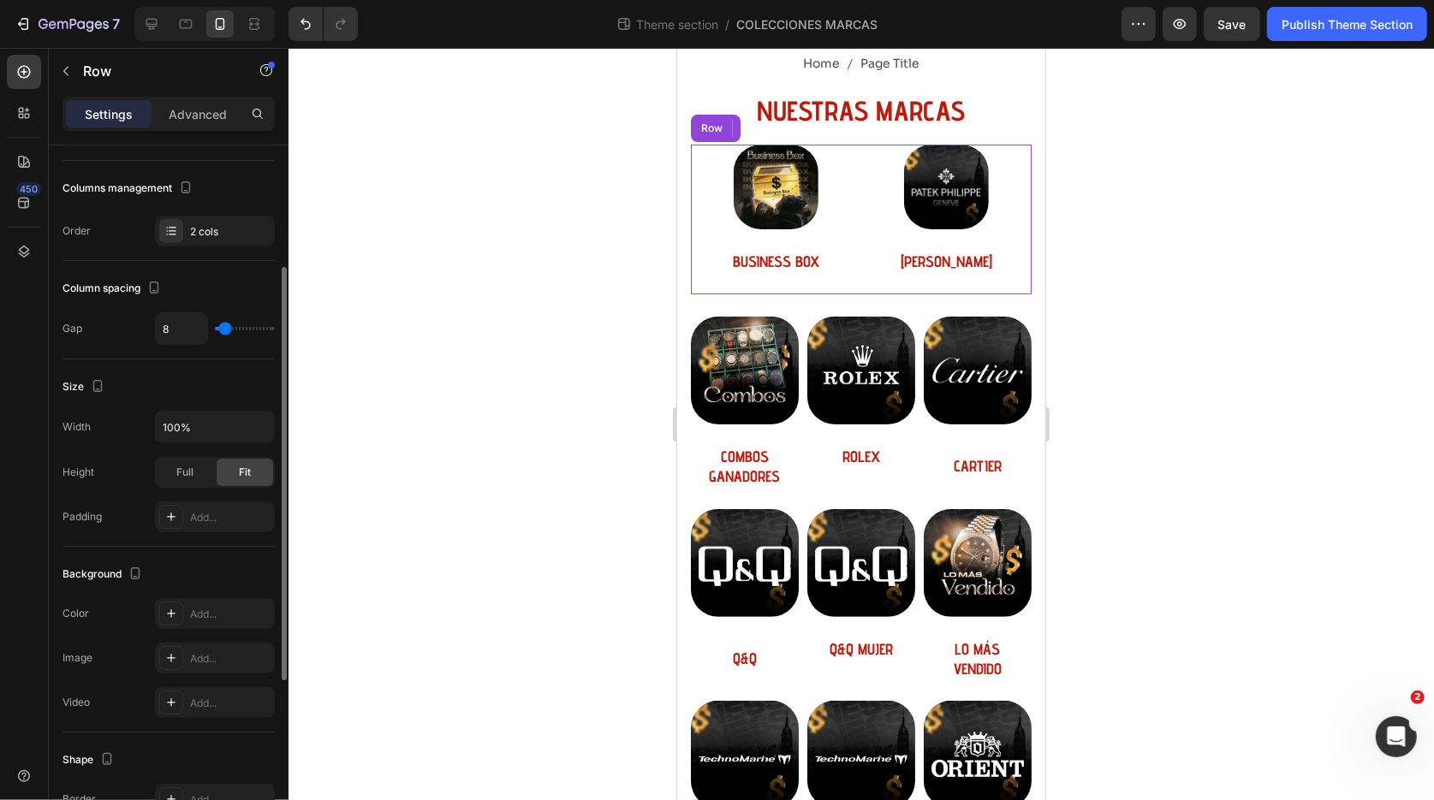
scroll to position [208, 0]
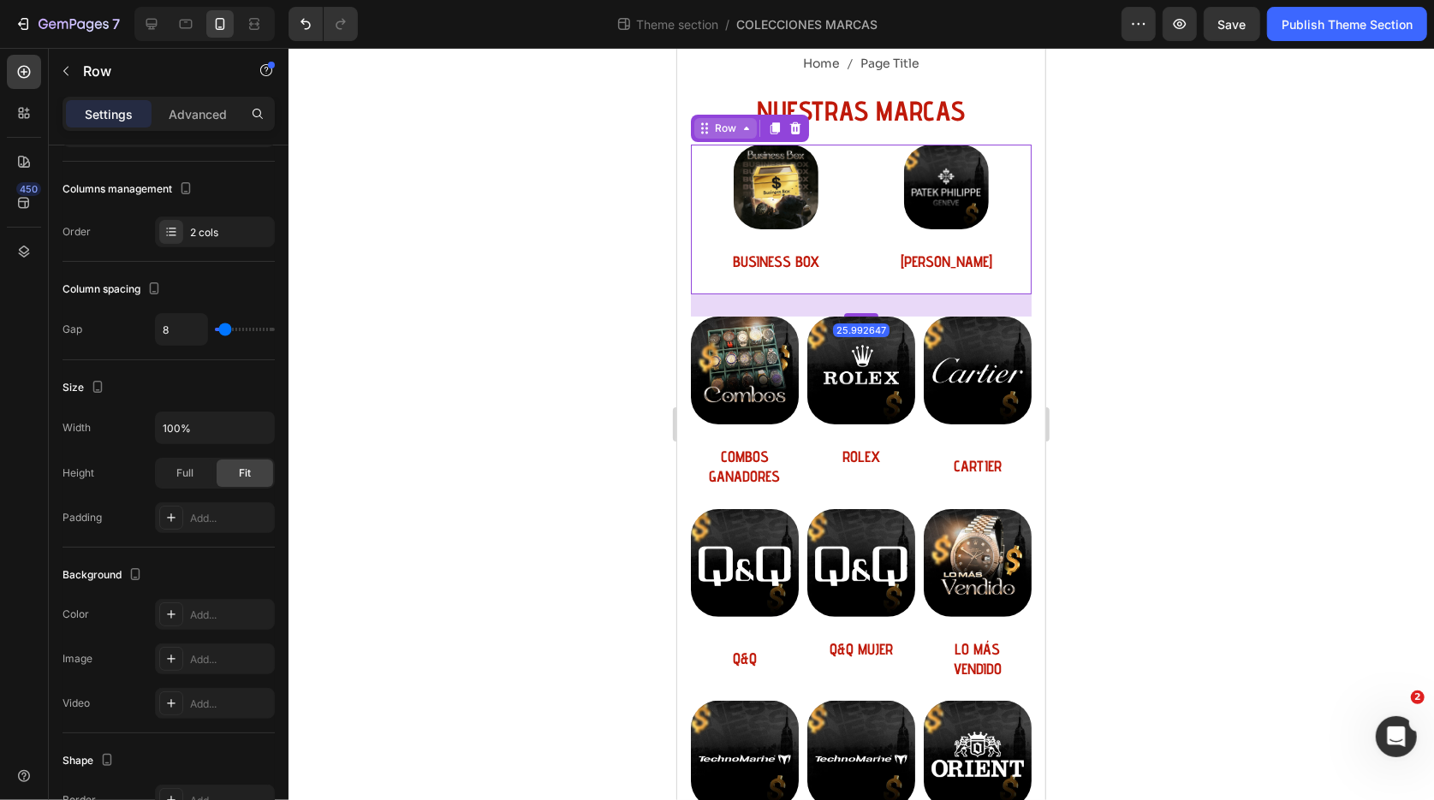
click at [718, 124] on div "Row" at bounding box center [724, 127] width 28 height 15
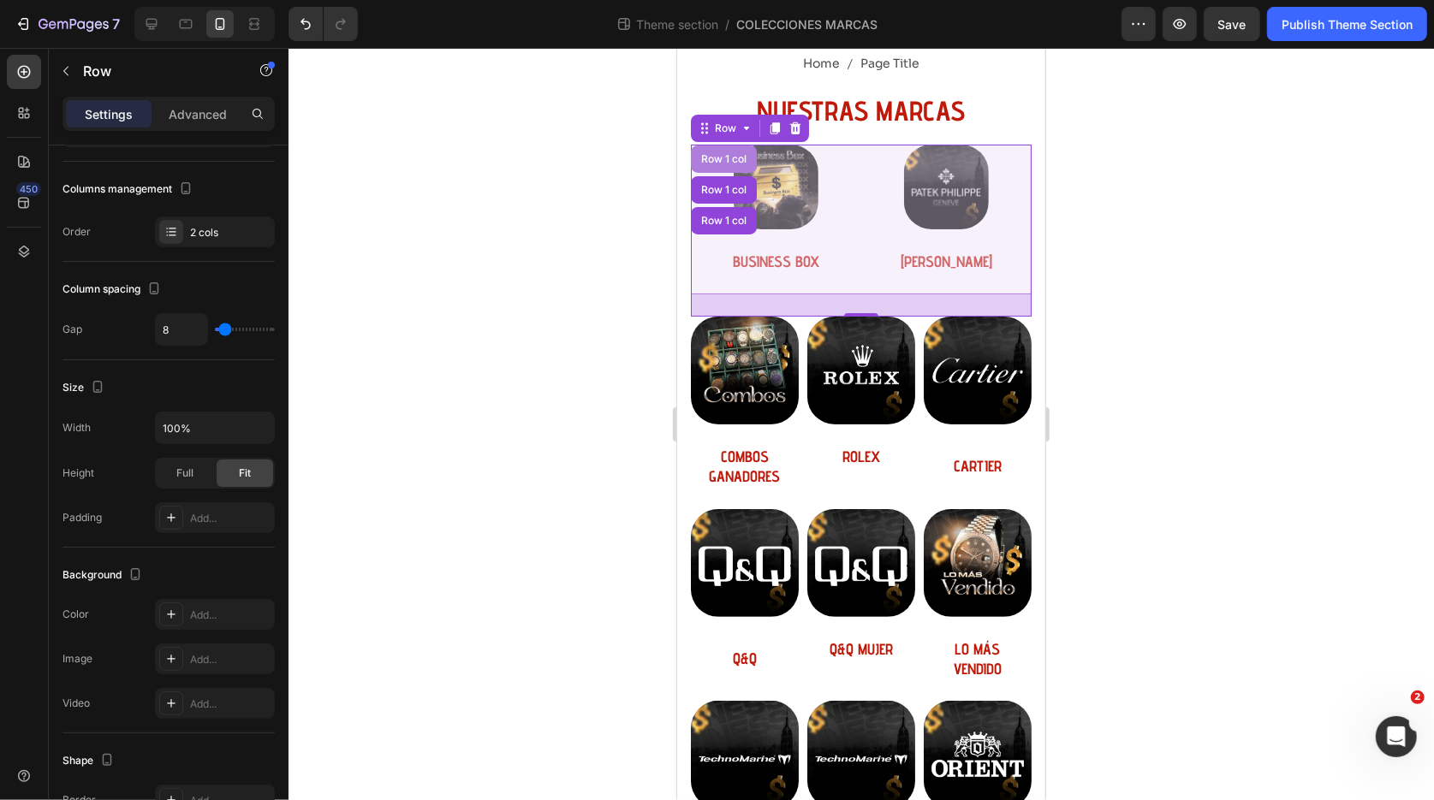
click at [722, 159] on div "Row 1 col" at bounding box center [723, 158] width 52 height 10
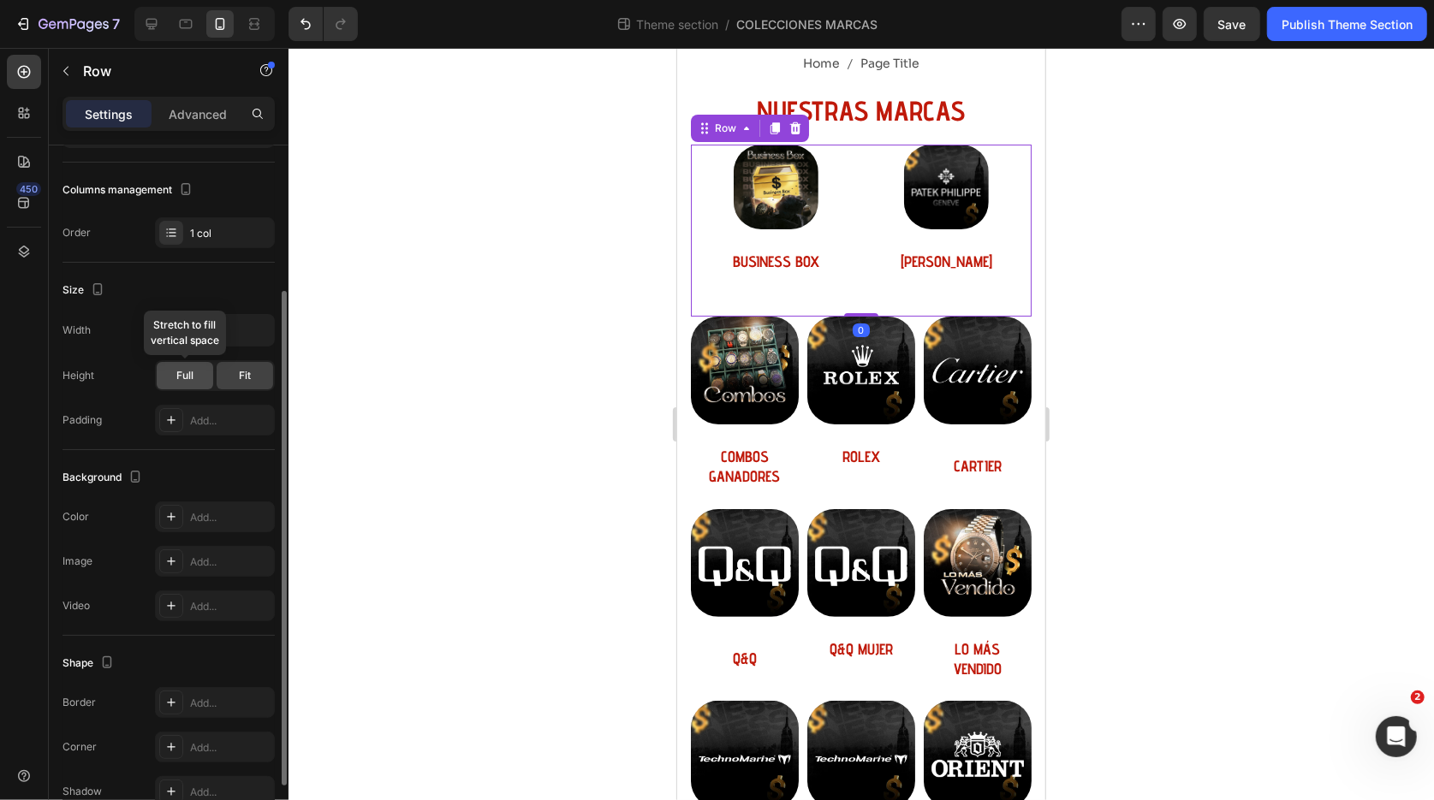
click at [202, 379] on div "Full" at bounding box center [185, 375] width 56 height 27
click at [260, 371] on div "Fit" at bounding box center [245, 375] width 56 height 27
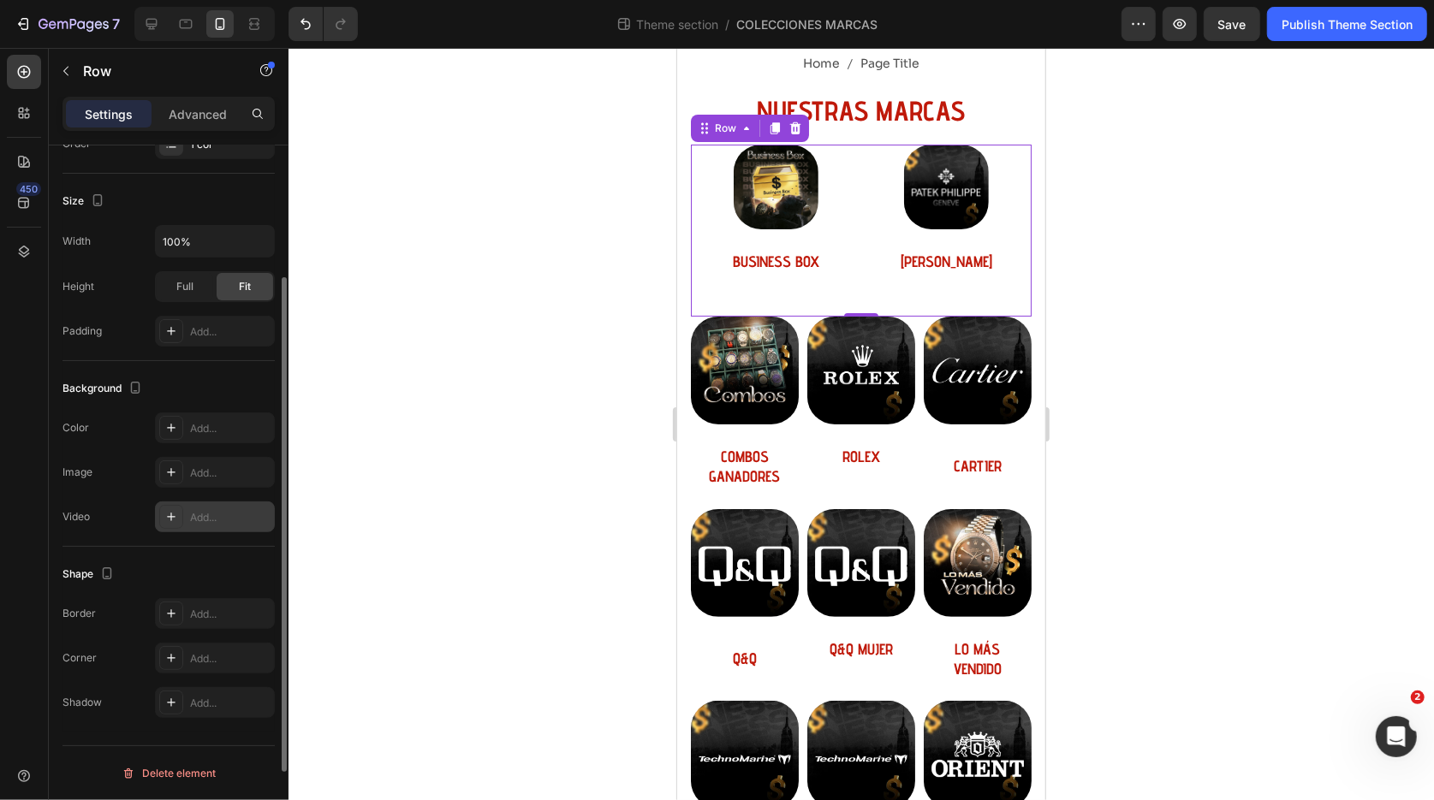
scroll to position [0, 0]
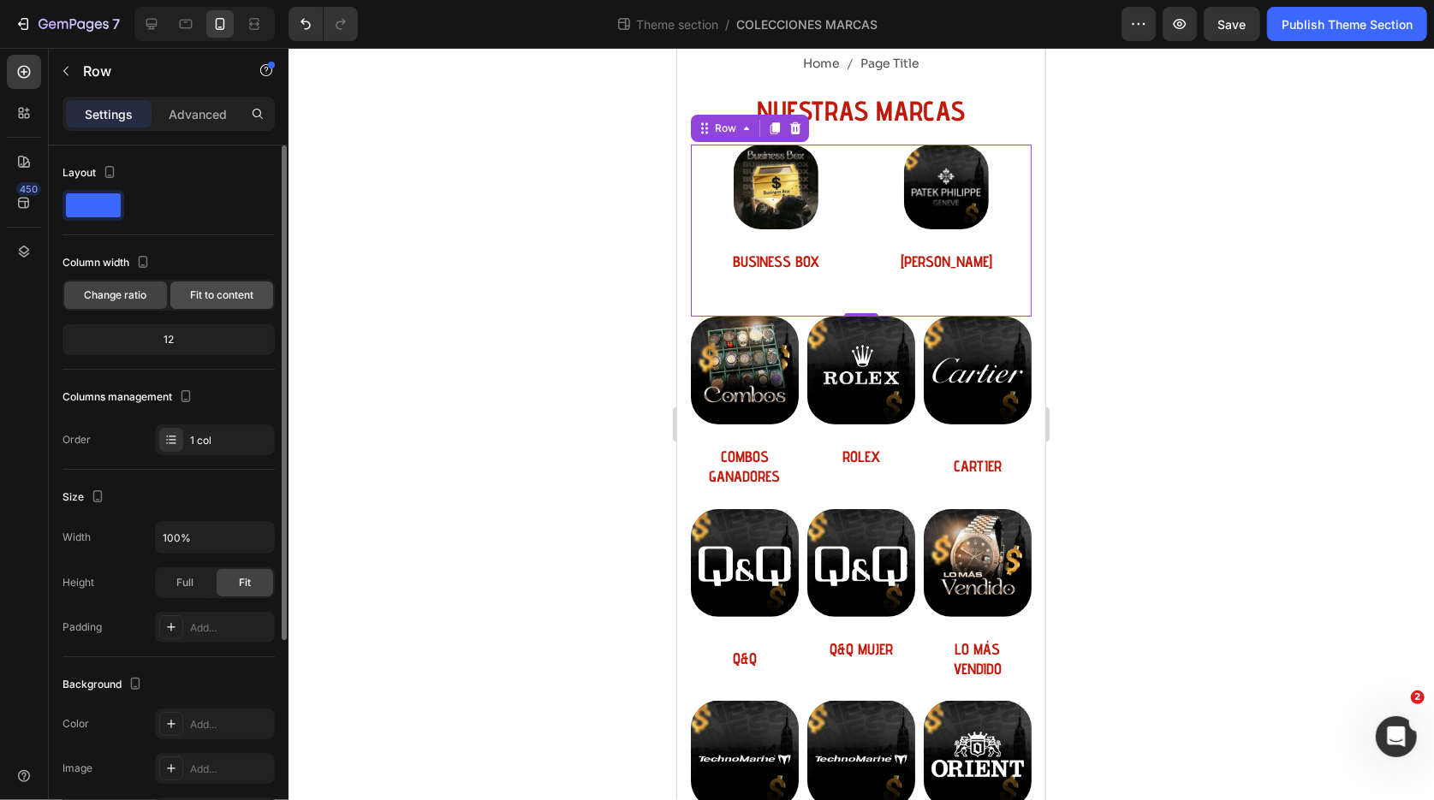
click at [214, 294] on span "Fit to content" at bounding box center [221, 295] width 63 height 15
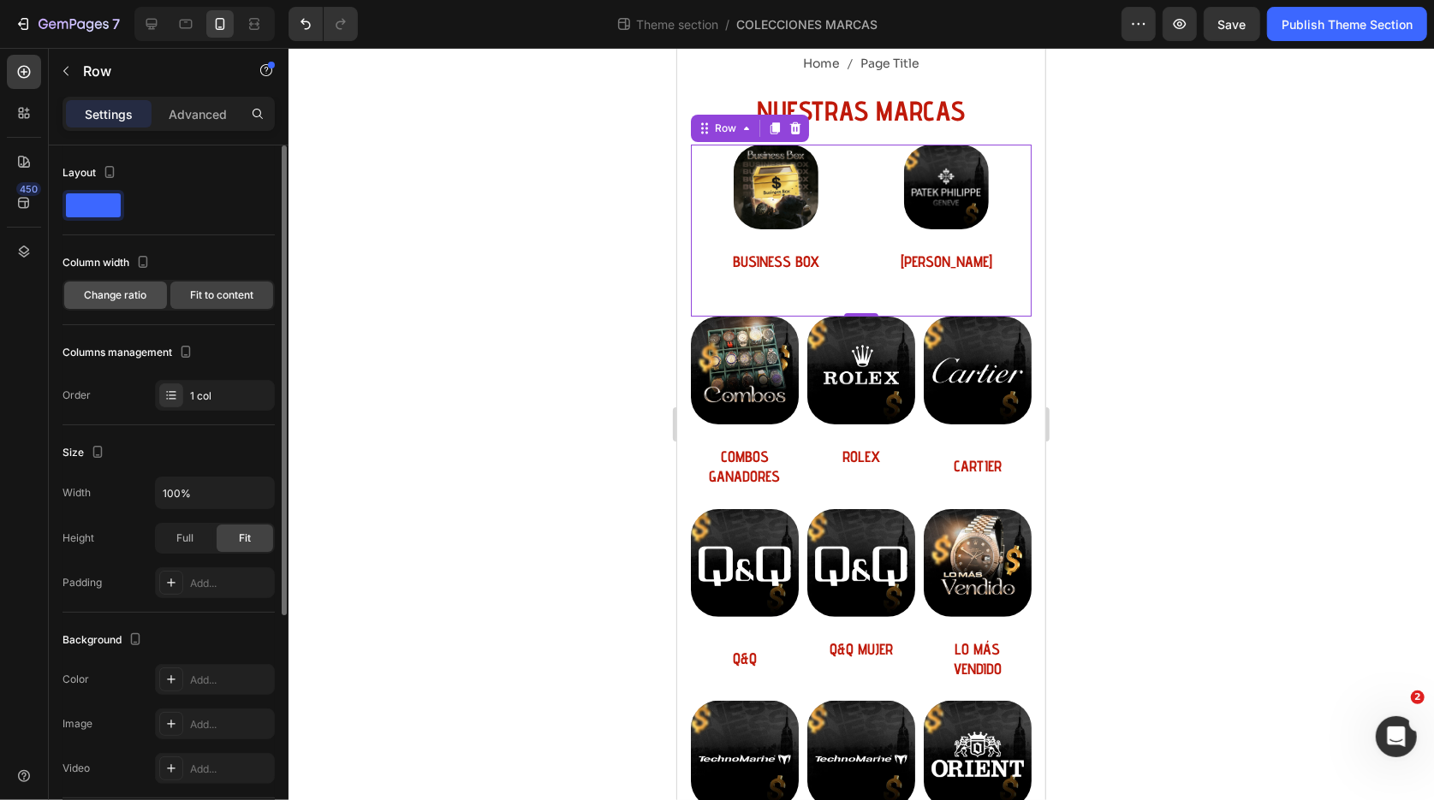
click at [134, 294] on span "Change ratio" at bounding box center [116, 295] width 62 height 15
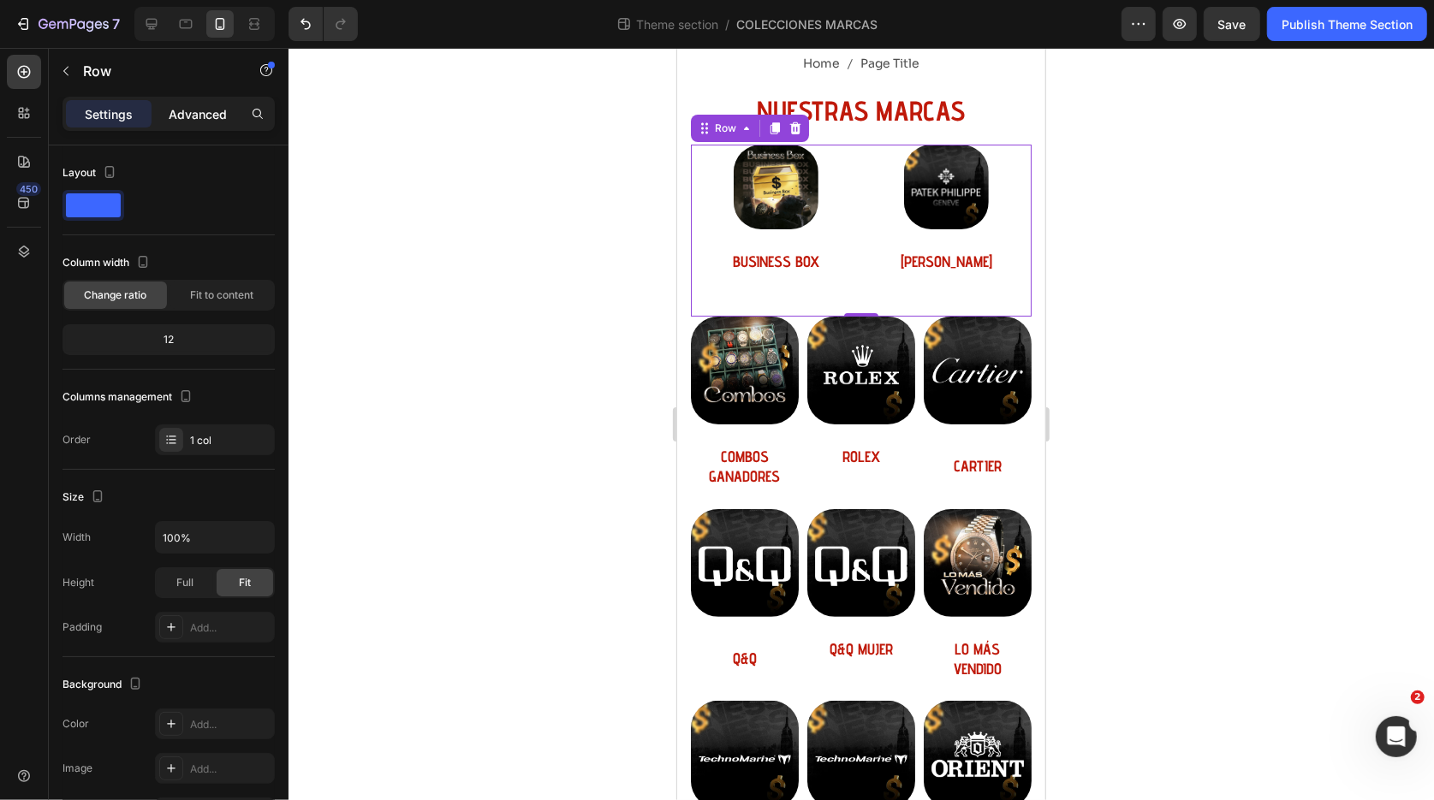
click at [227, 112] on div "Advanced" at bounding box center [198, 113] width 86 height 27
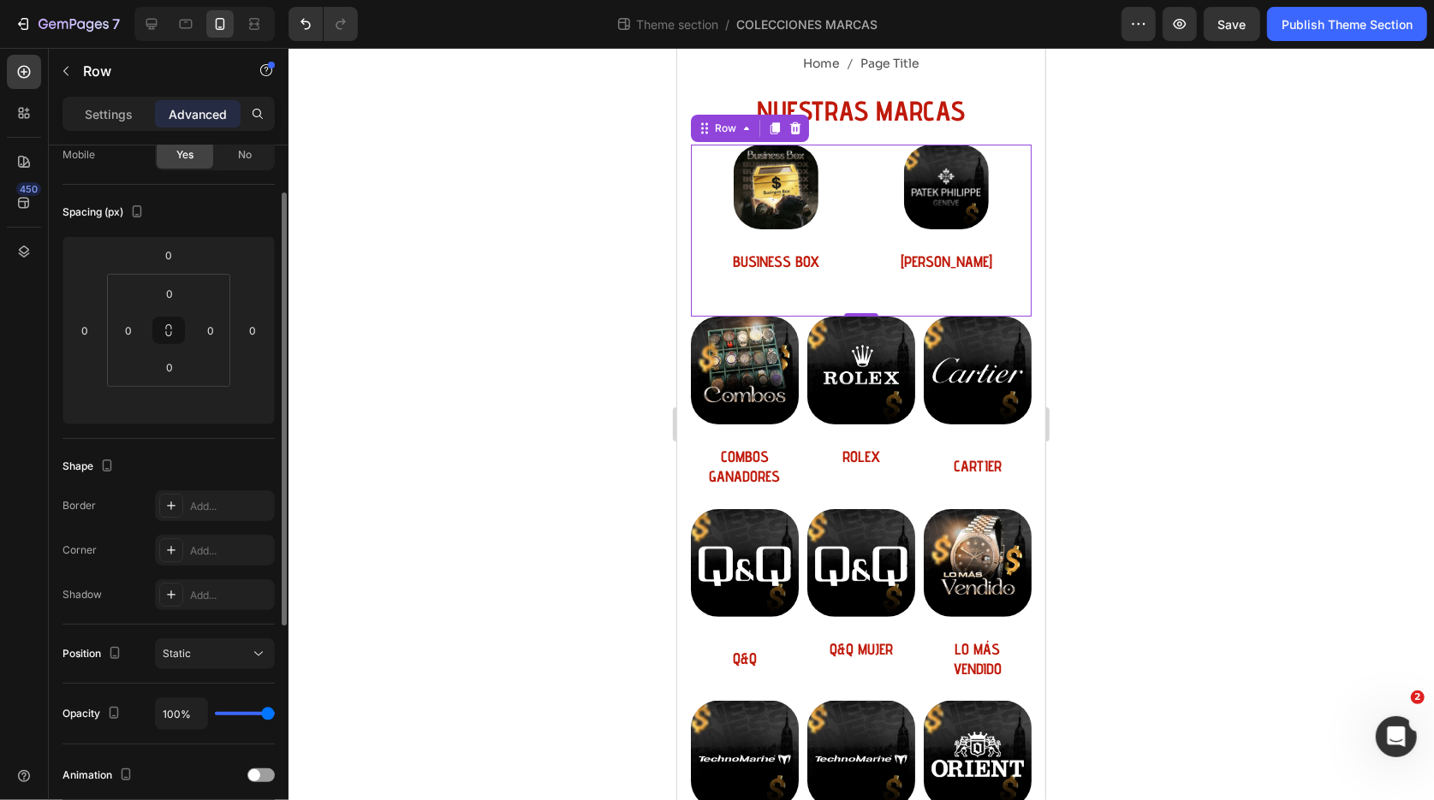
scroll to position [181, 0]
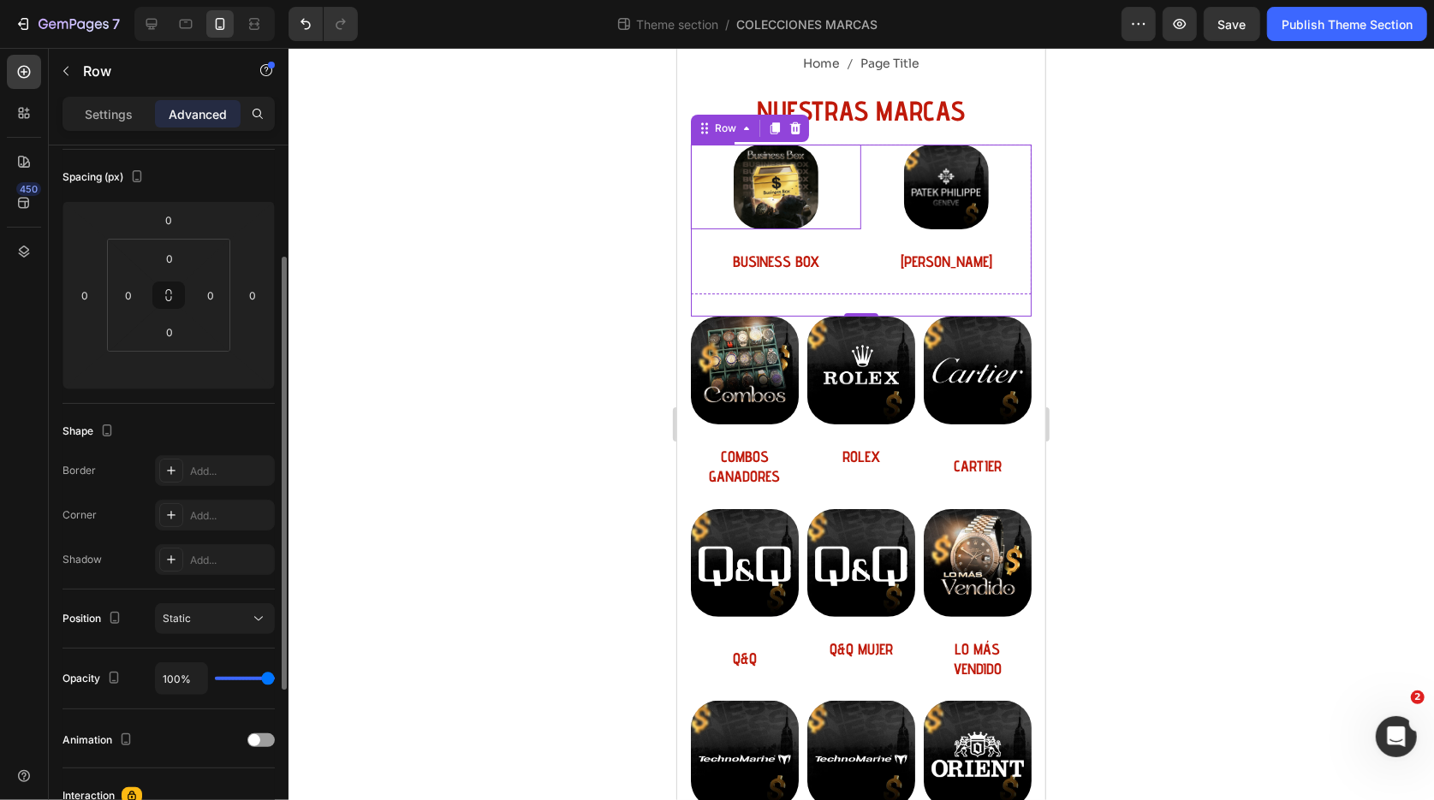
click at [849, 207] on link at bounding box center [775, 187] width 170 height 86
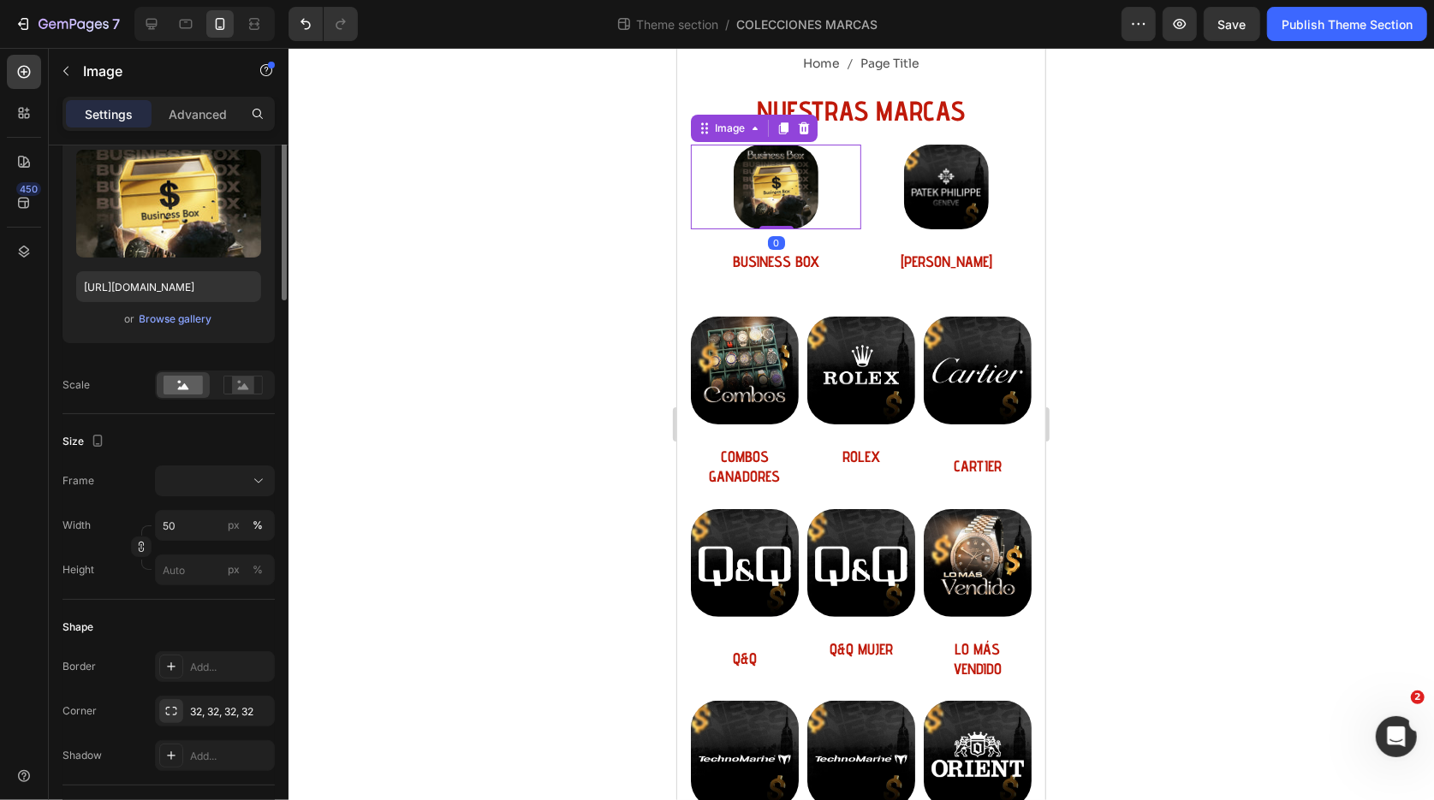
scroll to position [0, 0]
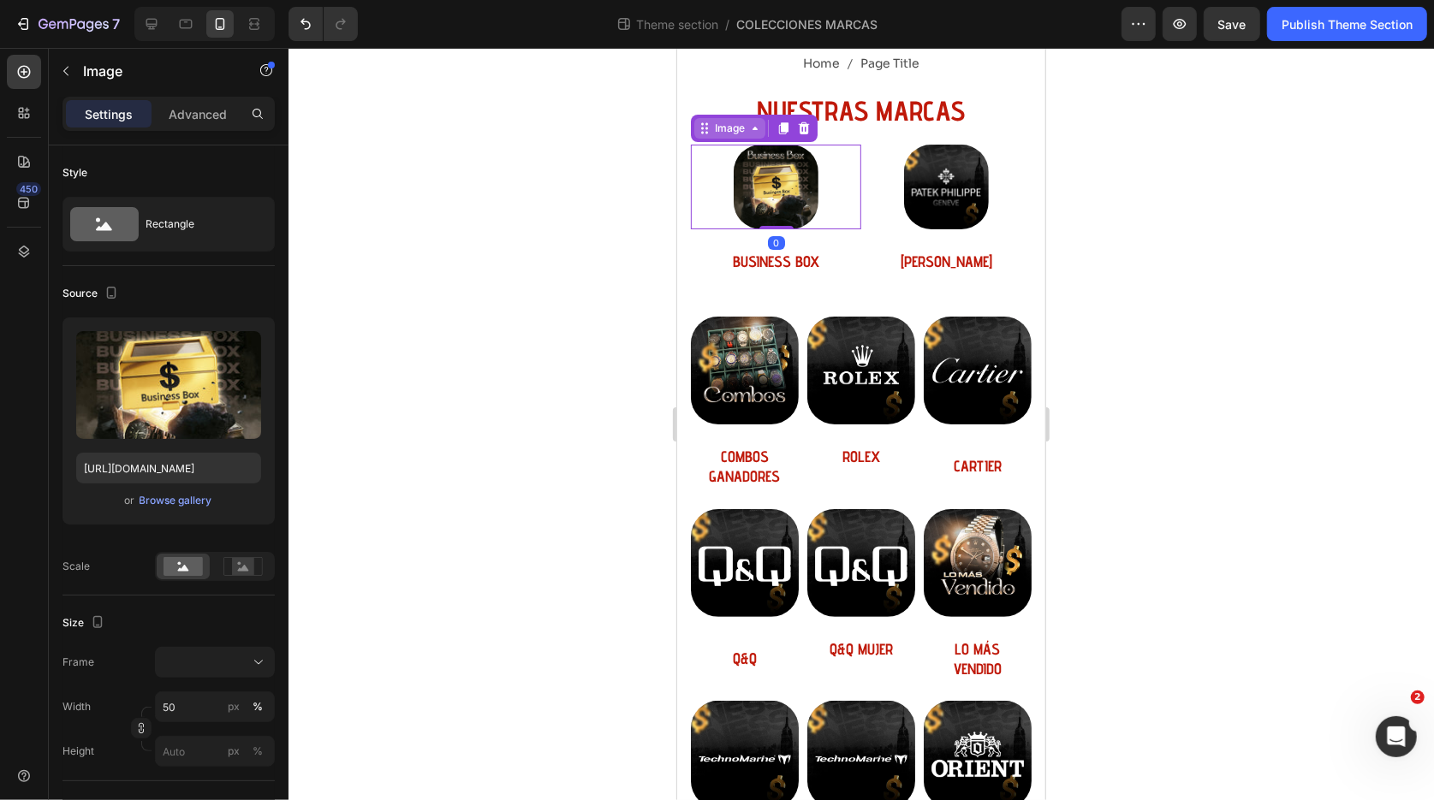
click at [757, 134] on div "Image" at bounding box center [728, 127] width 71 height 21
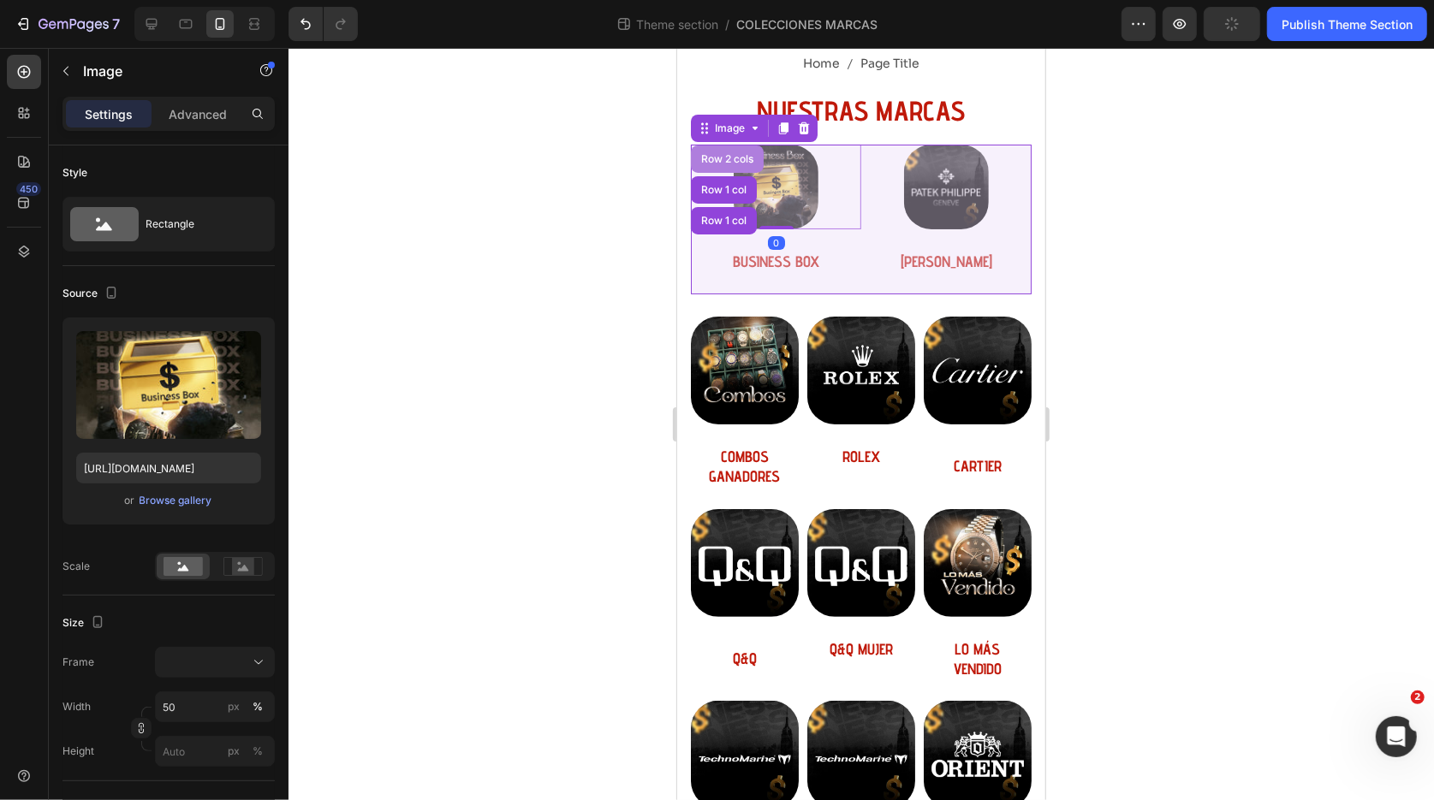
click at [729, 160] on div "Row 2 cols" at bounding box center [726, 158] width 59 height 10
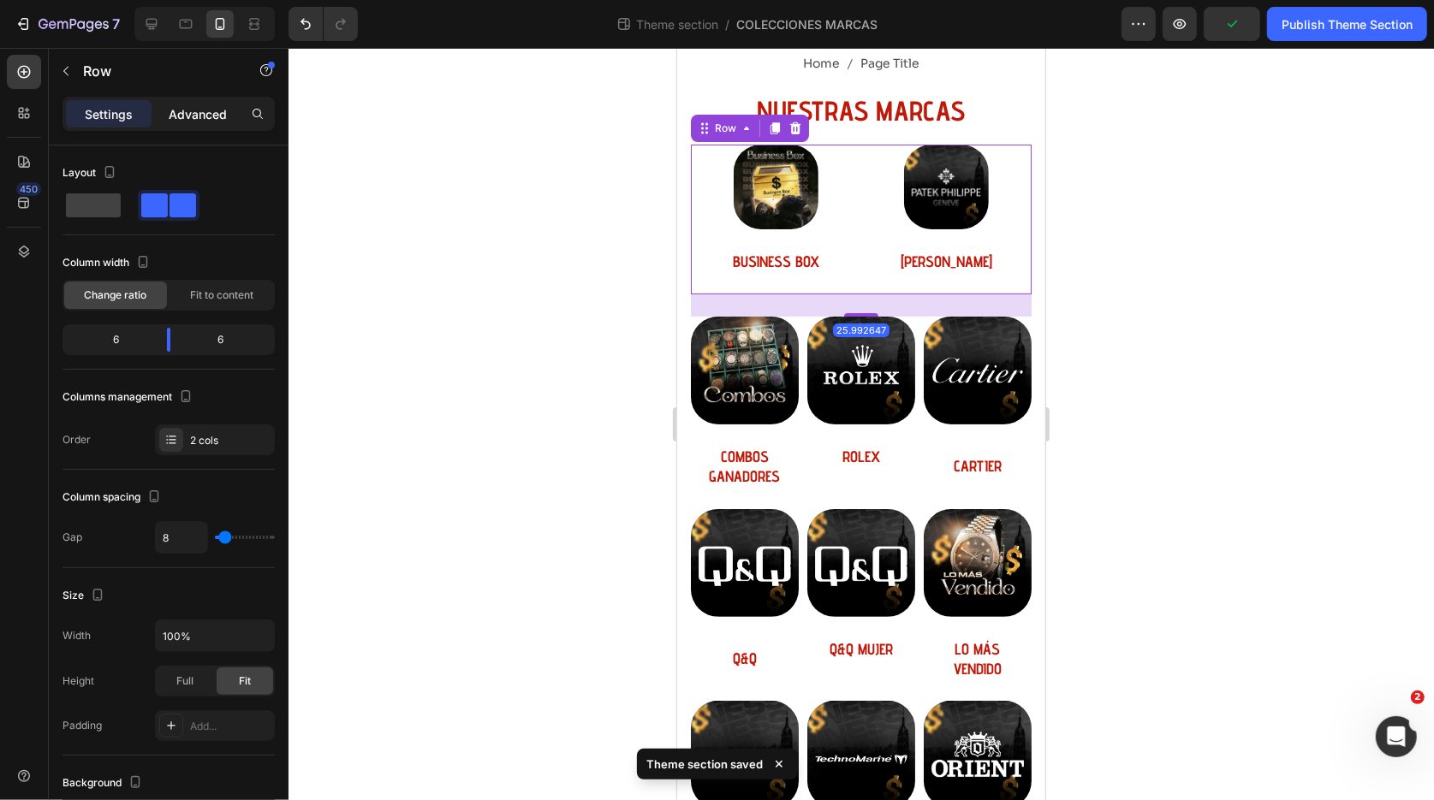
click at [189, 118] on p "Advanced" at bounding box center [198, 114] width 58 height 18
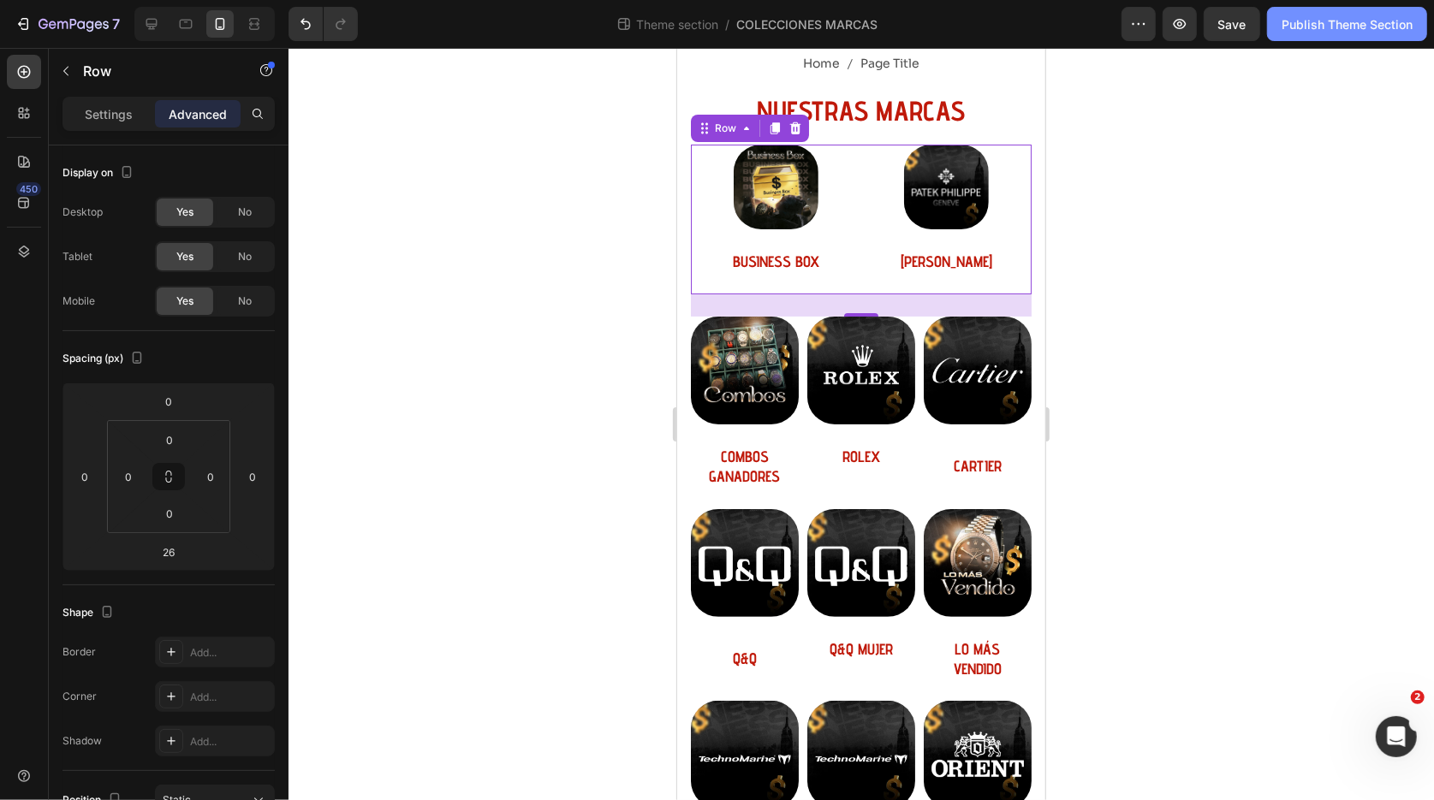
click at [1327, 21] on div "Publish Theme Section" at bounding box center [1346, 24] width 131 height 18
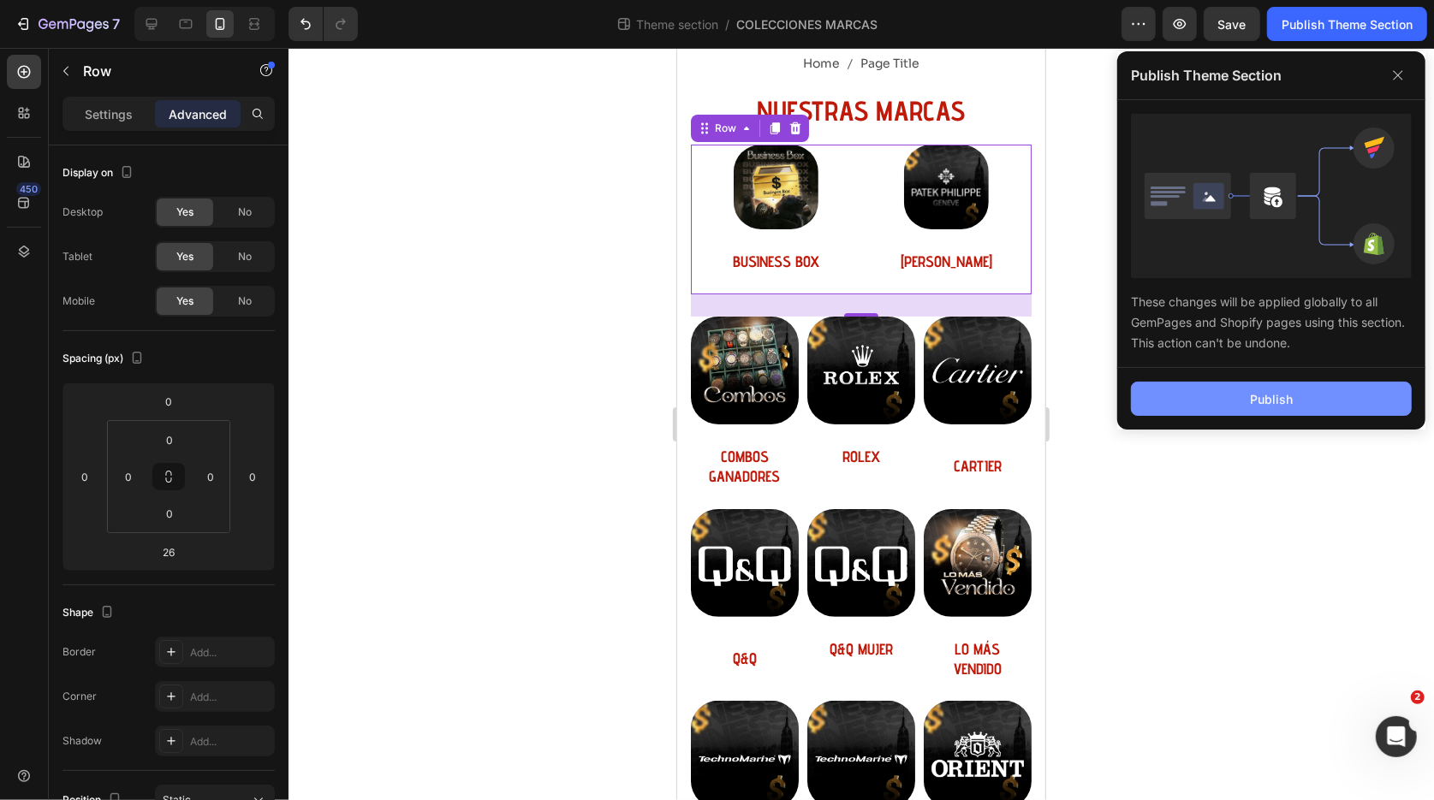
click at [1286, 392] on div "Publish" at bounding box center [1271, 399] width 43 height 18
